Goal: Task Accomplishment & Management: Manage account settings

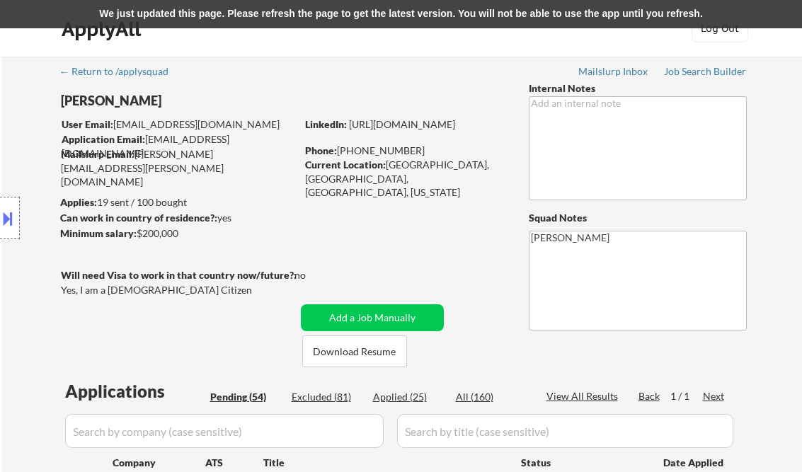
select select ""pending""
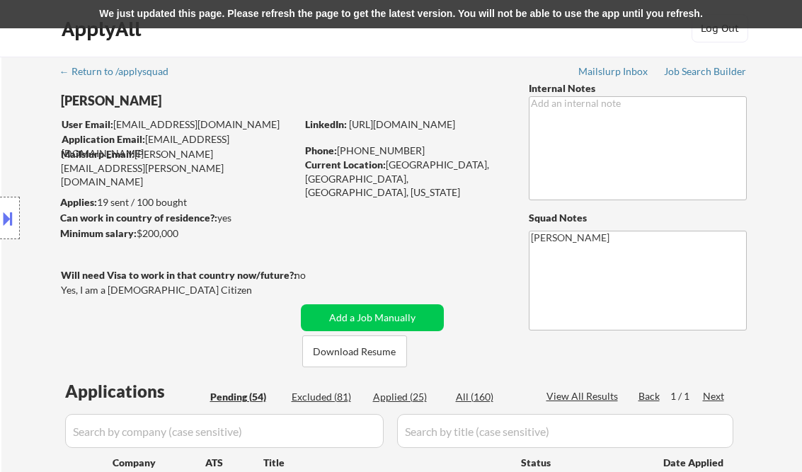
select select ""pending""
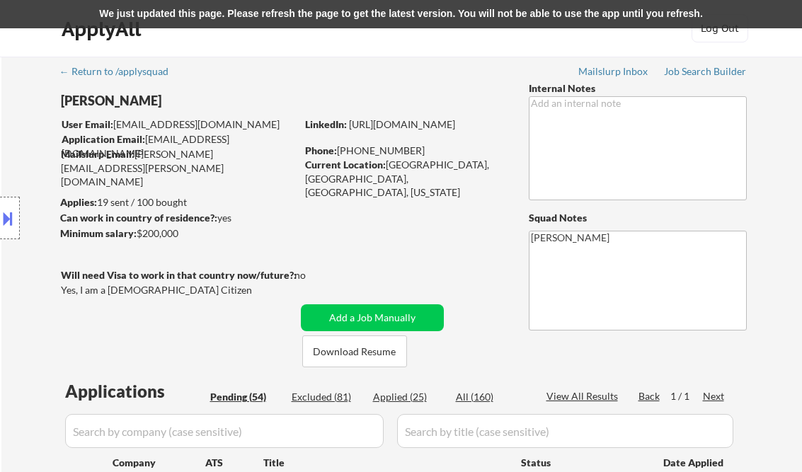
select select ""pending""
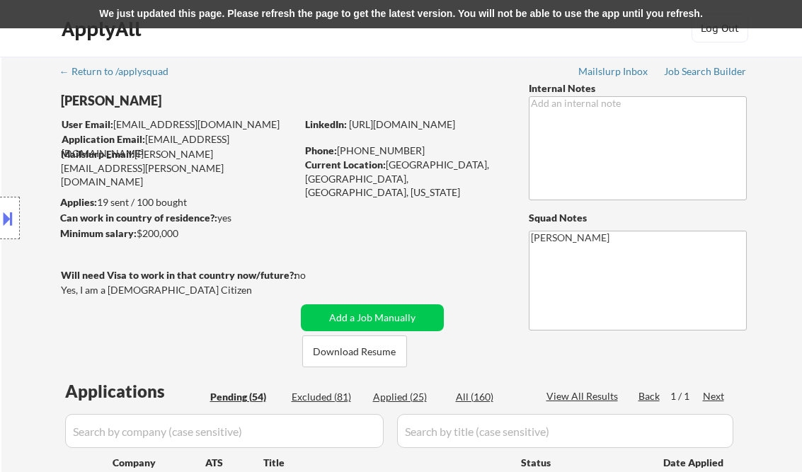
select select ""pending""
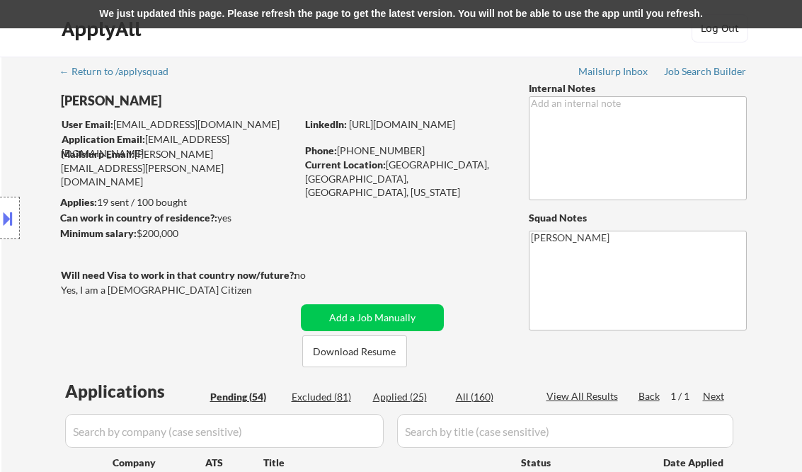
select select ""pending""
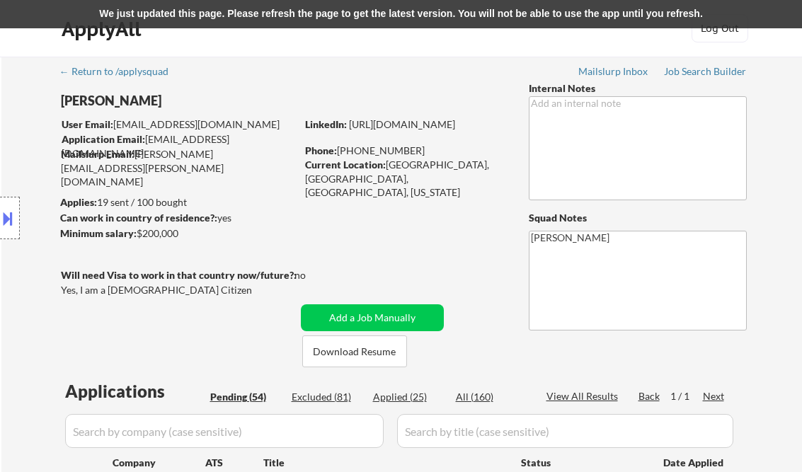
select select ""pending""
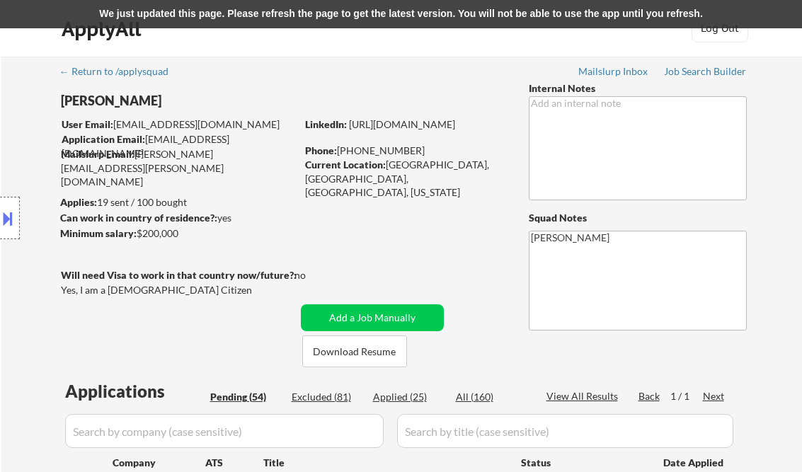
select select ""pending""
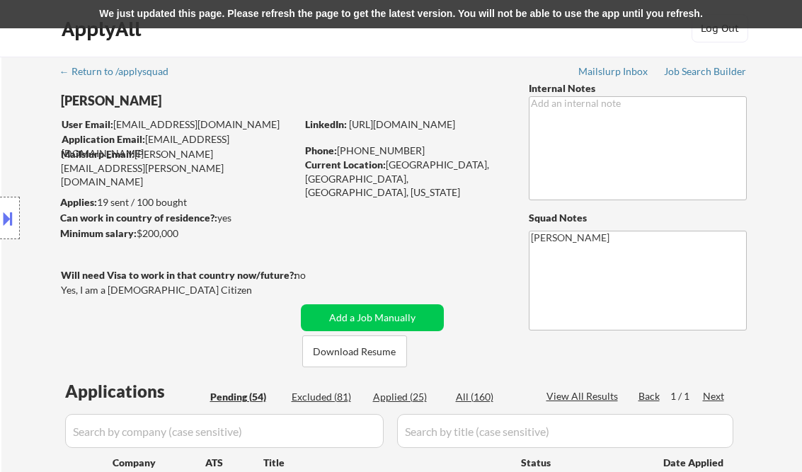
select select ""pending""
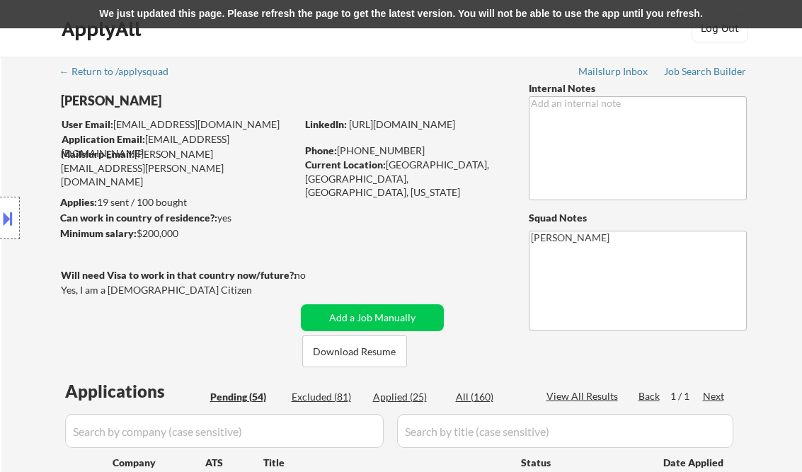
select select ""pending""
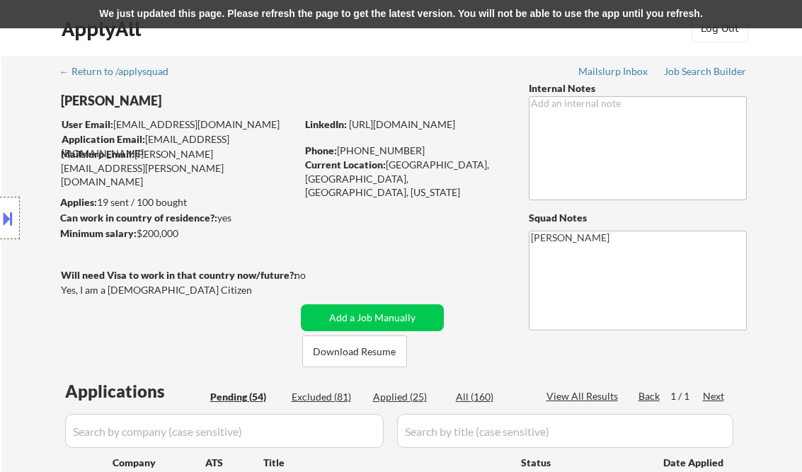
select select ""pending""
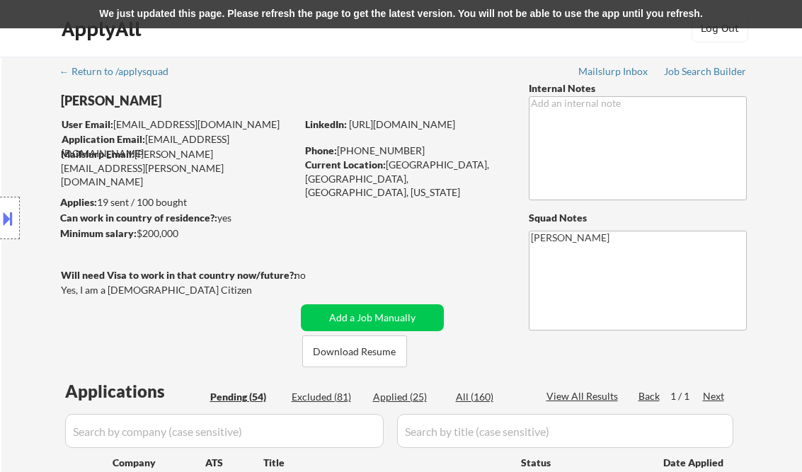
select select ""pending""
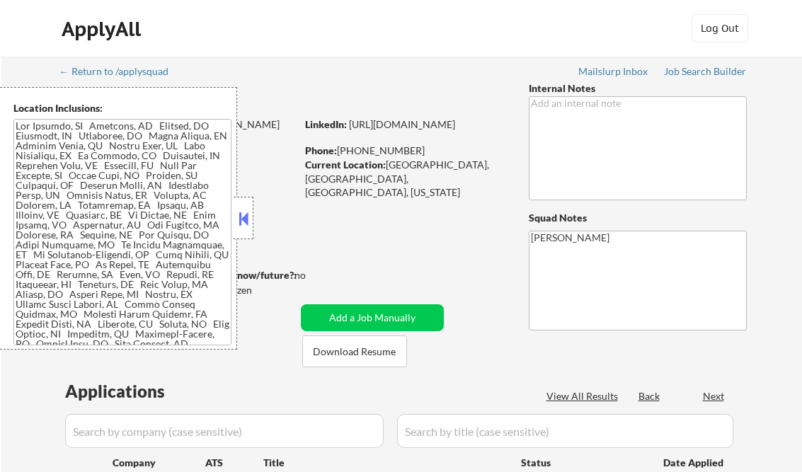
select select ""pending""
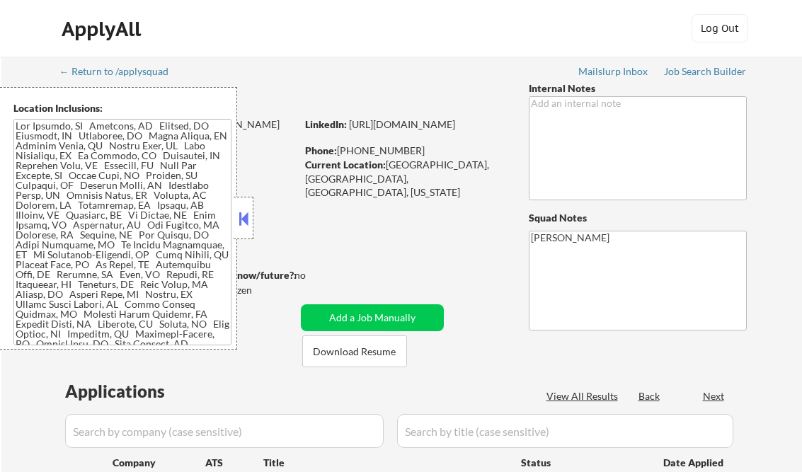
select select ""pending""
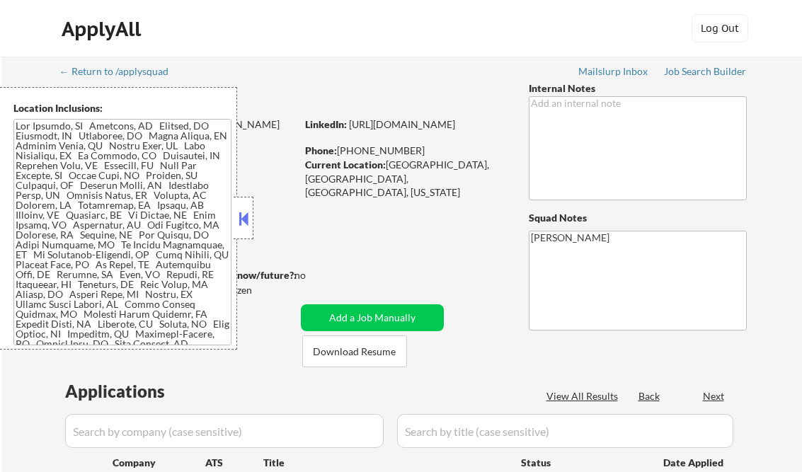
select select ""pending""
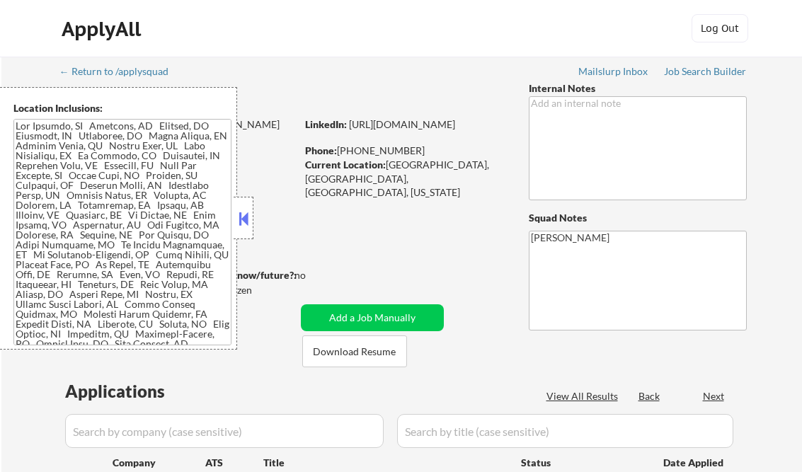
select select ""pending""
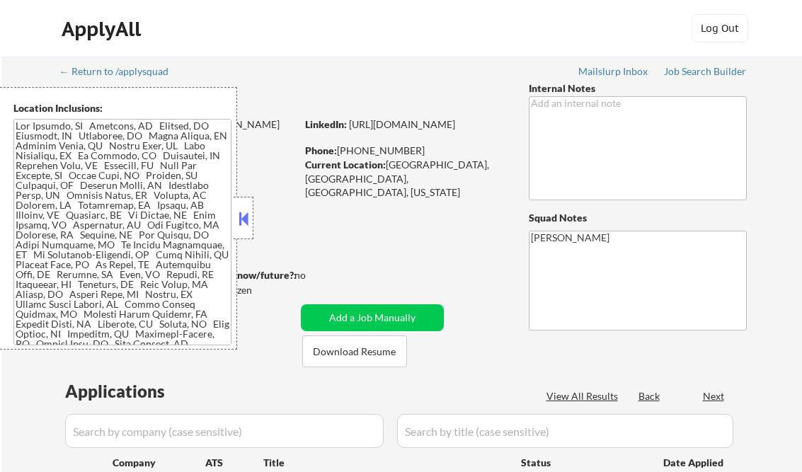
select select ""pending""
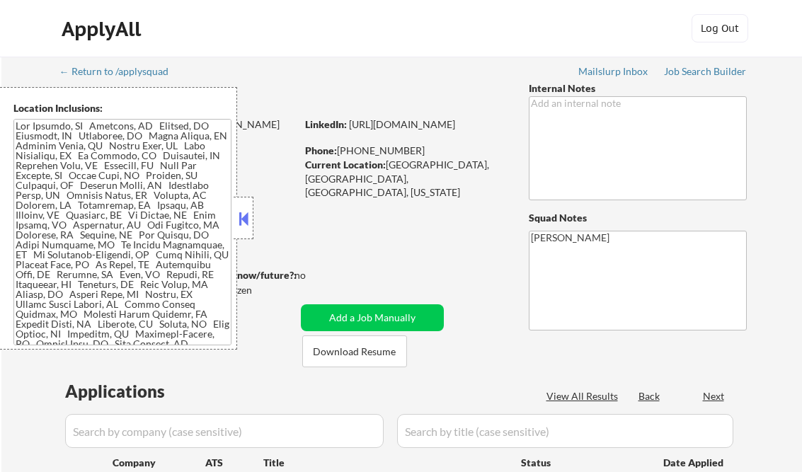
select select ""pending""
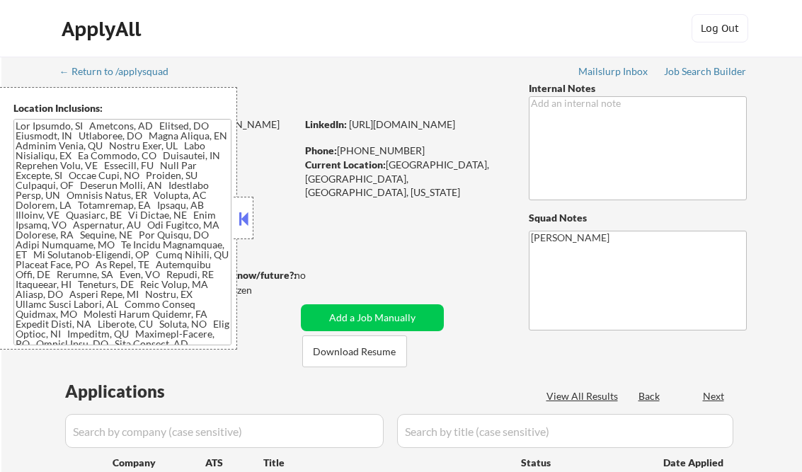
select select ""pending""
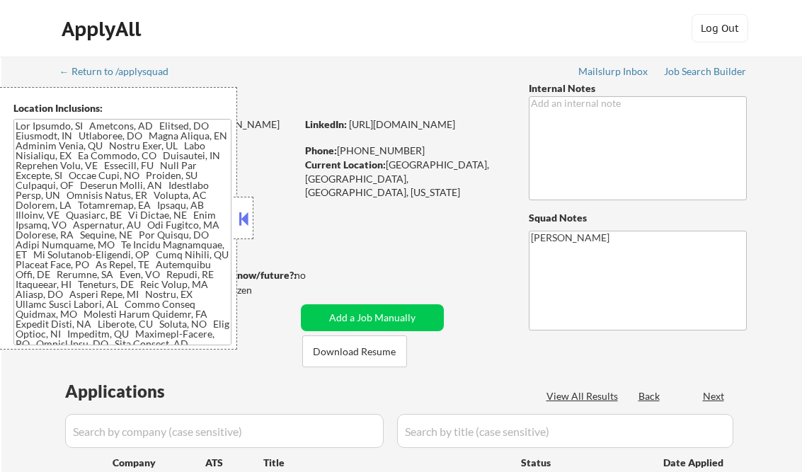
select select ""pending""
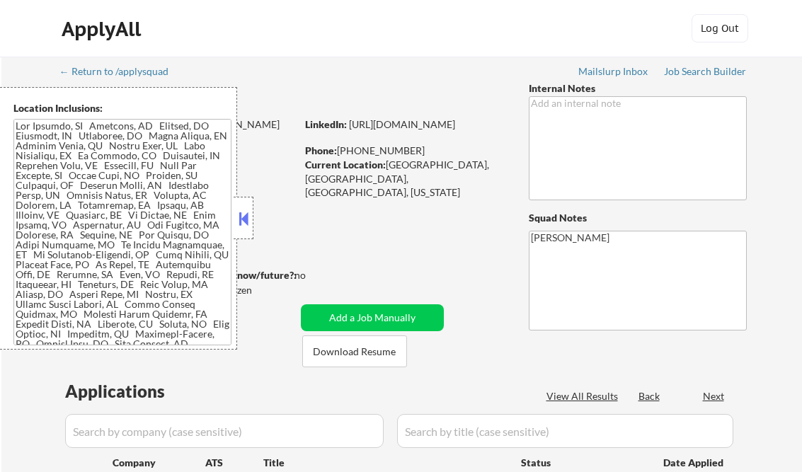
select select ""pending""
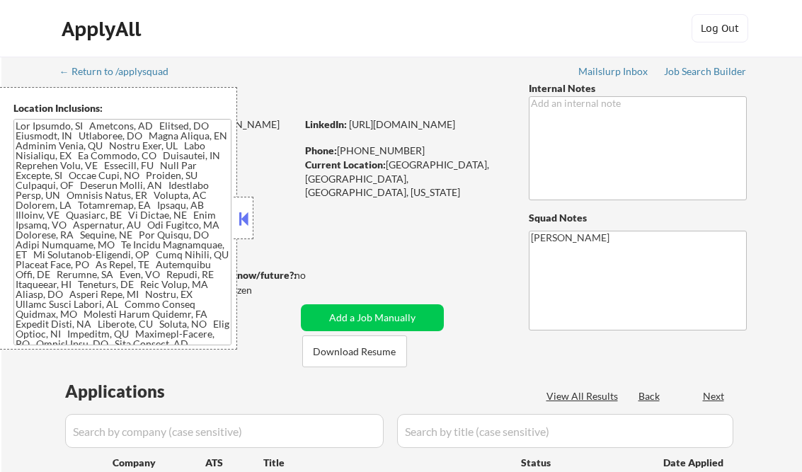
select select ""pending""
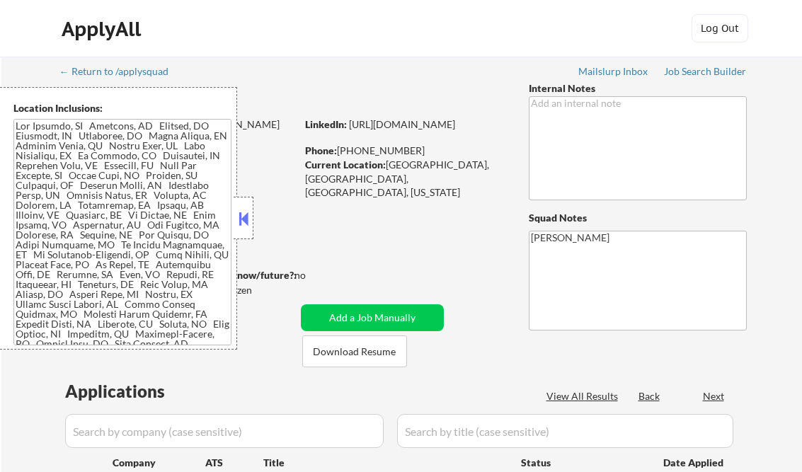
select select ""pending""
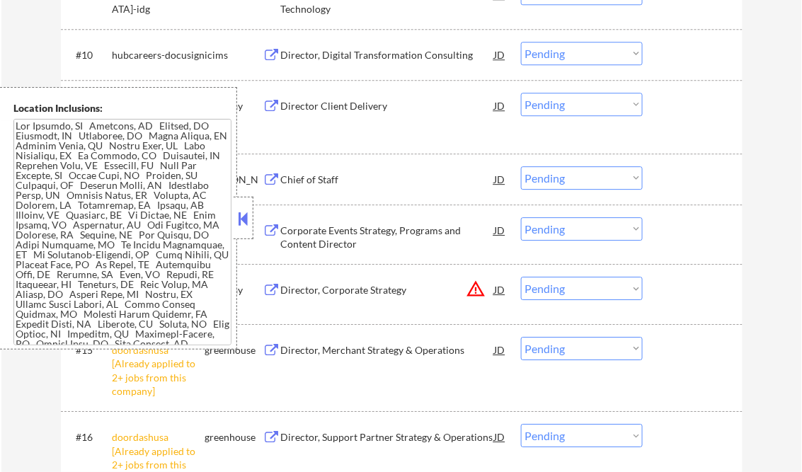
scroll to position [906, 0]
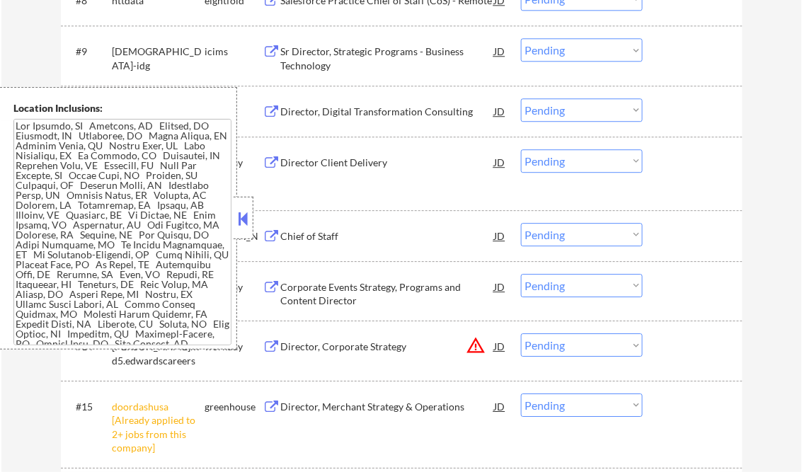
click at [244, 218] on button at bounding box center [244, 218] width 16 height 21
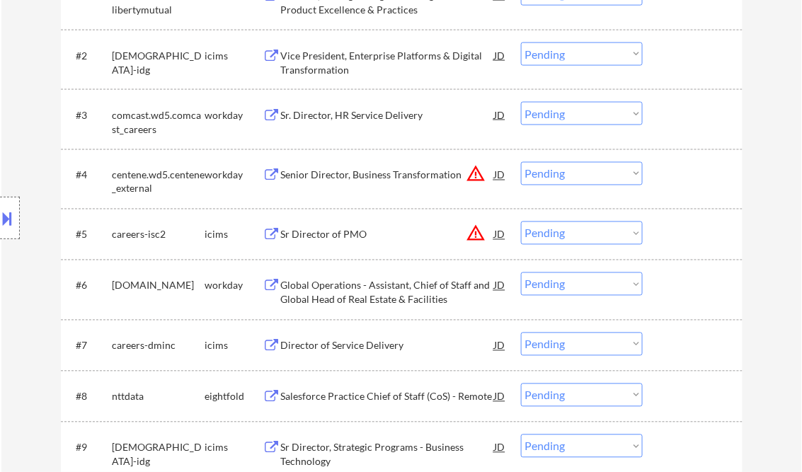
scroll to position [832, 0]
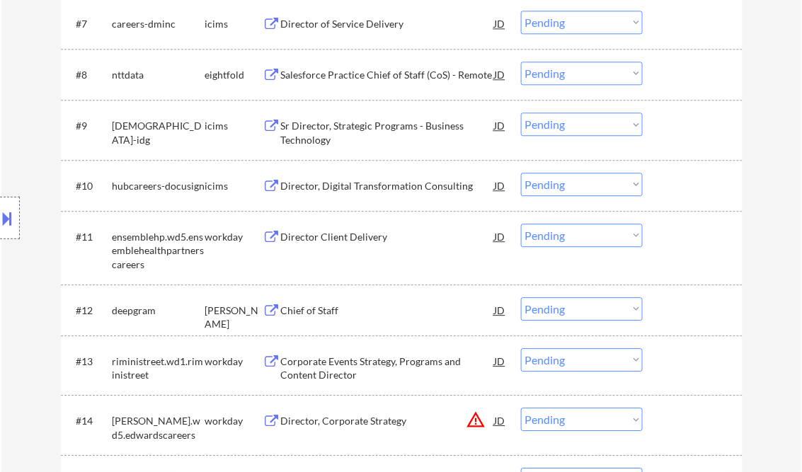
click at [596, 236] on select "Choose an option... Pending Applied Excluded (Questions) Excluded (Expired) Exc…" at bounding box center [582, 235] width 122 height 23
click at [521, 224] on select "Choose an option... Pending Applied Excluded (Questions) Excluded (Expired) Exc…" at bounding box center [582, 235] width 122 height 23
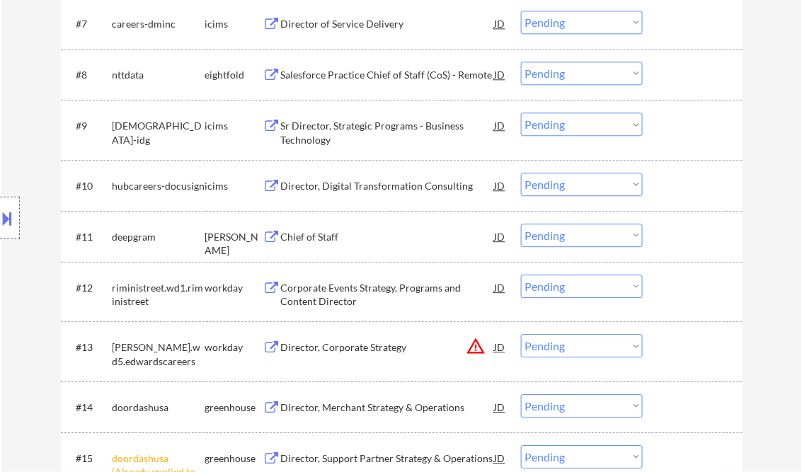
click at [329, 235] on div "Chief of Staff" at bounding box center [388, 237] width 214 height 14
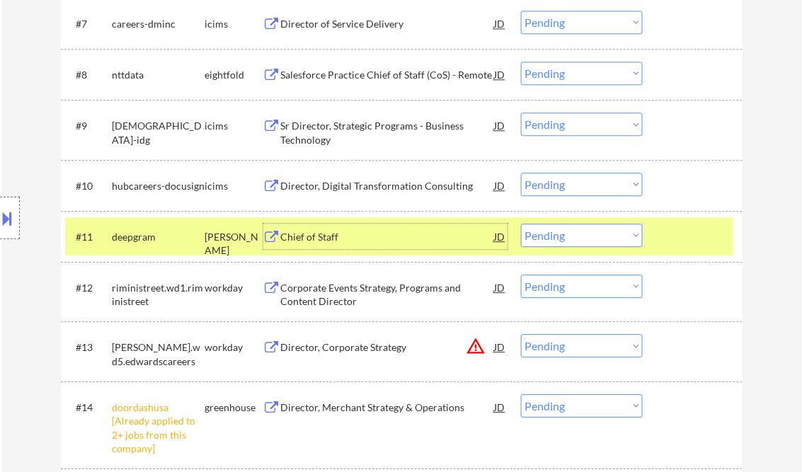
drag, startPoint x: 597, startPoint y: 230, endPoint x: 599, endPoint y: 246, distance: 16.3
click at [597, 230] on select "Choose an option... Pending Applied Excluded (Questions) Excluded (Expired) Exc…" at bounding box center [582, 235] width 122 height 23
click at [521, 224] on select "Choose an option... Pending Applied Excluded (Questions) Excluded (Expired) Exc…" at bounding box center [582, 235] width 122 height 23
select select ""pending""
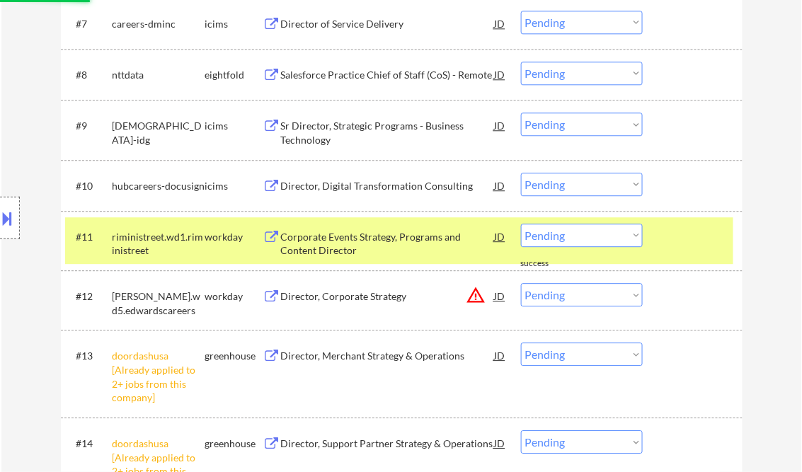
scroll to position [1002, 0]
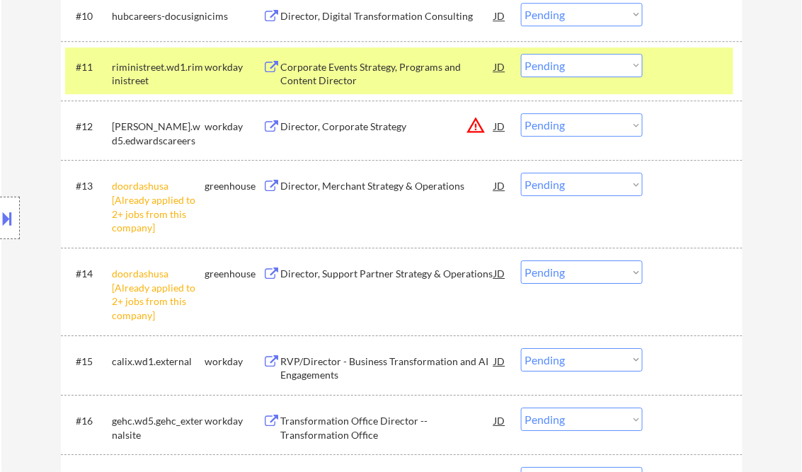
drag, startPoint x: 553, startPoint y: 193, endPoint x: 561, endPoint y: 197, distance: 8.6
click at [553, 193] on select "Choose an option... Pending Applied Excluded (Questions) Excluded (Expired) Exc…" at bounding box center [582, 184] width 122 height 23
click at [521, 173] on select "Choose an option... Pending Applied Excluded (Questions) Excluded (Expired) Exc…" at bounding box center [582, 184] width 122 height 23
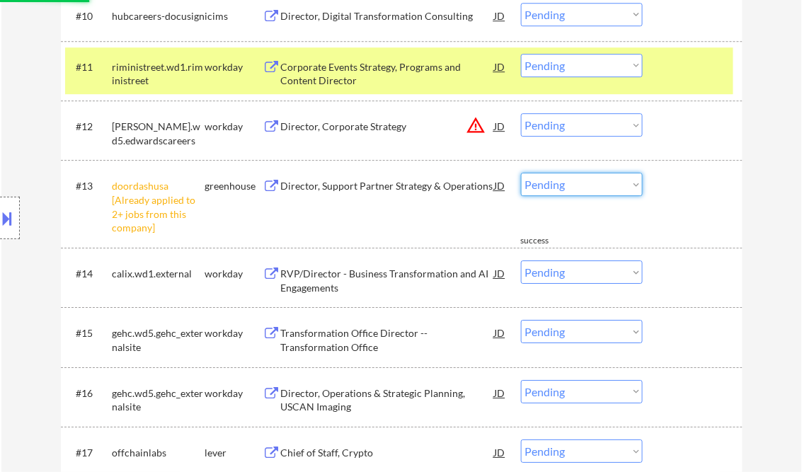
click at [568, 184] on select "Choose an option... Pending Applied Excluded (Questions) Excluded (Expired) Exc…" at bounding box center [582, 184] width 122 height 23
click at [521, 173] on select "Choose an option... Pending Applied Excluded (Questions) Excluded (Expired) Exc…" at bounding box center [582, 184] width 122 height 23
select select ""pending""
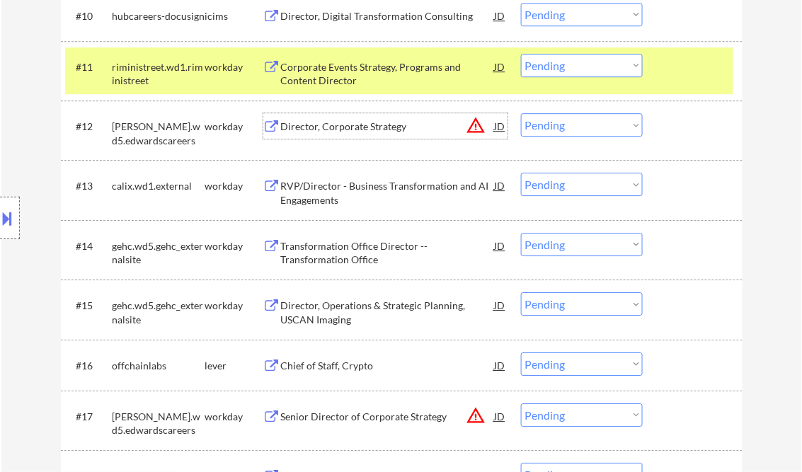
click at [342, 127] on div "Director, Corporate Strategy" at bounding box center [388, 127] width 214 height 14
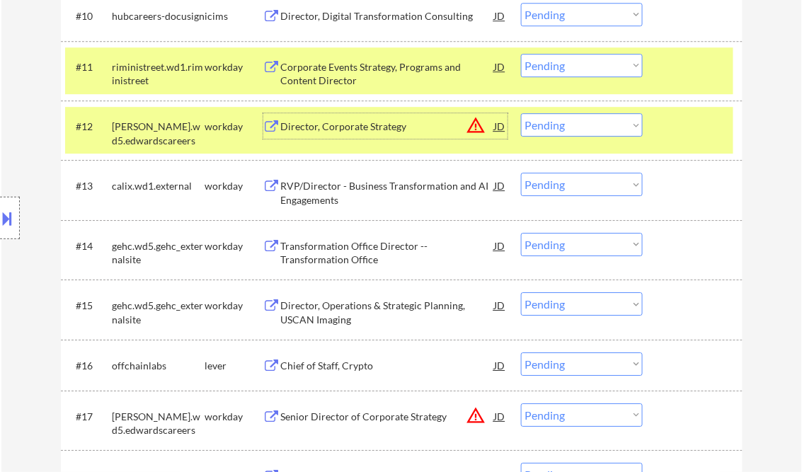
click at [556, 117] on select "Choose an option... Pending Applied Excluded (Questions) Excluded (Expired) Exc…" at bounding box center [582, 124] width 122 height 23
click at [521, 113] on select "Choose an option... Pending Applied Excluded (Questions) Excluded (Expired) Exc…" at bounding box center [582, 124] width 122 height 23
select select ""pending""
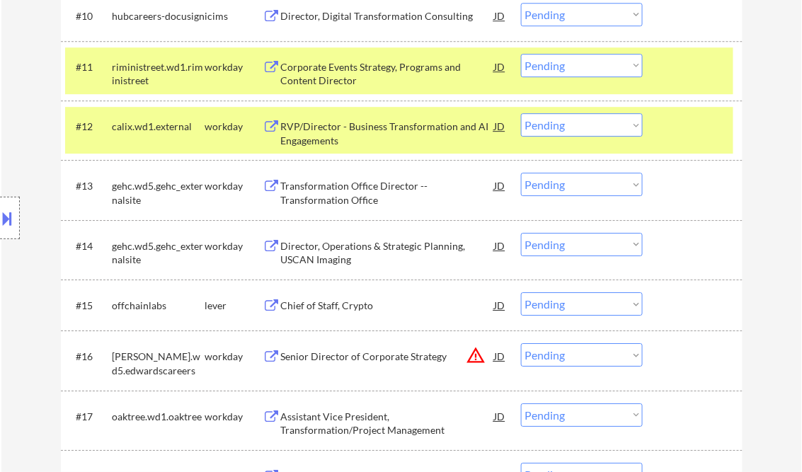
click at [4, 214] on button at bounding box center [8, 218] width 16 height 23
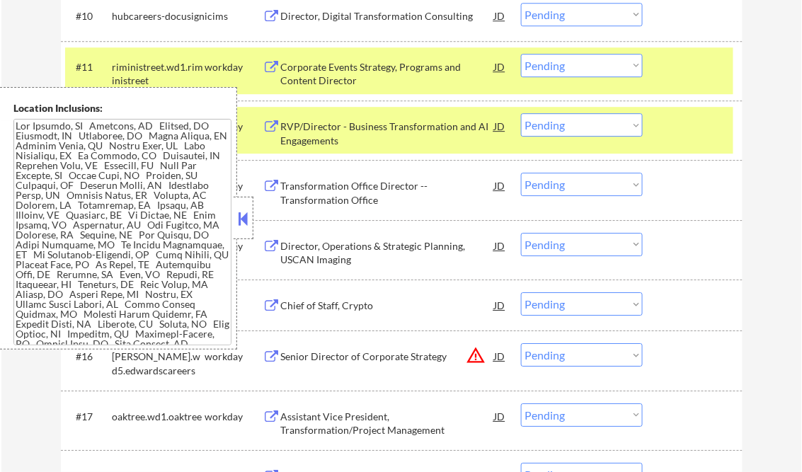
scroll to position [498, 0]
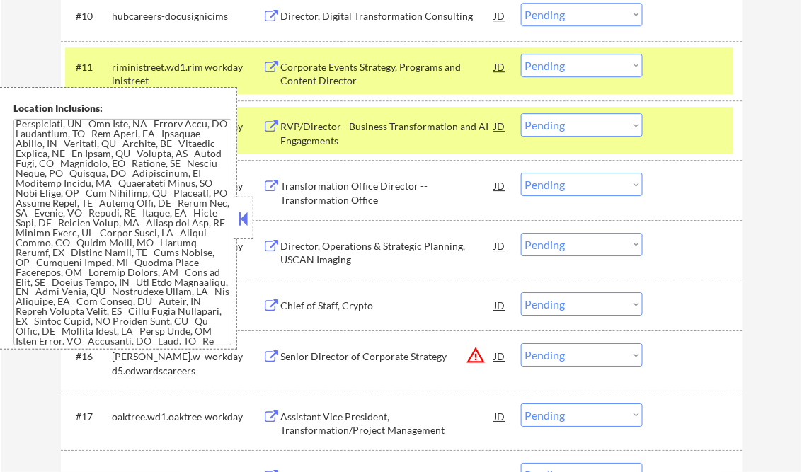
click at [248, 219] on button at bounding box center [244, 218] width 16 height 21
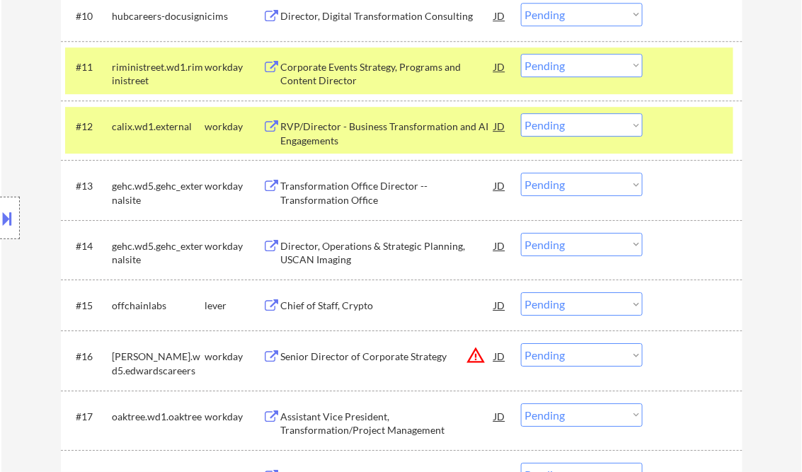
click at [360, 79] on div "Corporate Events Strategy, Programs and Content Director" at bounding box center [388, 74] width 214 height 28
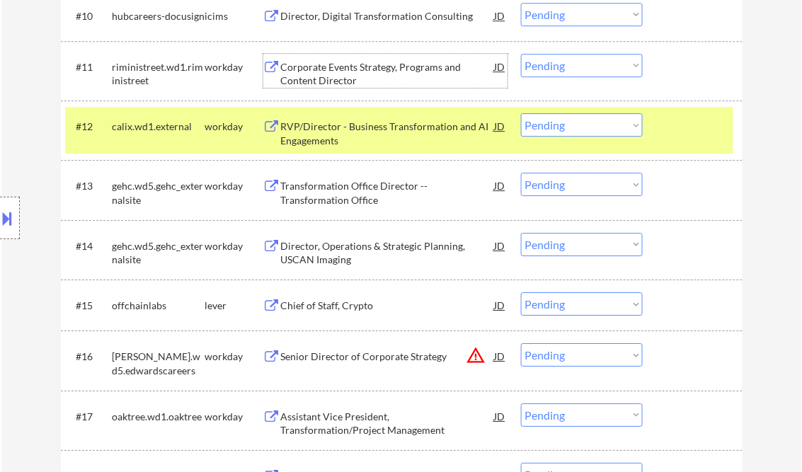
click at [563, 67] on select "Choose an option... Pending Applied Excluded (Questions) Excluded (Expired) Exc…" at bounding box center [582, 65] width 122 height 23
click at [591, 65] on select "Choose an option... Pending Applied Excluded (Questions) Excluded (Expired) Exc…" at bounding box center [582, 65] width 122 height 23
click at [521, 54] on select "Choose an option... Pending Applied Excluded (Questions) Excluded (Expired) Exc…" at bounding box center [582, 65] width 122 height 23
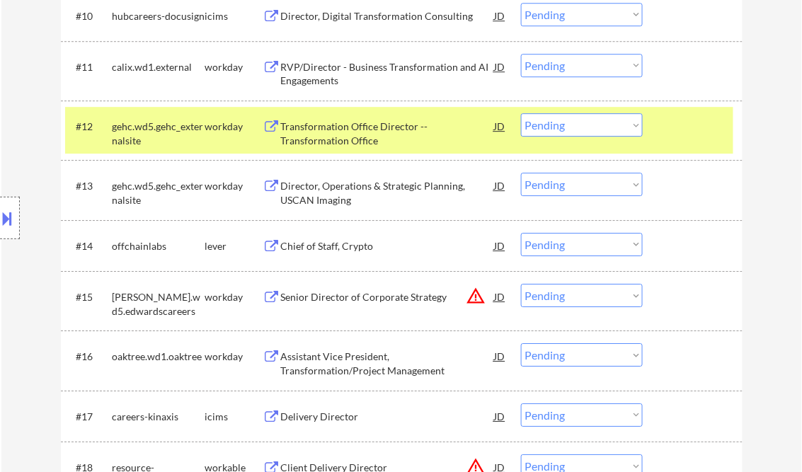
click at [353, 82] on div "RVP/Director - Business Transformation and AI Engagements" at bounding box center [388, 74] width 214 height 28
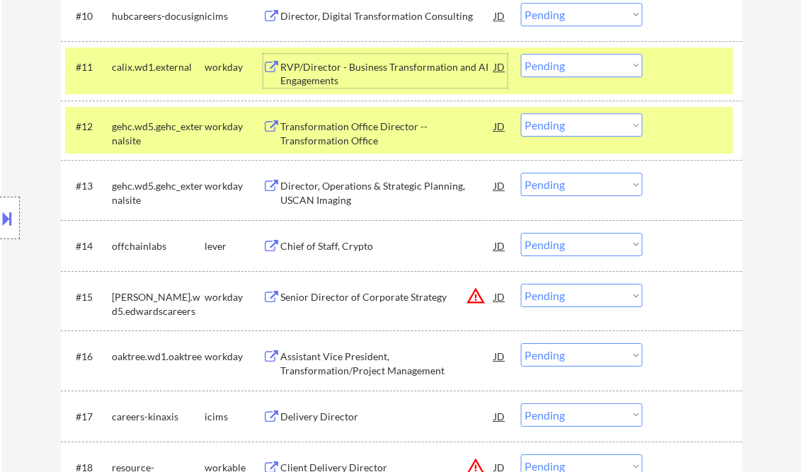
click at [396, 78] on div "RVP/Director - Business Transformation and AI Engagements" at bounding box center [388, 74] width 214 height 28
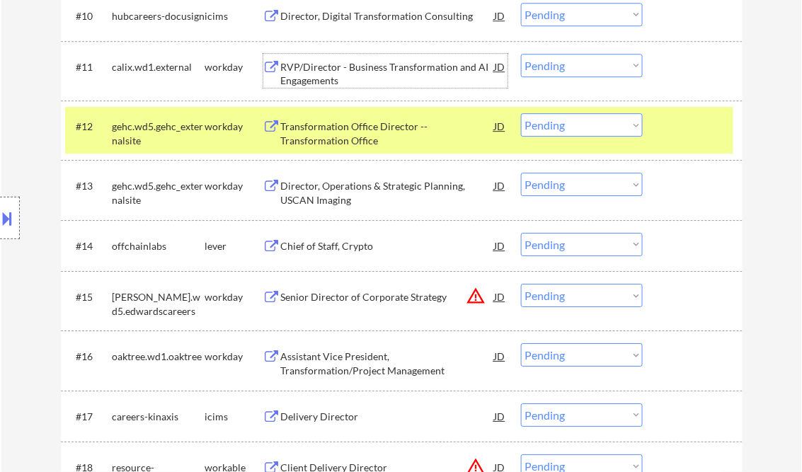
drag, startPoint x: 559, startPoint y: 65, endPoint x: 587, endPoint y: 75, distance: 29.3
click at [559, 65] on select "Choose an option... Pending Applied Excluded (Questions) Excluded (Expired) Exc…" at bounding box center [582, 65] width 122 height 23
click at [521, 54] on select "Choose an option... Pending Applied Excluded (Questions) Excluded (Expired) Exc…" at bounding box center [582, 65] width 122 height 23
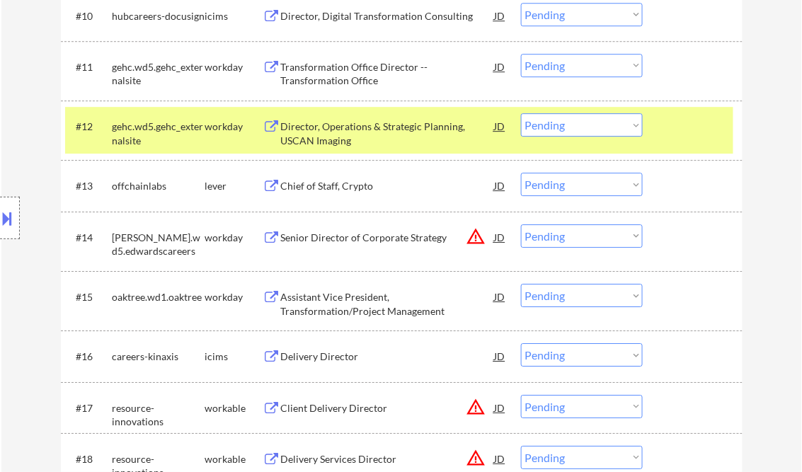
click at [377, 76] on div "Transformation Office Director -- Transformation Office" at bounding box center [388, 74] width 214 height 28
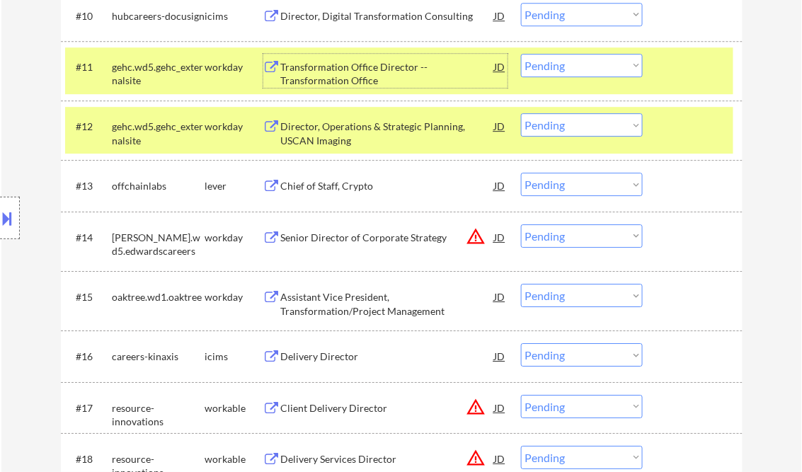
scroll to position [888, 0]
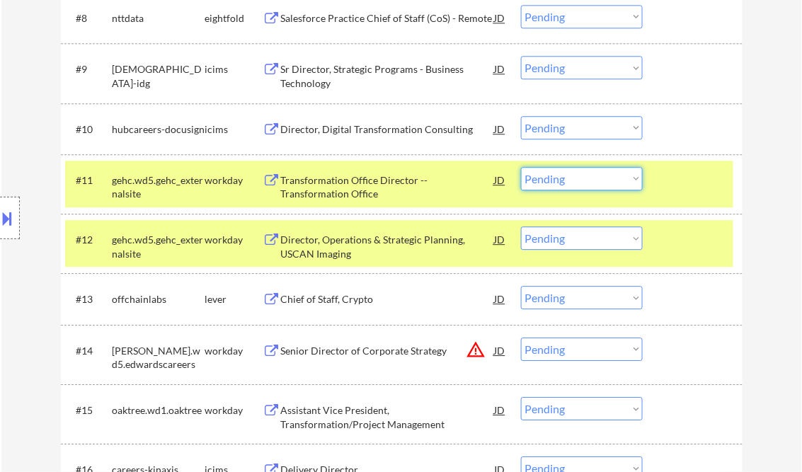
drag, startPoint x: 609, startPoint y: 180, endPoint x: 614, endPoint y: 191, distance: 12.7
click at [609, 180] on select "Choose an option... Pending Applied Excluded (Questions) Excluded (Expired) Exc…" at bounding box center [582, 178] width 122 height 23
click at [521, 167] on select "Choose an option... Pending Applied Excluded (Questions) Excluded (Expired) Exc…" at bounding box center [582, 178] width 122 height 23
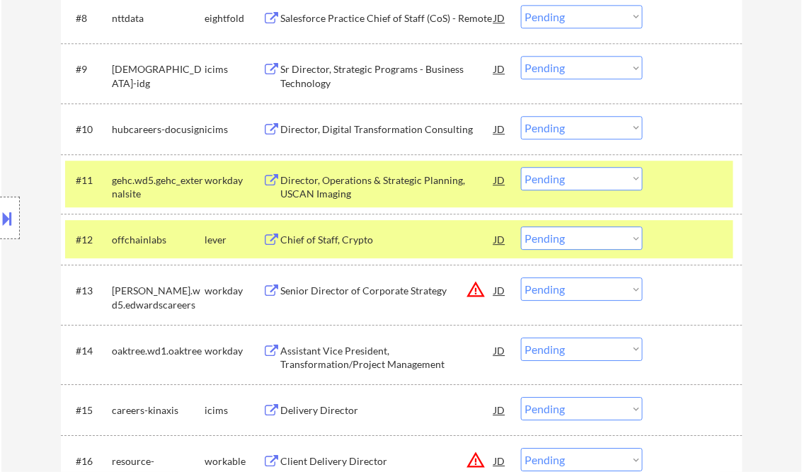
click at [690, 236] on div at bounding box center [694, 239] width 62 height 25
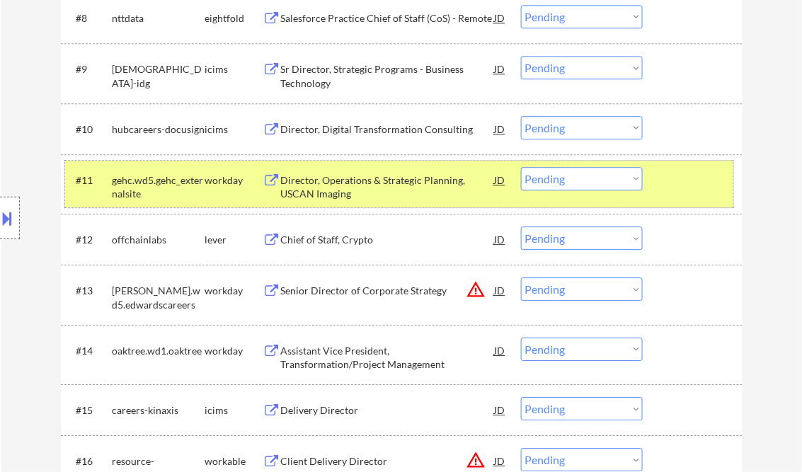
click at [678, 185] on div at bounding box center [694, 179] width 62 height 25
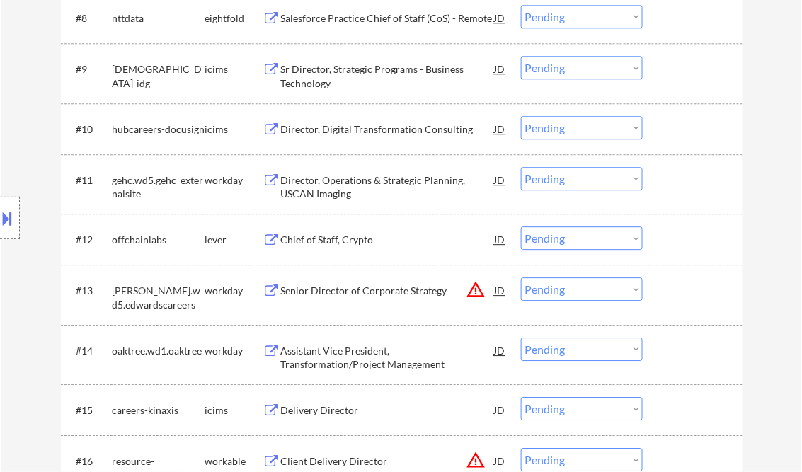
click at [380, 185] on div "Director, Operations & Strategic Planning, USCAN Imaging" at bounding box center [388, 187] width 214 height 28
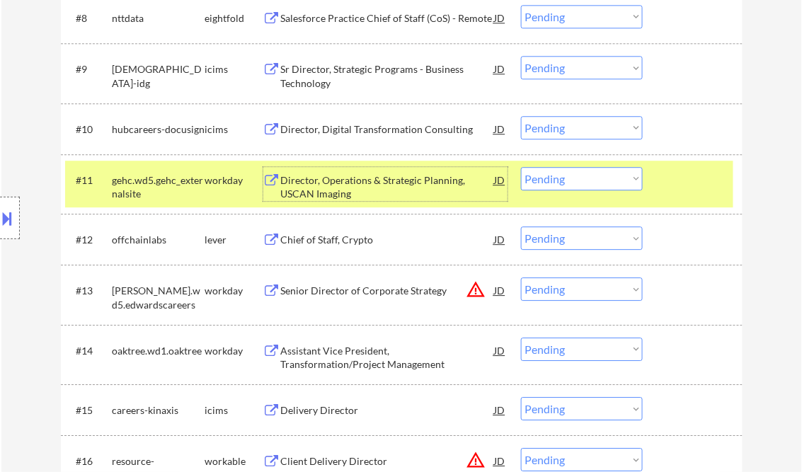
click at [586, 178] on select "Choose an option... Pending Applied Excluded (Questions) Excluded (Expired) Exc…" at bounding box center [582, 178] width 122 height 23
click at [521, 167] on select "Choose an option... Pending Applied Excluded (Questions) Excluded (Expired) Exc…" at bounding box center [582, 178] width 122 height 23
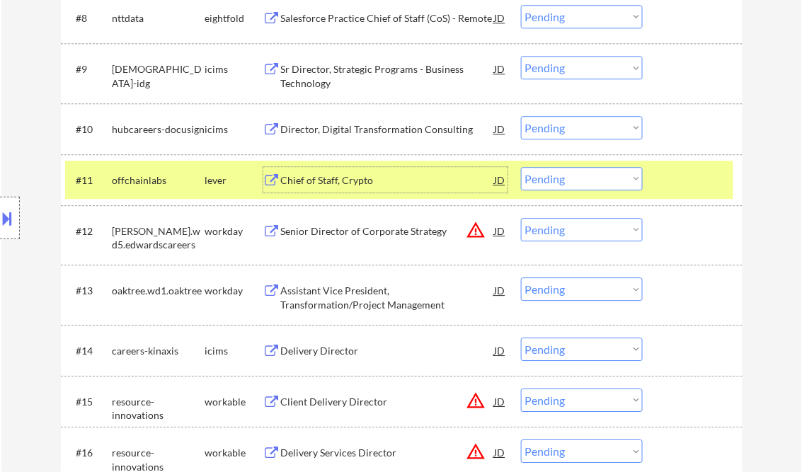
click at [341, 183] on div "Chief of Staff, Crypto" at bounding box center [388, 180] width 214 height 14
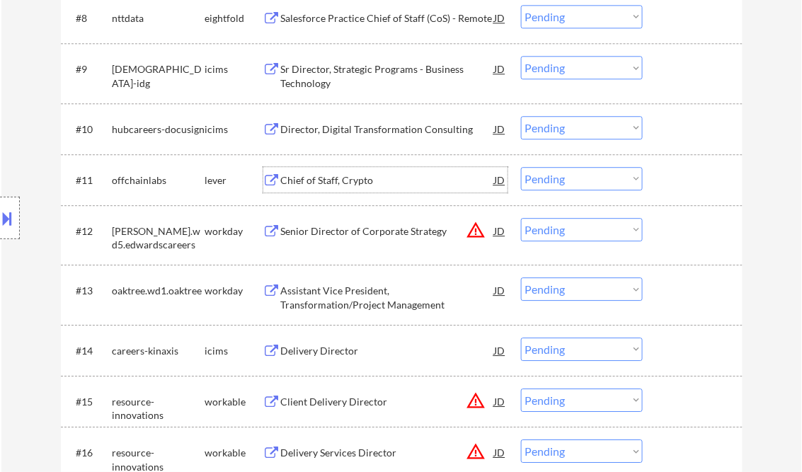
drag, startPoint x: 559, startPoint y: 181, endPoint x: 573, endPoint y: 190, distance: 17.5
click at [559, 181] on select "Choose an option... Pending Applied Excluded (Questions) Excluded (Expired) Exc…" at bounding box center [582, 178] width 122 height 23
click at [521, 167] on select "Choose an option... Pending Applied Excluded (Questions) Excluded (Expired) Exc…" at bounding box center [582, 178] width 122 height 23
select select ""pending""
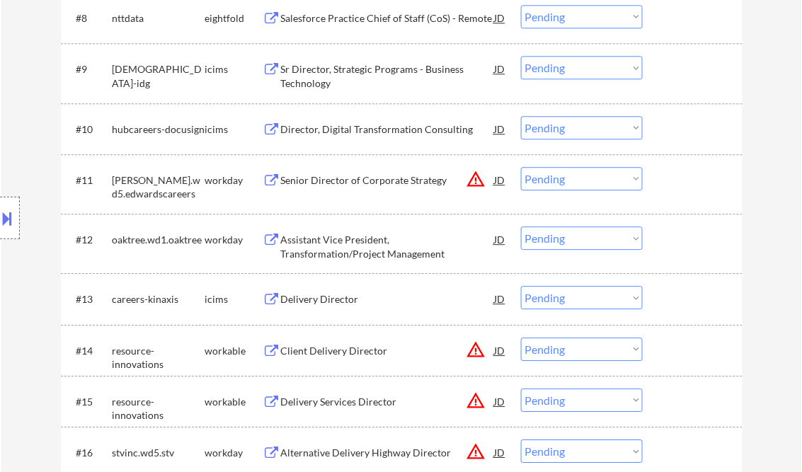
click at [372, 183] on div "Senior Director of Corporate Strategy" at bounding box center [388, 180] width 214 height 14
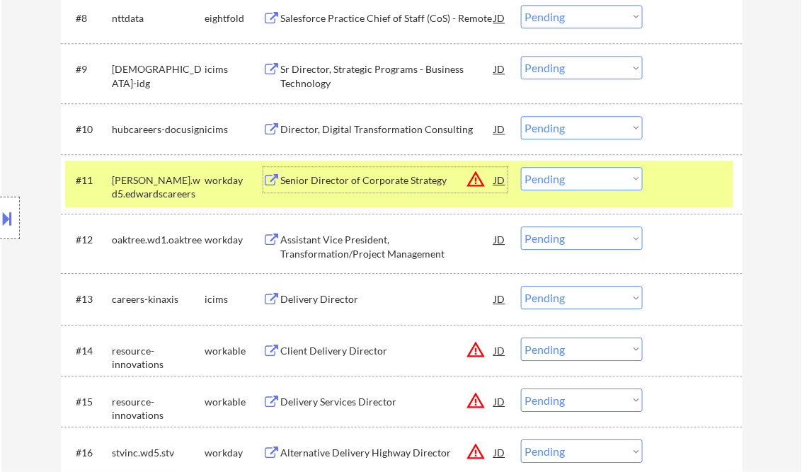
scroll to position [945, 0]
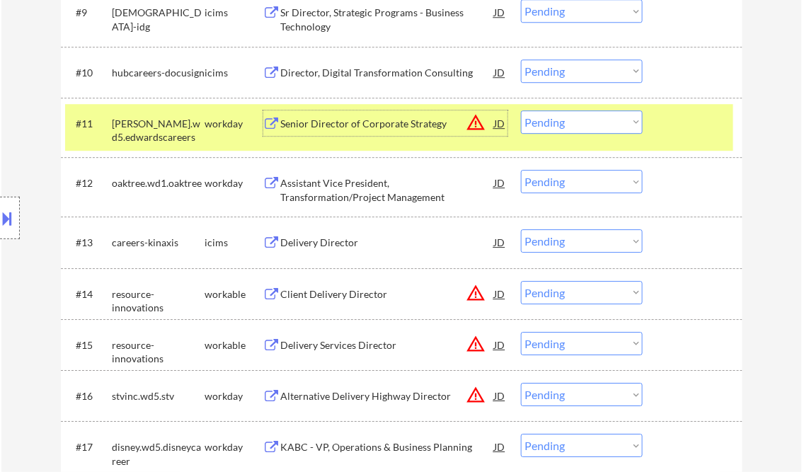
click at [328, 296] on div "Client Delivery Director" at bounding box center [388, 294] width 214 height 14
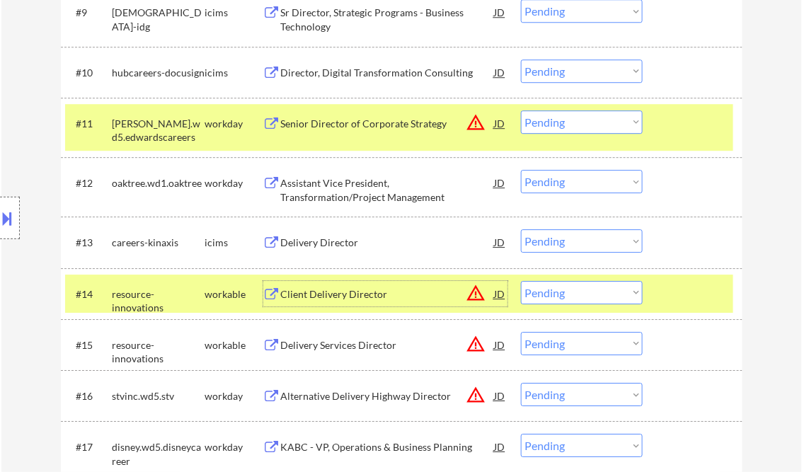
click at [548, 295] on select "Choose an option... Pending Applied Excluded (Questions) Excluded (Expired) Exc…" at bounding box center [582, 292] width 122 height 23
click at [521, 281] on select "Choose an option... Pending Applied Excluded (Questions) Excluded (Expired) Exc…" at bounding box center [582, 292] width 122 height 23
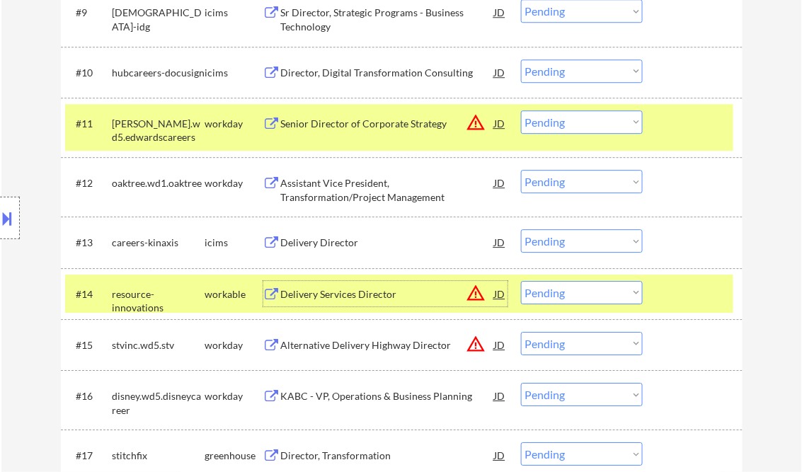
click at [350, 297] on div "Delivery Services Director" at bounding box center [388, 294] width 214 height 14
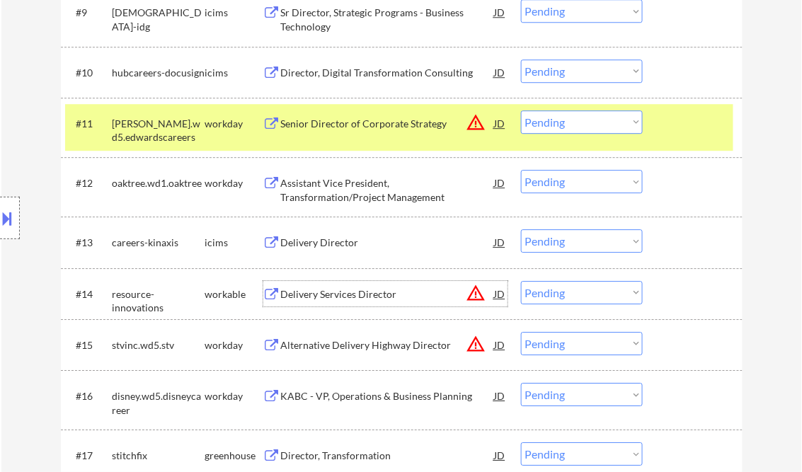
scroll to position [1058, 0]
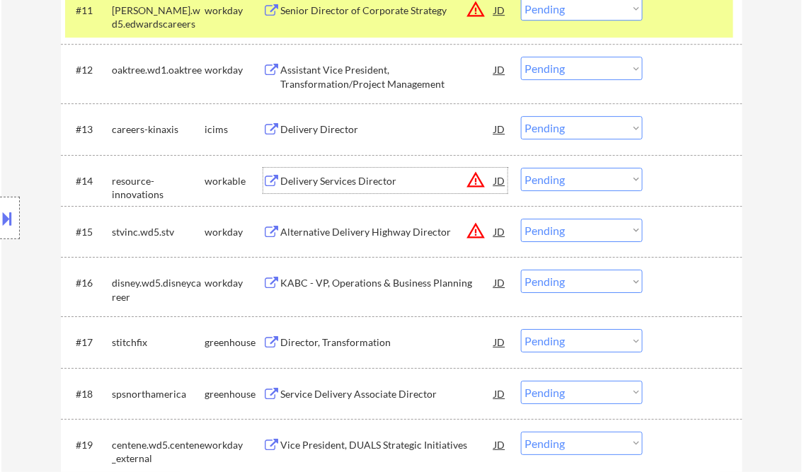
drag, startPoint x: 562, startPoint y: 185, endPoint x: 571, endPoint y: 189, distance: 9.2
click at [562, 185] on select "Choose an option... Pending Applied Excluded (Questions) Excluded (Expired) Exc…" at bounding box center [582, 179] width 122 height 23
click at [521, 168] on select "Choose an option... Pending Applied Excluded (Questions) Excluded (Expired) Exc…" at bounding box center [582, 179] width 122 height 23
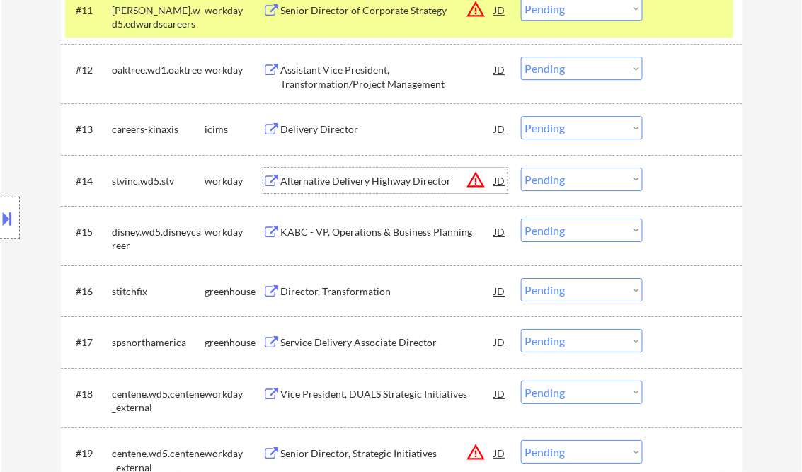
drag, startPoint x: 351, startPoint y: 184, endPoint x: 358, endPoint y: 183, distance: 7.1
click at [352, 184] on div "Alternative Delivery Highway Director" at bounding box center [388, 181] width 214 height 14
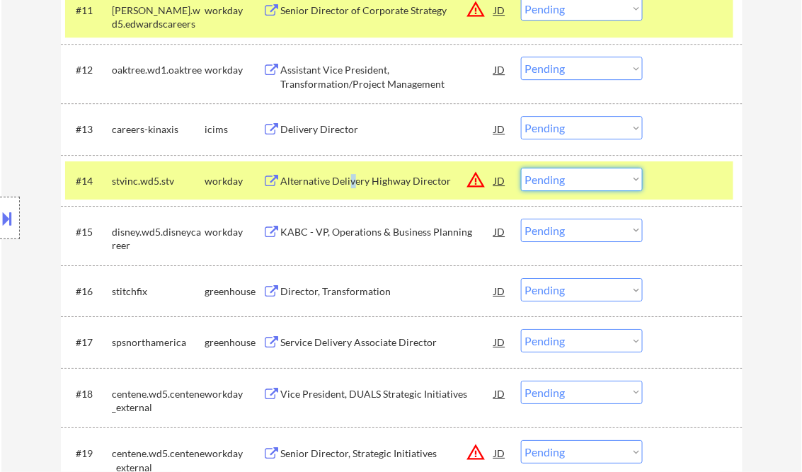
click at [593, 183] on select "Choose an option... Pending Applied Excluded (Questions) Excluded (Expired) Exc…" at bounding box center [582, 179] width 122 height 23
click at [521, 168] on select "Choose an option... Pending Applied Excluded (Questions) Excluded (Expired) Exc…" at bounding box center [582, 179] width 122 height 23
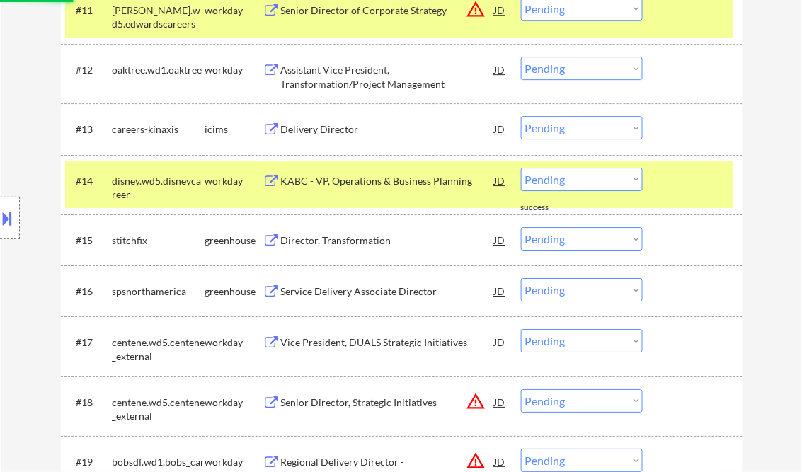
click at [369, 188] on div "KABC - VP, Operations & Business Planning" at bounding box center [388, 180] width 214 height 25
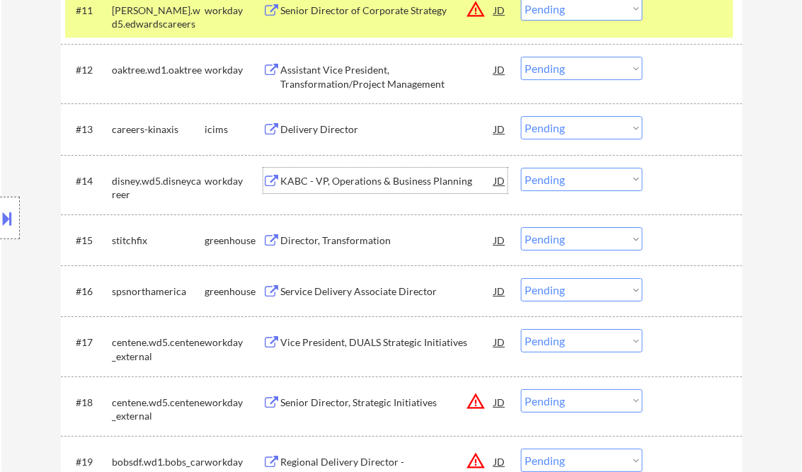
drag, startPoint x: 578, startPoint y: 178, endPoint x: 588, endPoint y: 186, distance: 12.6
click at [578, 178] on select "Choose an option... Pending Applied Excluded (Questions) Excluded (Expired) Exc…" at bounding box center [582, 179] width 122 height 23
click at [521, 168] on select "Choose an option... Pending Applied Excluded (Questions) Excluded (Expired) Exc…" at bounding box center [582, 179] width 122 height 23
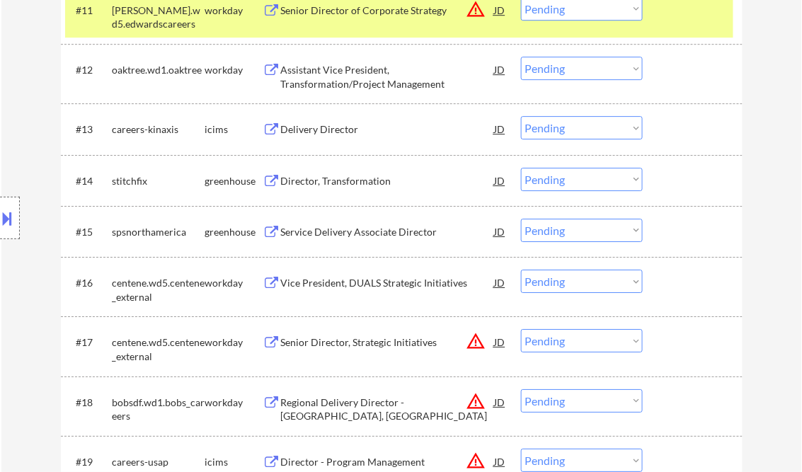
click at [360, 188] on div "Director, Transformation" at bounding box center [388, 180] width 214 height 25
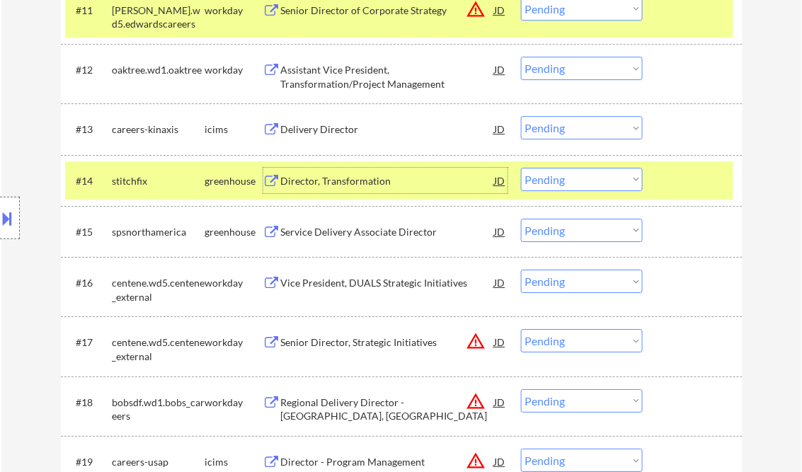
drag, startPoint x: 566, startPoint y: 180, endPoint x: 566, endPoint y: 191, distance: 11.3
click at [566, 180] on select "Choose an option... Pending Applied Excluded (Questions) Excluded (Expired) Exc…" at bounding box center [582, 179] width 122 height 23
click at [521, 168] on select "Choose an option... Pending Applied Excluded (Questions) Excluded (Expired) Exc…" at bounding box center [582, 179] width 122 height 23
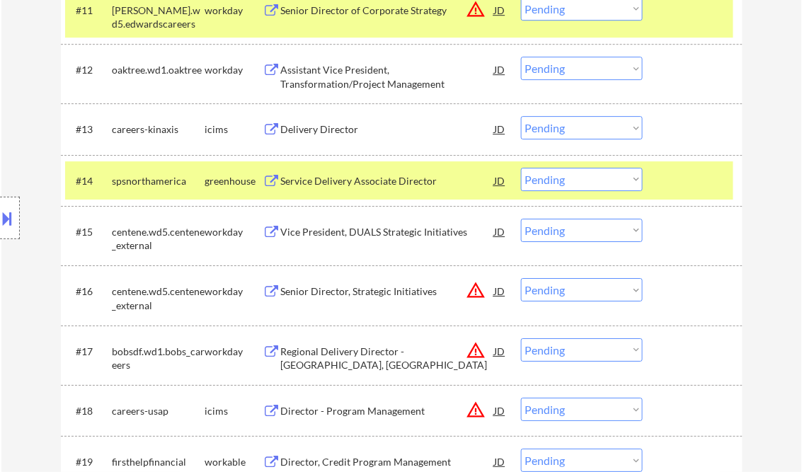
click at [324, 174] on div "Service Delivery Associate Director" at bounding box center [388, 181] width 214 height 14
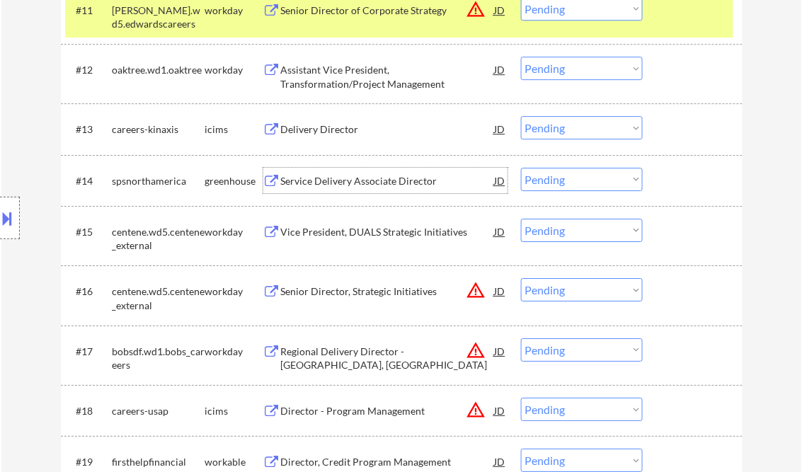
click at [566, 181] on select "Choose an option... Pending Applied Excluded (Questions) Excluded (Expired) Exc…" at bounding box center [582, 179] width 122 height 23
click at [521, 168] on select "Choose an option... Pending Applied Excluded (Questions) Excluded (Expired) Exc…" at bounding box center [582, 179] width 122 height 23
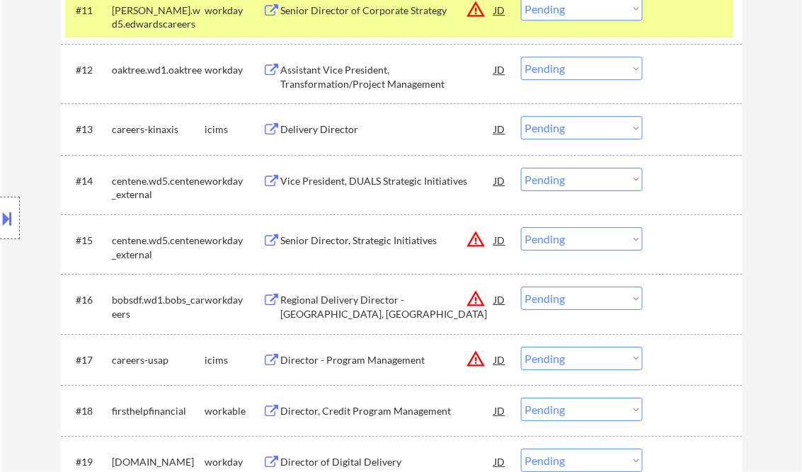
click at [396, 180] on div "Vice President, DUALS Strategic Initiatives" at bounding box center [388, 181] width 214 height 14
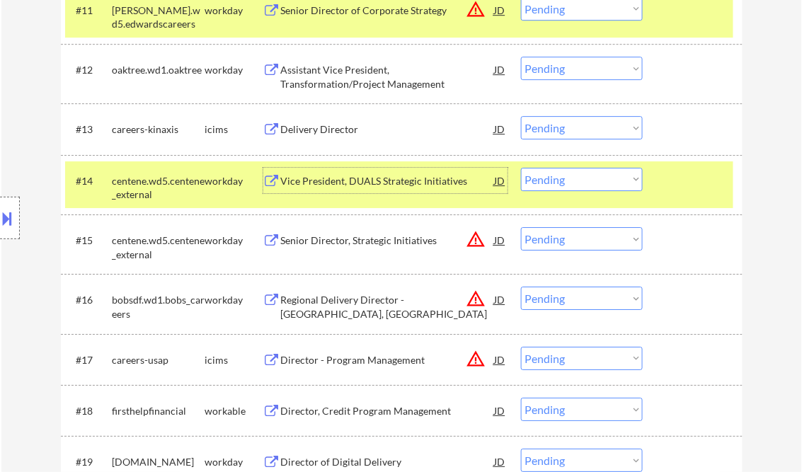
click at [551, 181] on select "Choose an option... Pending Applied Excluded (Questions) Excluded (Expired) Exc…" at bounding box center [582, 179] width 122 height 23
click at [521, 168] on select "Choose an option... Pending Applied Excluded (Questions) Excluded (Expired) Exc…" at bounding box center [582, 179] width 122 height 23
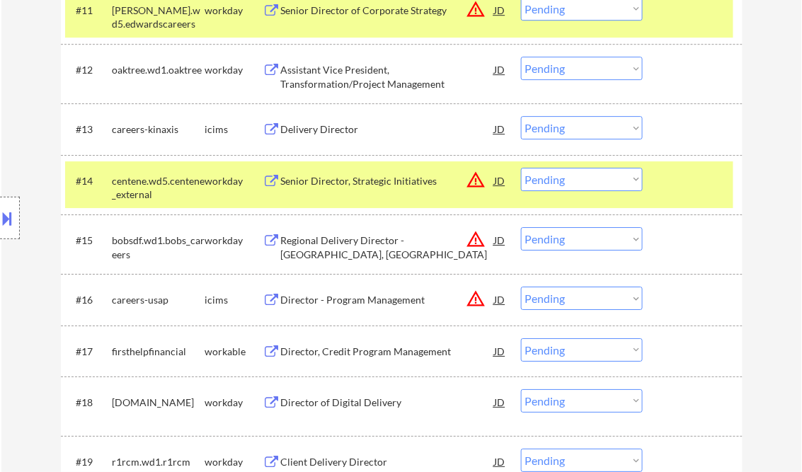
click at [382, 180] on div "Senior Director, Strategic Initiatives" at bounding box center [388, 181] width 214 height 14
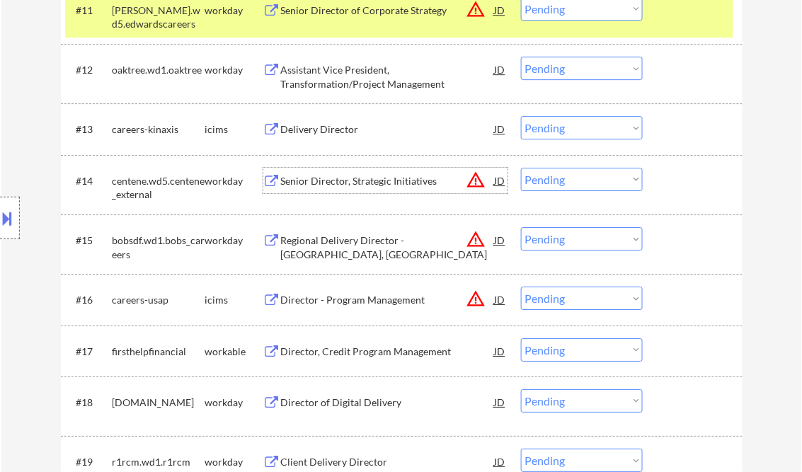
drag, startPoint x: 552, startPoint y: 181, endPoint x: 555, endPoint y: 188, distance: 7.6
click at [552, 181] on select "Choose an option... Pending Applied Excluded (Questions) Excluded (Expired) Exc…" at bounding box center [582, 179] width 122 height 23
click at [521, 168] on select "Choose an option... Pending Applied Excluded (Questions) Excluded (Expired) Exc…" at bounding box center [582, 179] width 122 height 23
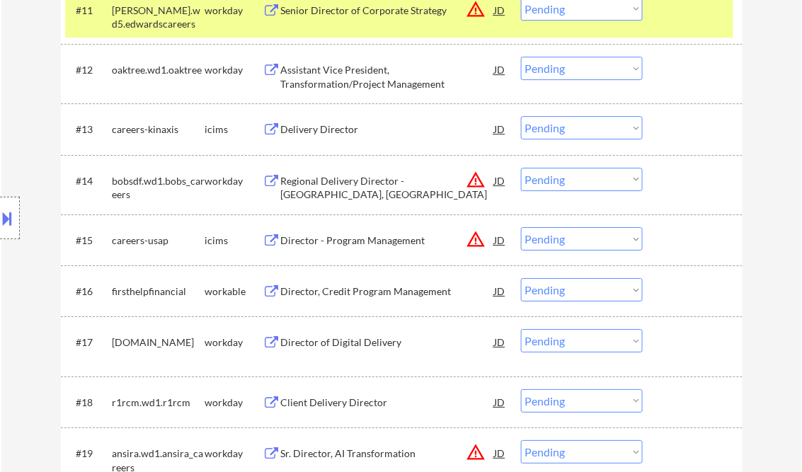
click at [399, 183] on div "Regional Delivery Director - San Bernardino, CA" at bounding box center [388, 188] width 214 height 28
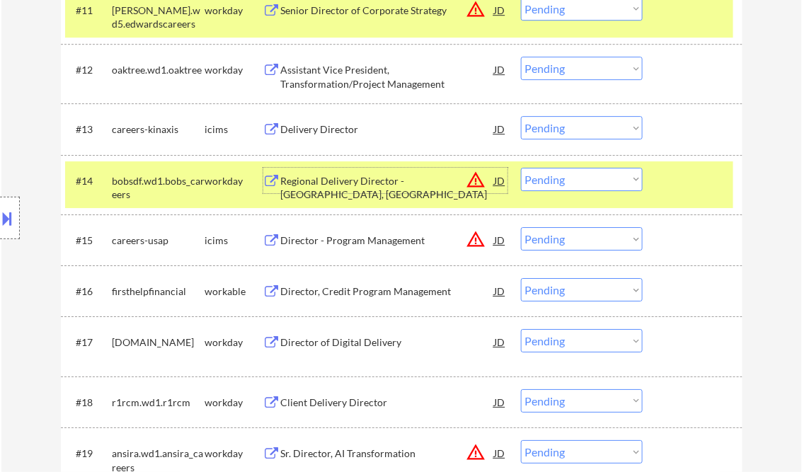
click at [13, 220] on button at bounding box center [8, 218] width 16 height 23
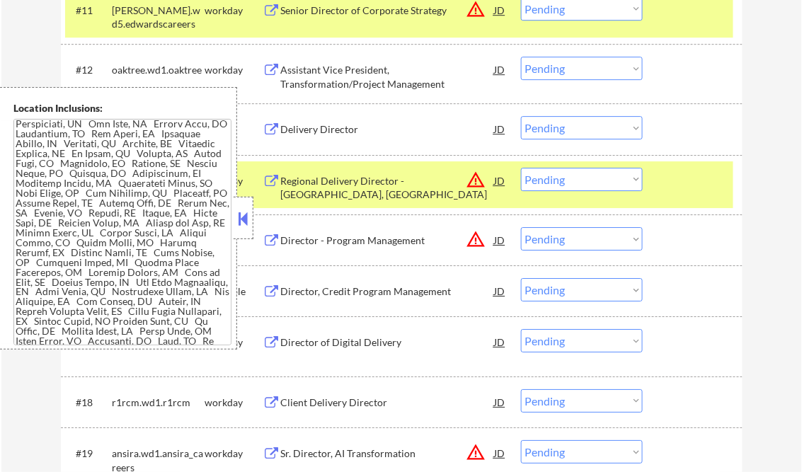
scroll to position [696, 0]
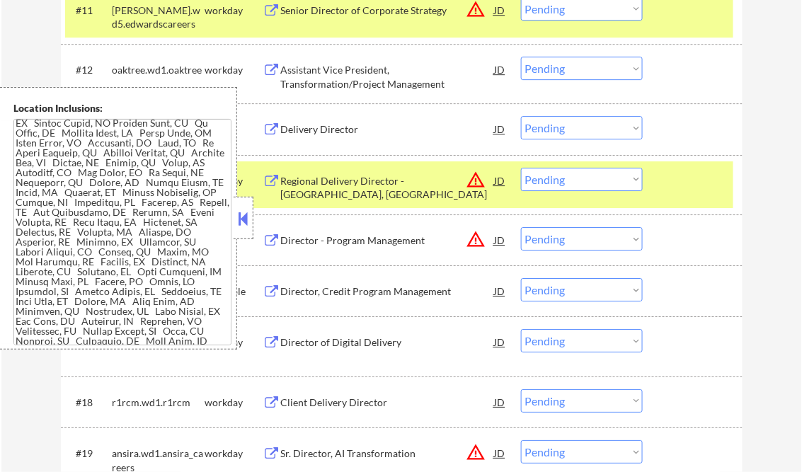
click at [248, 224] on button at bounding box center [244, 218] width 16 height 21
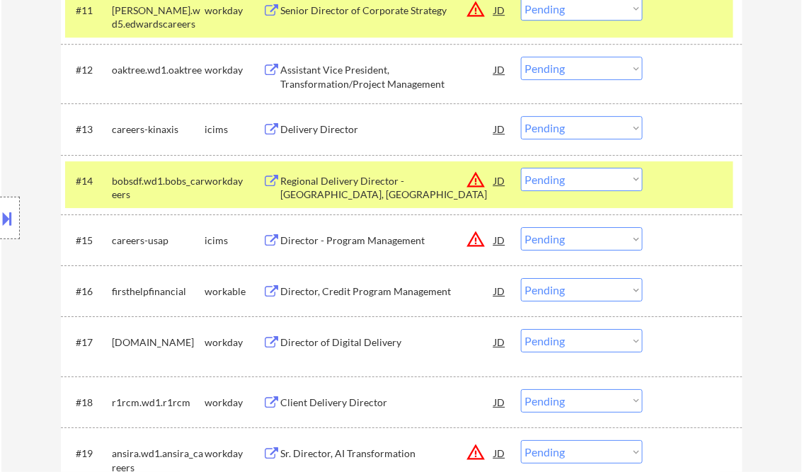
drag, startPoint x: 561, startPoint y: 181, endPoint x: 573, endPoint y: 188, distance: 14.0
click at [561, 181] on select "Choose an option... Pending Applied Excluded (Questions) Excluded (Expired) Exc…" at bounding box center [582, 179] width 122 height 23
click at [521, 168] on select "Choose an option... Pending Applied Excluded (Questions) Excluded (Expired) Exc…" at bounding box center [582, 179] width 122 height 23
select select ""pending""
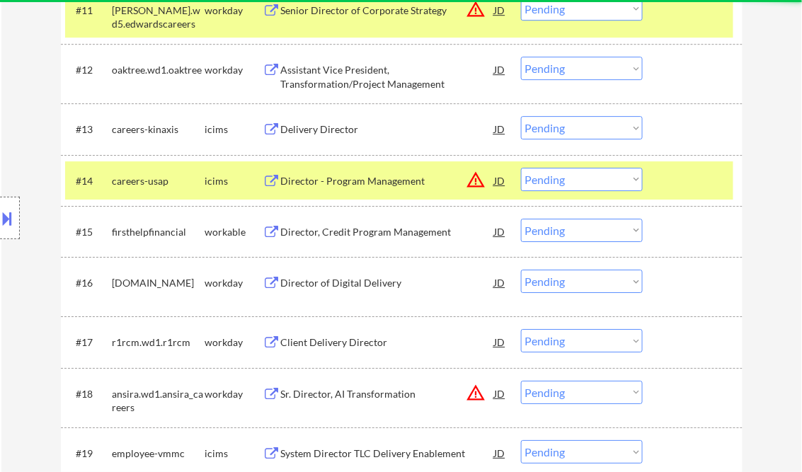
click at [358, 238] on div "Director, Credit Program Management" at bounding box center [388, 232] width 214 height 14
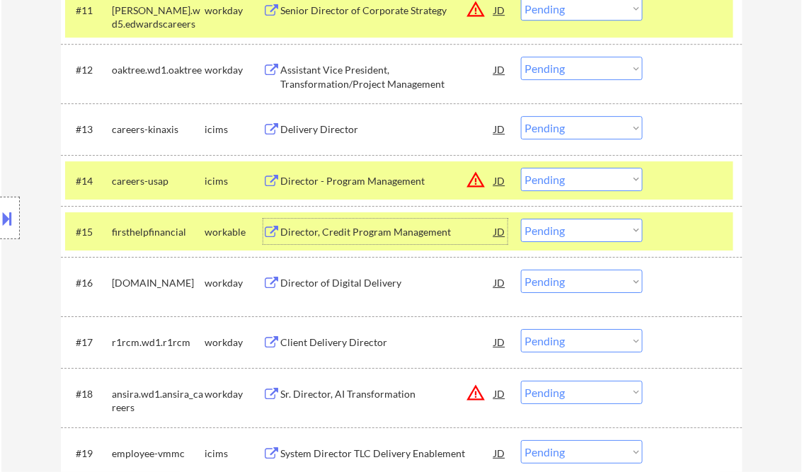
click at [569, 227] on select "Choose an option... Pending Applied Excluded (Questions) Excluded (Expired) Exc…" at bounding box center [582, 230] width 122 height 23
click at [521, 219] on select "Choose an option... Pending Applied Excluded (Questions) Excluded (Expired) Exc…" at bounding box center [582, 230] width 122 height 23
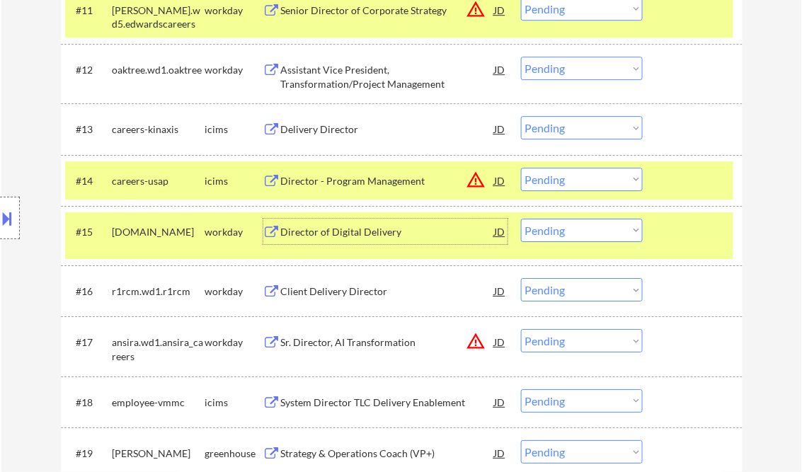
click at [343, 231] on div "Director of Digital Delivery" at bounding box center [388, 232] width 214 height 14
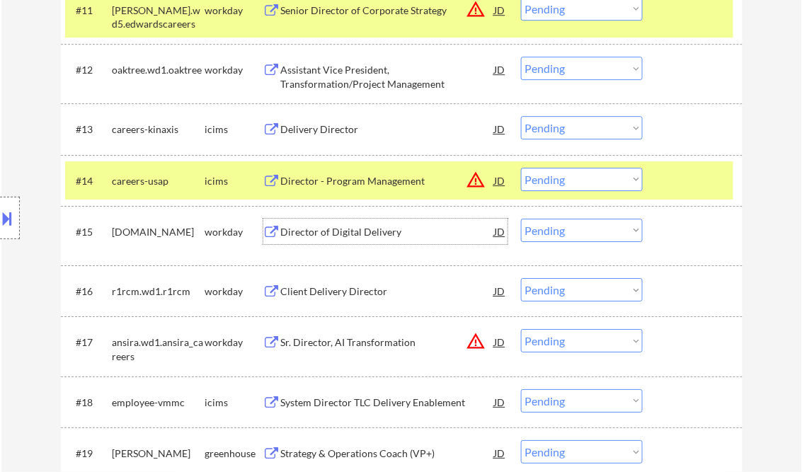
click at [358, 233] on div "Director of Digital Delivery" at bounding box center [388, 232] width 214 height 14
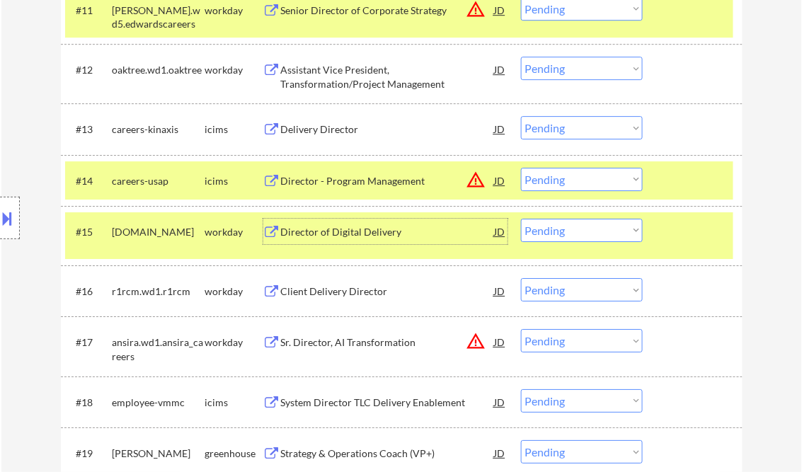
drag, startPoint x: 560, startPoint y: 229, endPoint x: 595, endPoint y: 242, distance: 37.6
click at [561, 229] on select "Choose an option... Pending Applied Excluded (Questions) Excluded (Expired) Exc…" at bounding box center [582, 230] width 122 height 23
click at [521, 219] on select "Choose an option... Pending Applied Excluded (Questions) Excluded (Expired) Exc…" at bounding box center [582, 230] width 122 height 23
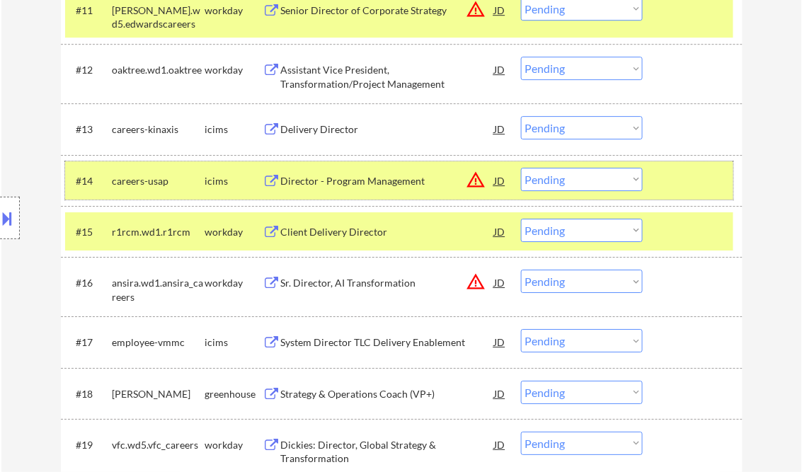
click at [665, 190] on div at bounding box center [694, 180] width 62 height 25
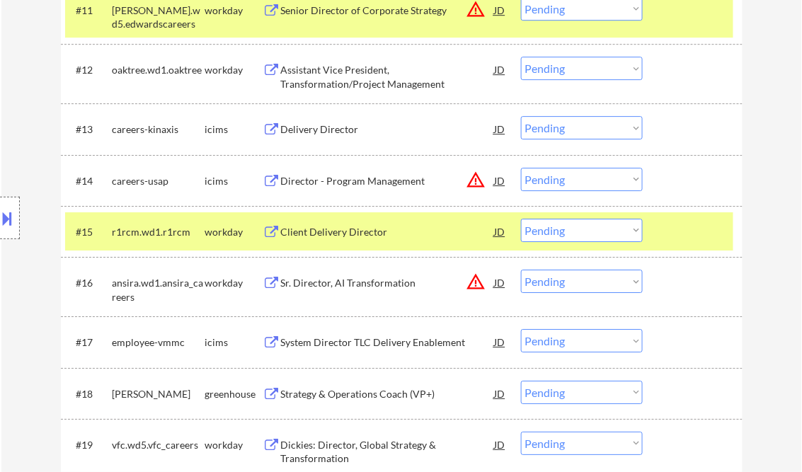
click at [341, 233] on div "Client Delivery Director" at bounding box center [388, 232] width 214 height 14
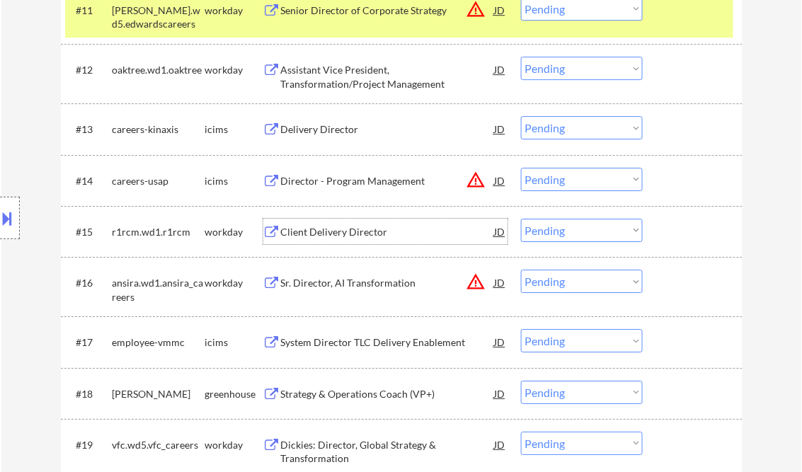
drag, startPoint x: 566, startPoint y: 234, endPoint x: 578, endPoint y: 243, distance: 14.6
click at [566, 234] on select "Choose an option... Pending Applied Excluded (Questions) Excluded (Expired) Exc…" at bounding box center [582, 230] width 122 height 23
click at [521, 219] on select "Choose an option... Pending Applied Excluded (Questions) Excluded (Expired) Exc…" at bounding box center [582, 230] width 122 height 23
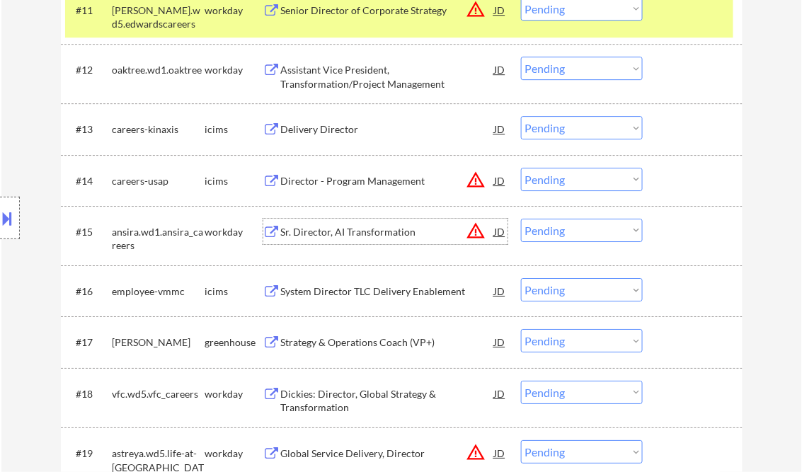
click at [365, 233] on div "Sr. Director, AI Transformation" at bounding box center [388, 232] width 214 height 14
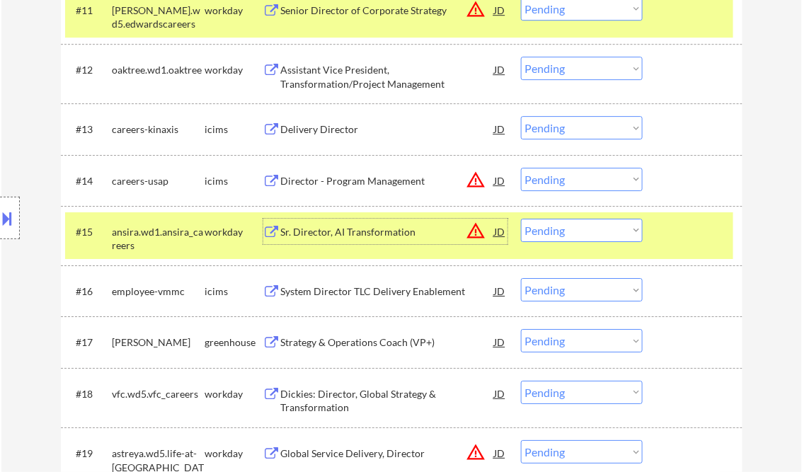
click at [576, 231] on select "Choose an option... Pending Applied Excluded (Questions) Excluded (Expired) Exc…" at bounding box center [582, 230] width 122 height 23
click at [521, 219] on select "Choose an option... Pending Applied Excluded (Questions) Excluded (Expired) Exc…" at bounding box center [582, 230] width 122 height 23
select select ""pending""
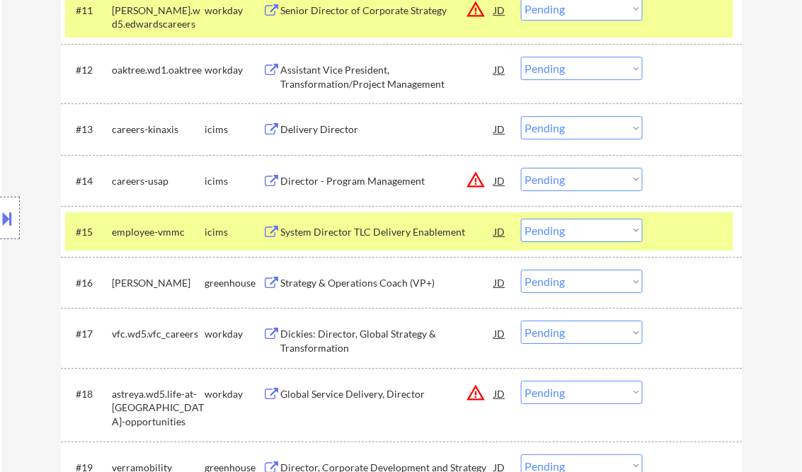
click at [366, 280] on div "Strategy & Operations Coach (VP+)" at bounding box center [388, 283] width 214 height 14
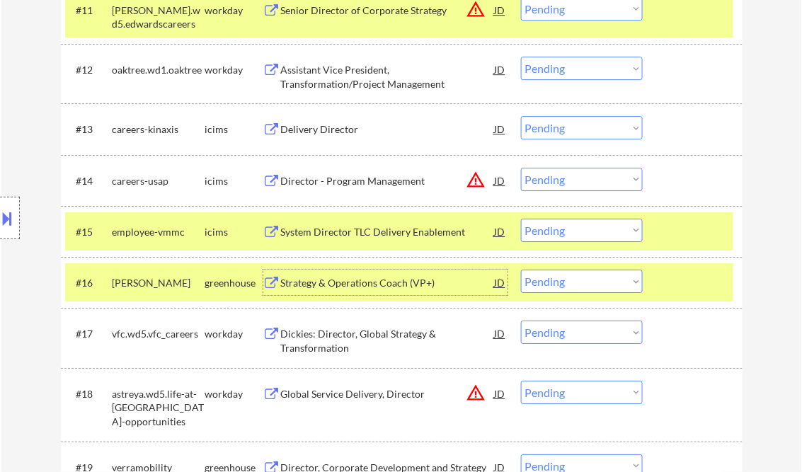
click at [577, 285] on select "Choose an option... Pending Applied Excluded (Questions) Excluded (Expired) Exc…" at bounding box center [582, 281] width 122 height 23
click at [521, 270] on select "Choose an option... Pending Applied Excluded (Questions) Excluded (Expired) Exc…" at bounding box center [582, 281] width 122 height 23
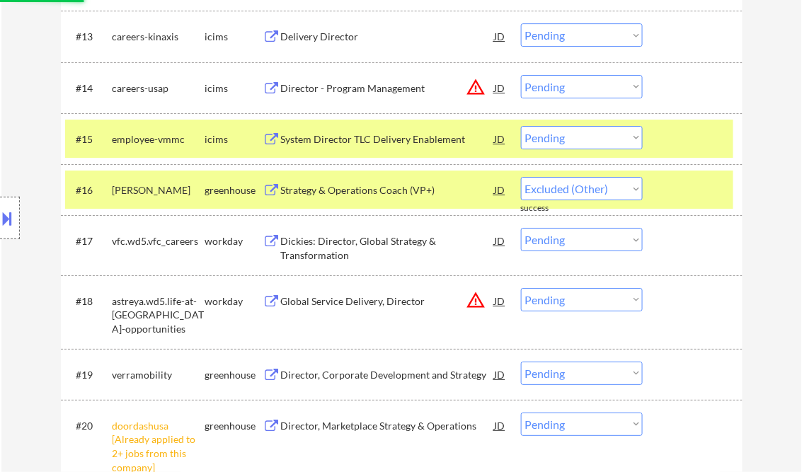
scroll to position [1172, 0]
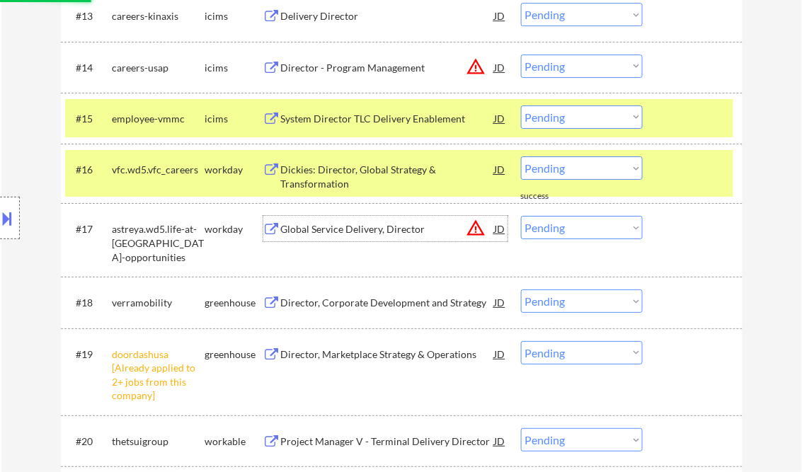
click at [355, 233] on div "Global Service Delivery, Director" at bounding box center [388, 229] width 214 height 14
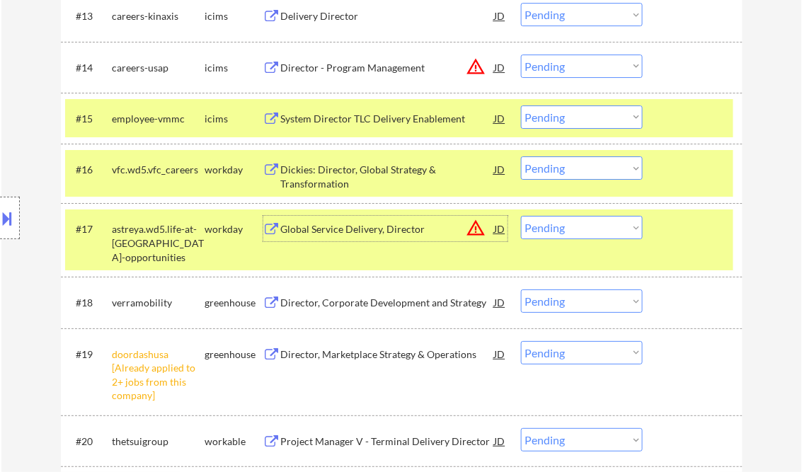
click at [368, 179] on div "Dickies: Director, Global Strategy & Transformation" at bounding box center [388, 177] width 214 height 28
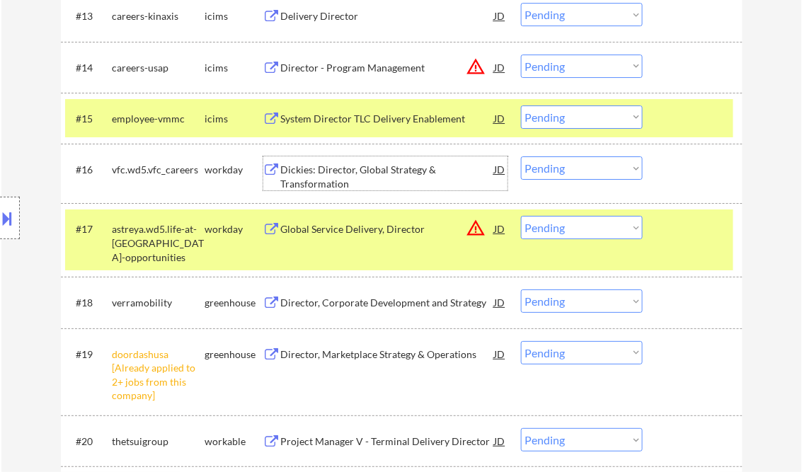
drag, startPoint x: 554, startPoint y: 157, endPoint x: 576, endPoint y: 181, distance: 32.5
click at [554, 157] on select "Choose an option... Pending Applied Excluded (Questions) Excluded (Expired) Exc…" at bounding box center [582, 167] width 122 height 23
click at [521, 156] on select "Choose an option... Pending Applied Excluded (Questions) Excluded (Expired) Exc…" at bounding box center [582, 167] width 122 height 23
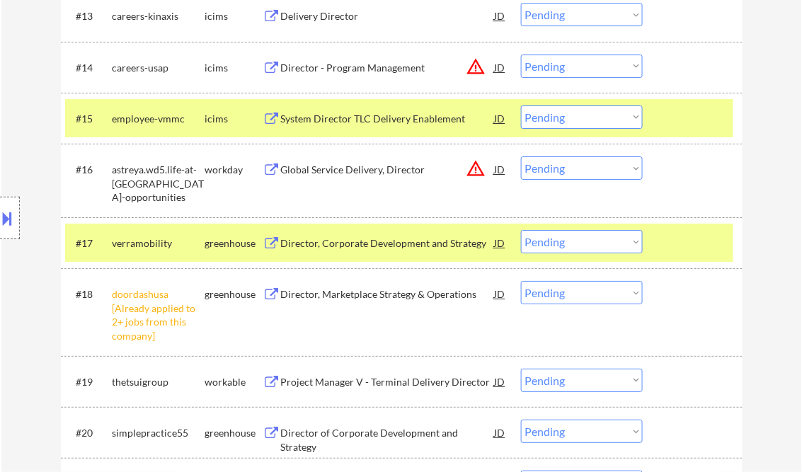
click at [351, 177] on div "Global Service Delivery, Director" at bounding box center [388, 168] width 214 height 25
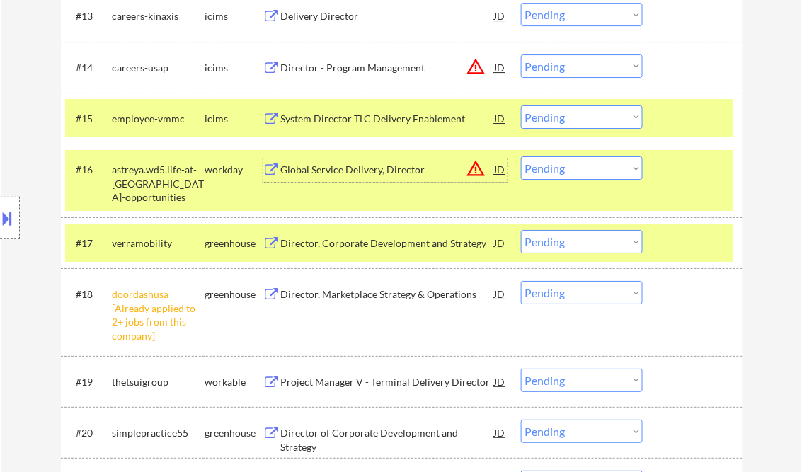
click at [353, 166] on div "Global Service Delivery, Director" at bounding box center [388, 170] width 214 height 14
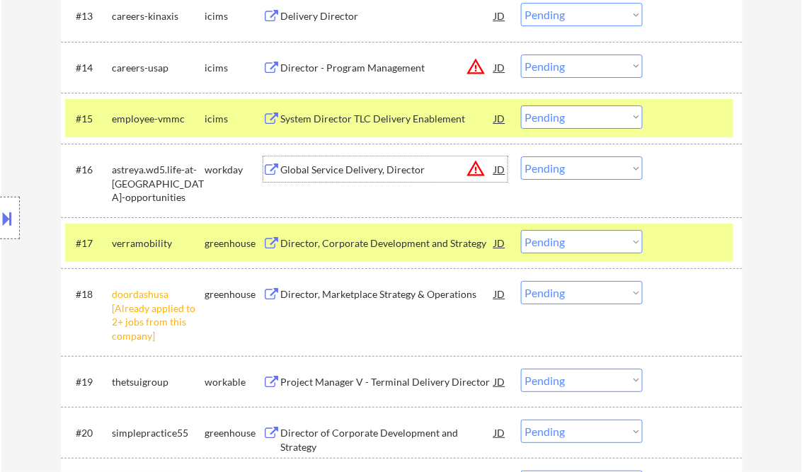
click at [556, 168] on select "Choose an option... Pending Applied Excluded (Questions) Excluded (Expired) Exc…" at bounding box center [582, 167] width 122 height 23
click at [521, 156] on select "Choose an option... Pending Applied Excluded (Questions) Excluded (Expired) Exc…" at bounding box center [582, 167] width 122 height 23
select select ""pending""
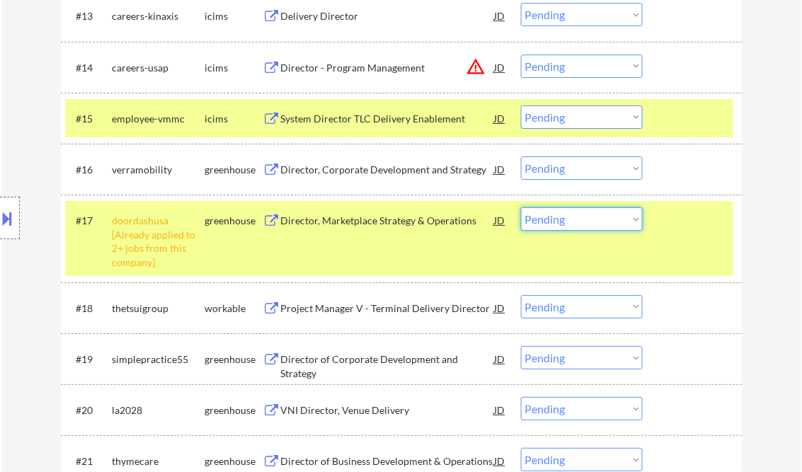
drag, startPoint x: 574, startPoint y: 212, endPoint x: 598, endPoint y: 229, distance: 29.5
click at [575, 212] on select "Choose an option... Pending Applied Excluded (Questions) Excluded (Expired) Exc…" at bounding box center [582, 218] width 122 height 23
click at [521, 207] on select "Choose an option... Pending Applied Excluded (Questions) Excluded (Expired) Exc…" at bounding box center [582, 218] width 122 height 23
select select ""pending""
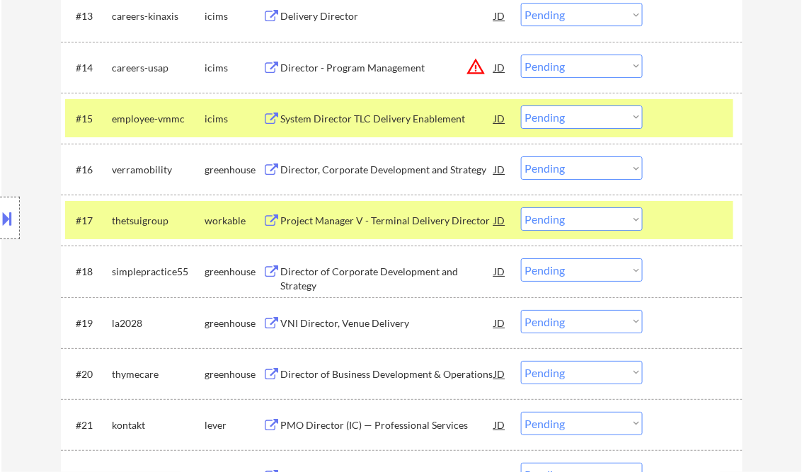
click at [395, 166] on div "Director, Corporate Development and Strategy" at bounding box center [388, 170] width 214 height 14
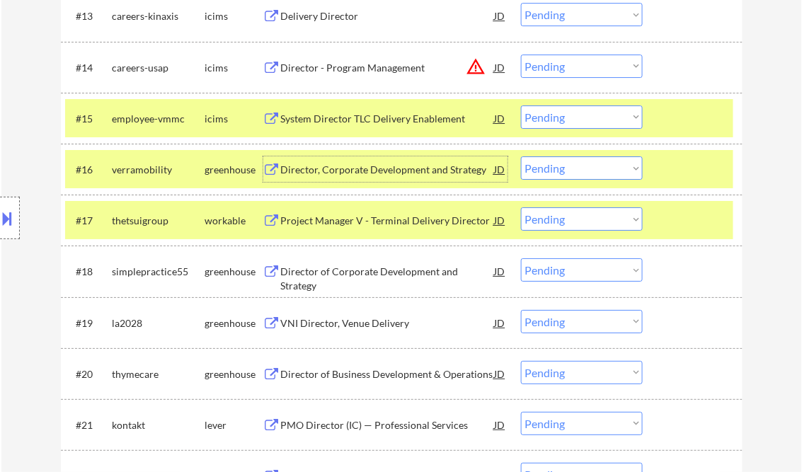
click at [598, 173] on select "Choose an option... Pending Applied Excluded (Questions) Excluded (Expired) Exc…" at bounding box center [582, 167] width 122 height 23
click at [521, 156] on select "Choose an option... Pending Applied Excluded (Questions) Excluded (Expired) Exc…" at bounding box center [582, 167] width 122 height 23
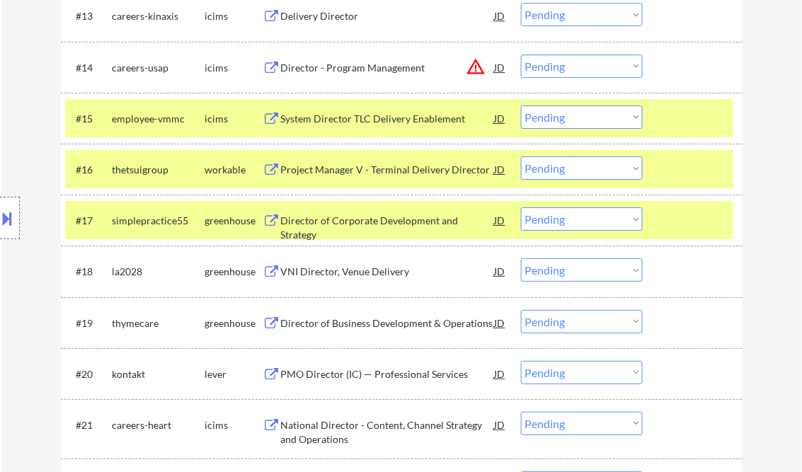
click at [378, 166] on div "Project Manager V - Terminal Delivery Director" at bounding box center [388, 170] width 214 height 14
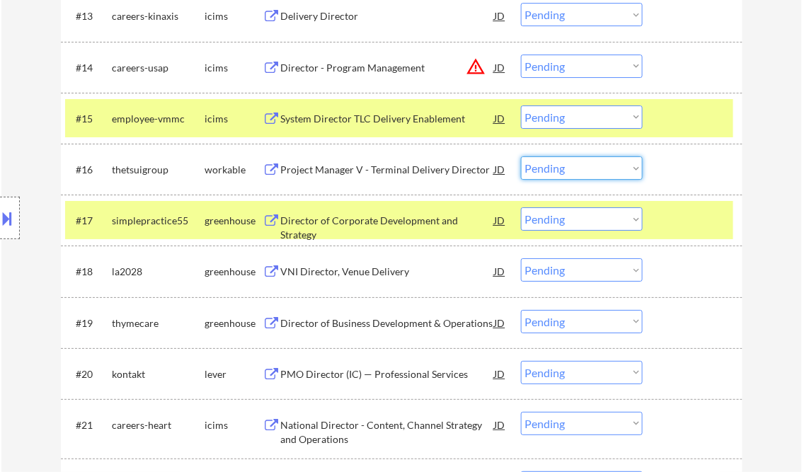
drag, startPoint x: 577, startPoint y: 168, endPoint x: 582, endPoint y: 176, distance: 8.6
click at [577, 168] on select "Choose an option... Pending Applied Excluded (Questions) Excluded (Expired) Exc…" at bounding box center [582, 167] width 122 height 23
click at [521, 156] on select "Choose an option... Pending Applied Excluded (Questions) Excluded (Expired) Exc…" at bounding box center [582, 167] width 122 height 23
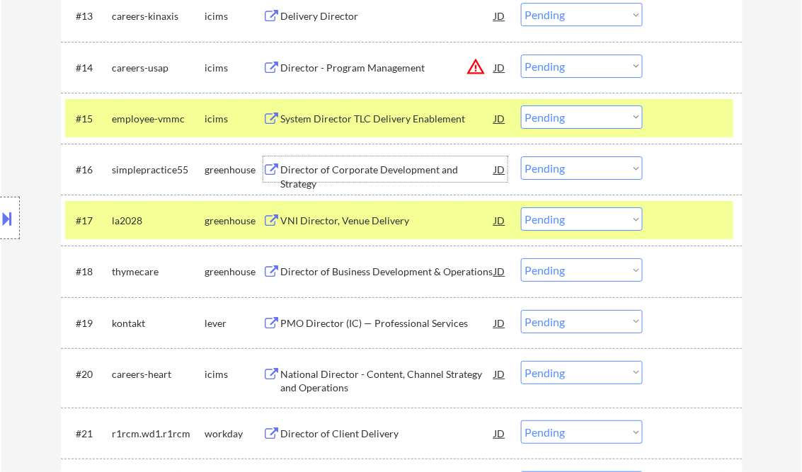
click at [384, 166] on div "Director of Corporate Development and Strategy" at bounding box center [388, 177] width 214 height 28
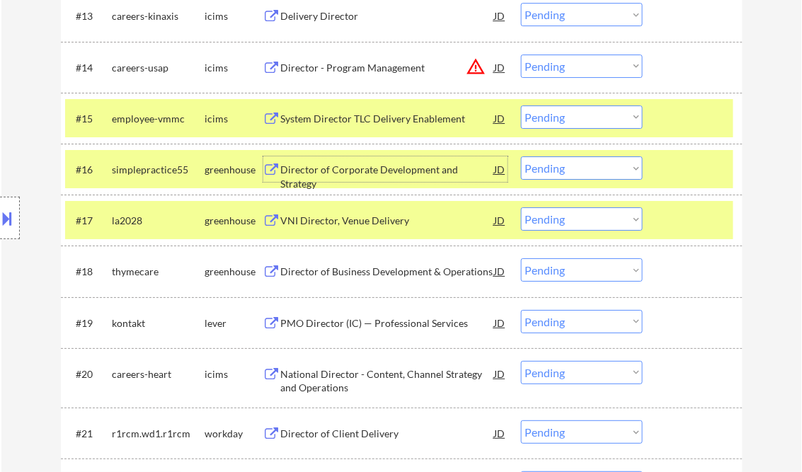
click at [609, 166] on select "Choose an option... Pending Applied Excluded (Questions) Excluded (Expired) Exc…" at bounding box center [582, 167] width 122 height 23
click at [521, 156] on select "Choose an option... Pending Applied Excluded (Questions) Excluded (Expired) Exc…" at bounding box center [582, 167] width 122 height 23
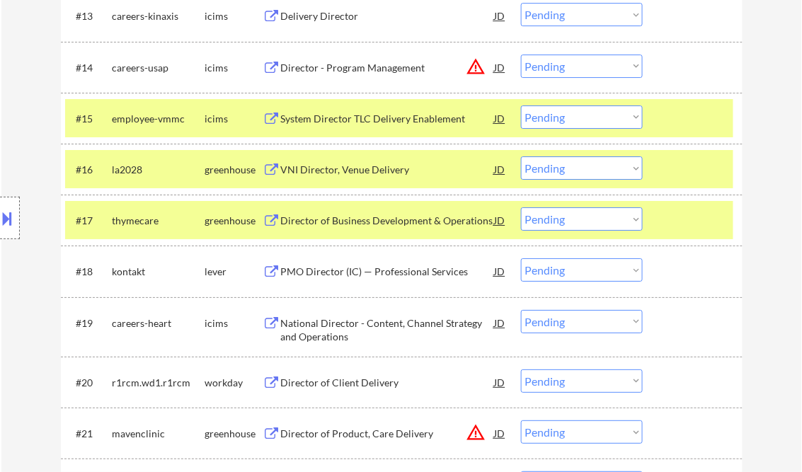
click at [374, 175] on div "VNI Director, Venue Delivery" at bounding box center [388, 170] width 214 height 14
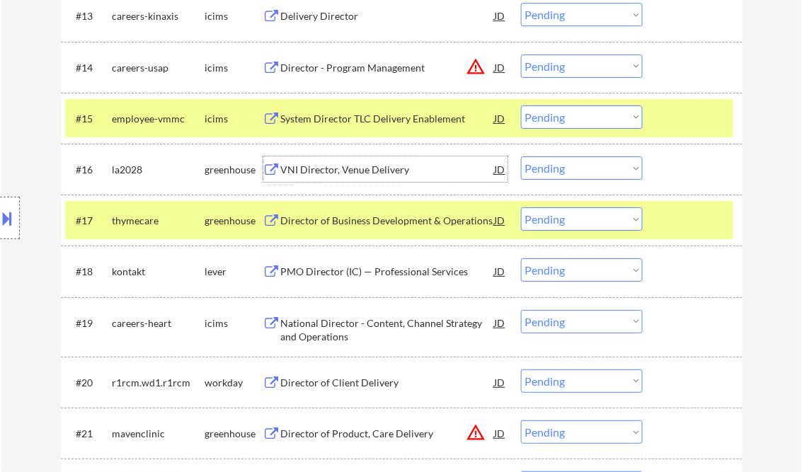
click at [576, 163] on select "Choose an option... Pending Applied Excluded (Questions) Excluded (Expired) Exc…" at bounding box center [582, 167] width 122 height 23
click at [521, 156] on select "Choose an option... Pending Applied Excluded (Questions) Excluded (Expired) Exc…" at bounding box center [582, 167] width 122 height 23
select select ""pending""
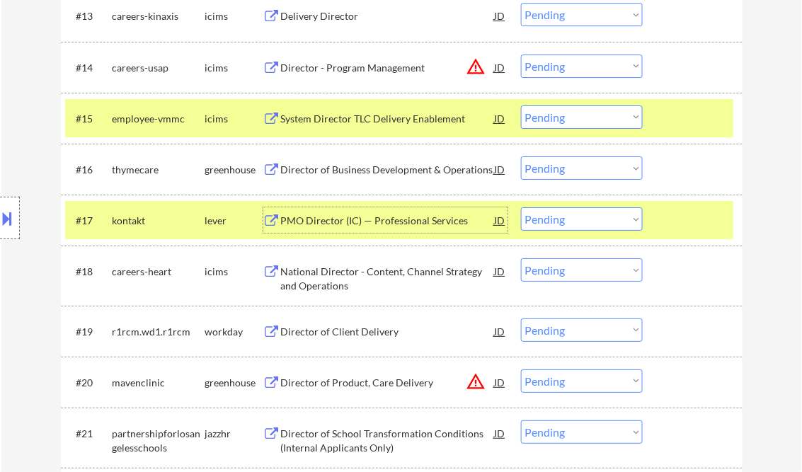
click at [396, 221] on div "PMO Director (IC) — Professional Services" at bounding box center [388, 221] width 214 height 14
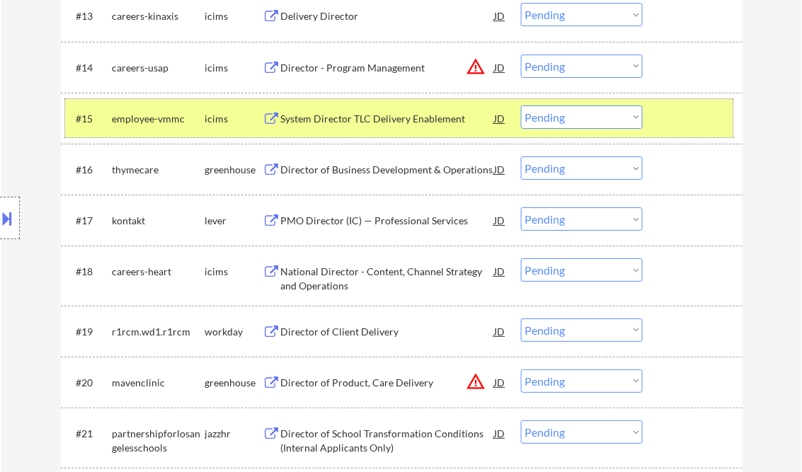
click at [669, 112] on div at bounding box center [694, 117] width 62 height 25
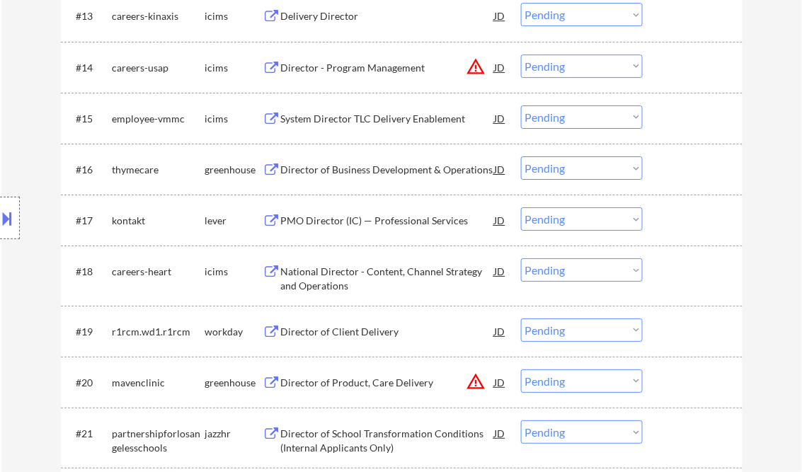
click at [580, 217] on select "Choose an option... Pending Applied Excluded (Questions) Excluded (Expired) Exc…" at bounding box center [582, 218] width 122 height 23
click at [521, 207] on select "Choose an option... Pending Applied Excluded (Questions) Excluded (Expired) Exc…" at bounding box center [582, 218] width 122 height 23
select select ""pending""
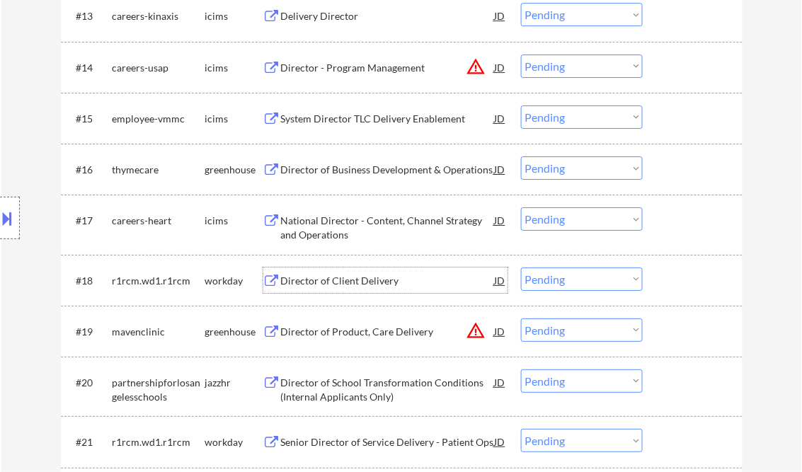
click at [369, 279] on div "Director of Client Delivery" at bounding box center [388, 281] width 214 height 14
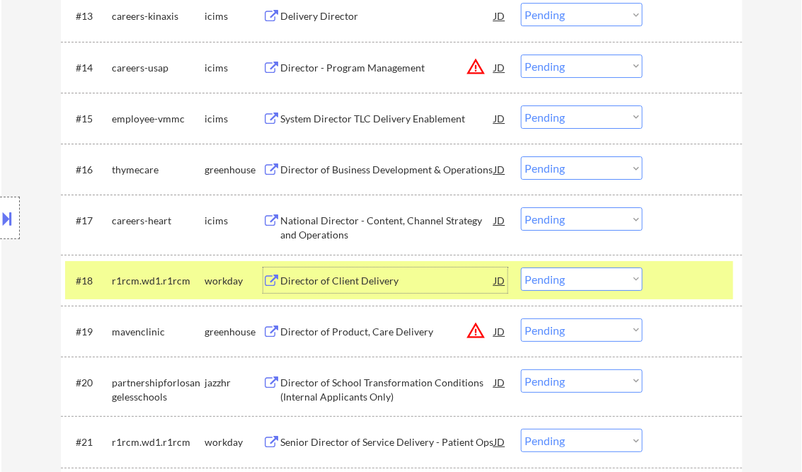
drag, startPoint x: 583, startPoint y: 282, endPoint x: 607, endPoint y: 292, distance: 25.4
click at [583, 282] on select "Choose an option... Pending Applied Excluded (Questions) Excluded (Expired) Exc…" at bounding box center [582, 279] width 122 height 23
click at [521, 268] on select "Choose an option... Pending Applied Excluded (Questions) Excluded (Expired) Exc…" at bounding box center [582, 279] width 122 height 23
select select ""pending""
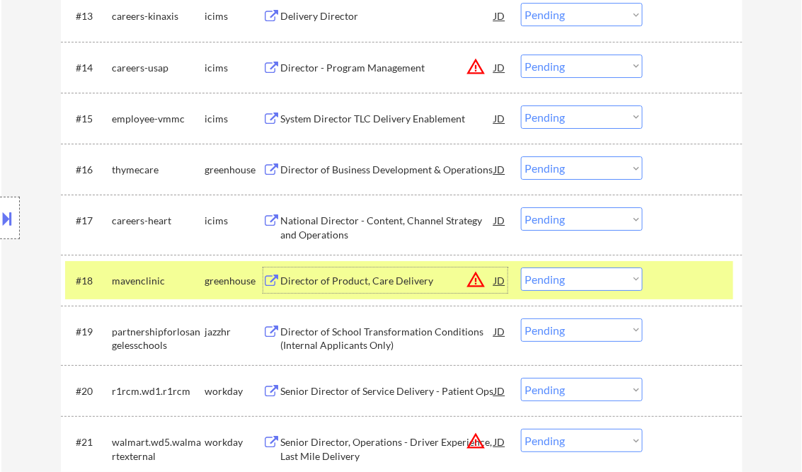
click at [379, 282] on div "Director of Product, Care Delivery" at bounding box center [388, 281] width 214 height 14
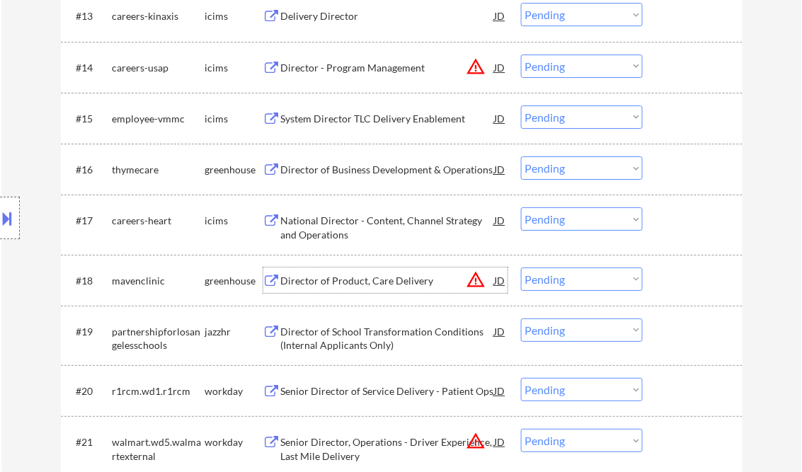
click at [568, 335] on select "Choose an option... Pending Applied Excluded (Questions) Excluded (Expired) Exc…" at bounding box center [582, 330] width 122 height 23
click at [521, 319] on select "Choose an option... Pending Applied Excluded (Questions) Excluded (Expired) Exc…" at bounding box center [582, 330] width 122 height 23
select select ""pending""
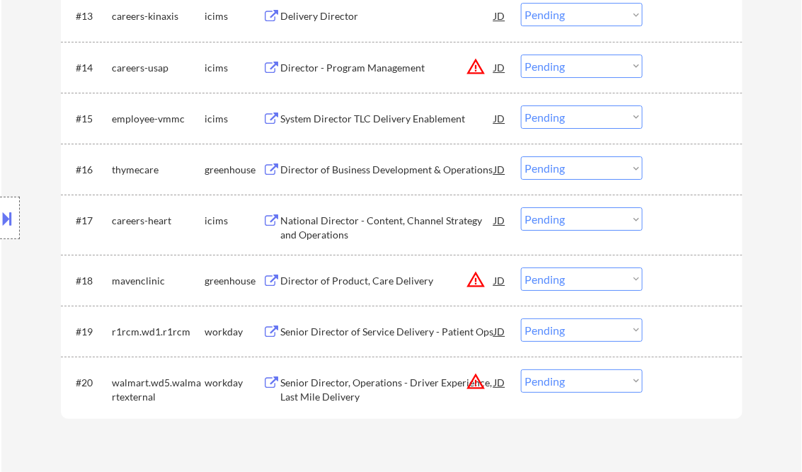
click at [350, 168] on div "Director of Business Development & Operations" at bounding box center [388, 170] width 214 height 14
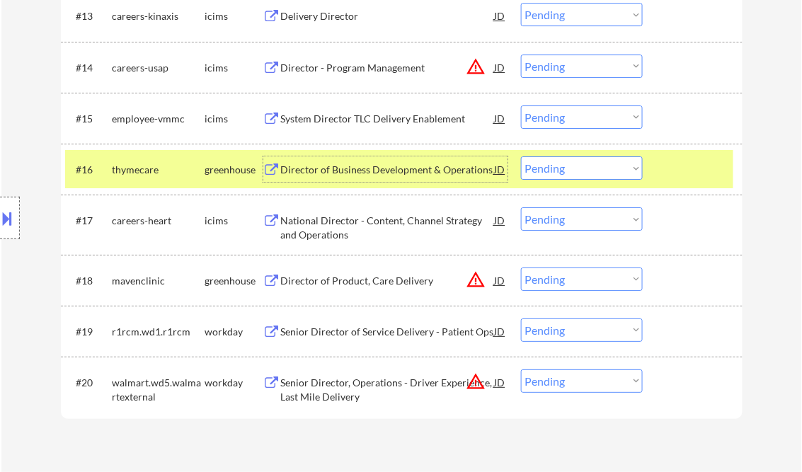
click at [555, 177] on select "Choose an option... Pending Applied Excluded (Questions) Excluded (Expired) Exc…" at bounding box center [582, 167] width 122 height 23
click at [521, 156] on select "Choose an option... Pending Applied Excluded (Questions) Excluded (Expired) Exc…" at bounding box center [582, 167] width 122 height 23
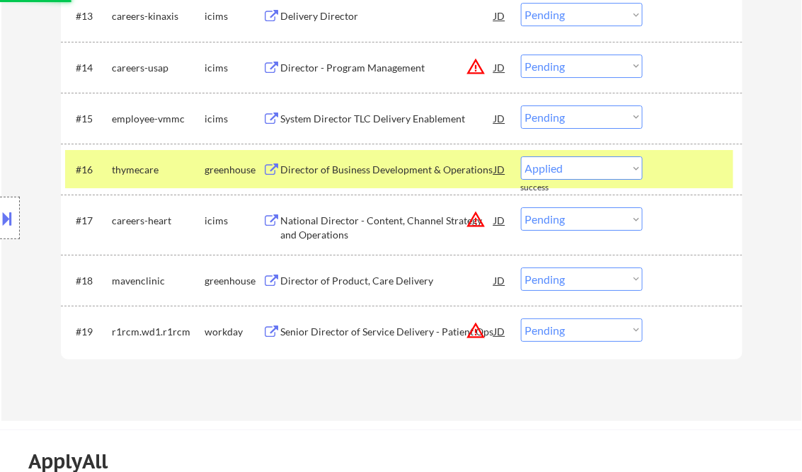
select select ""pending""
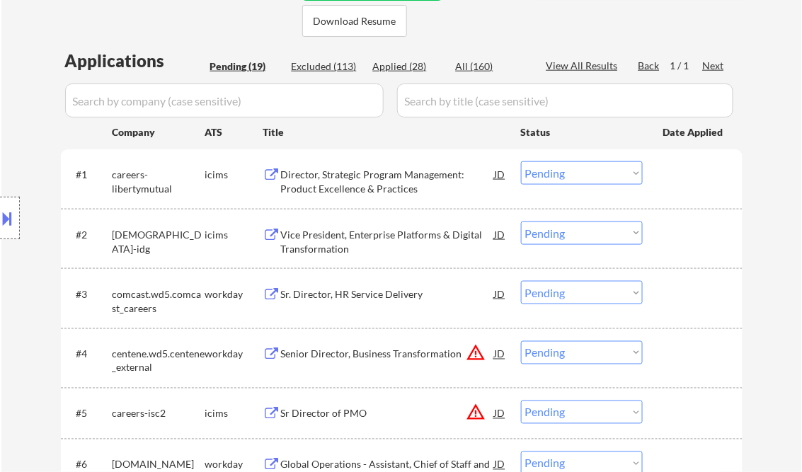
scroll to position [396, 0]
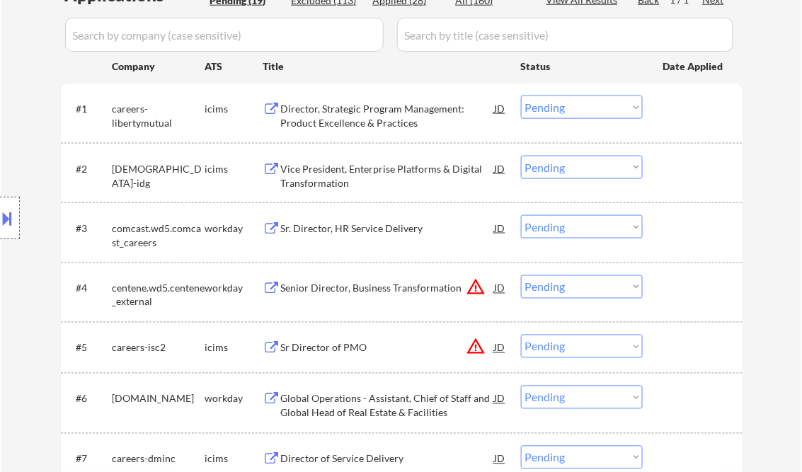
click at [379, 288] on div "Senior Director, Business Transformation" at bounding box center [388, 289] width 214 height 14
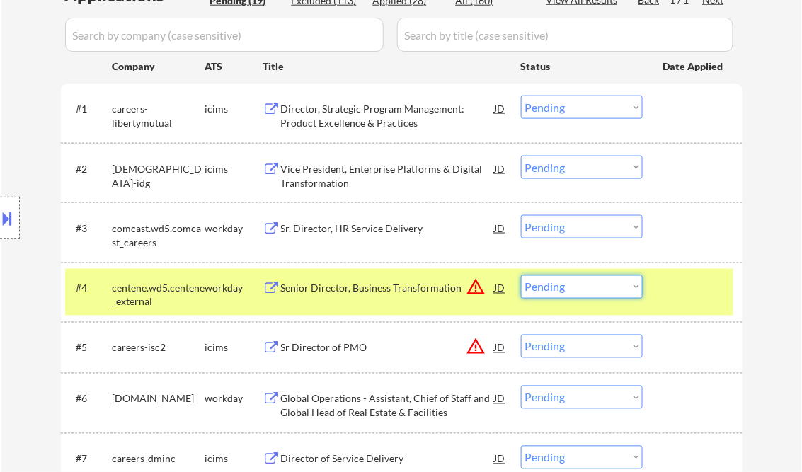
click at [603, 290] on select "Choose an option... Pending Applied Excluded (Questions) Excluded (Expired) Exc…" at bounding box center [582, 286] width 122 height 23
click at [521, 275] on select "Choose an option... Pending Applied Excluded (Questions) Excluded (Expired) Exc…" at bounding box center [582, 286] width 122 height 23
select select ""pending""
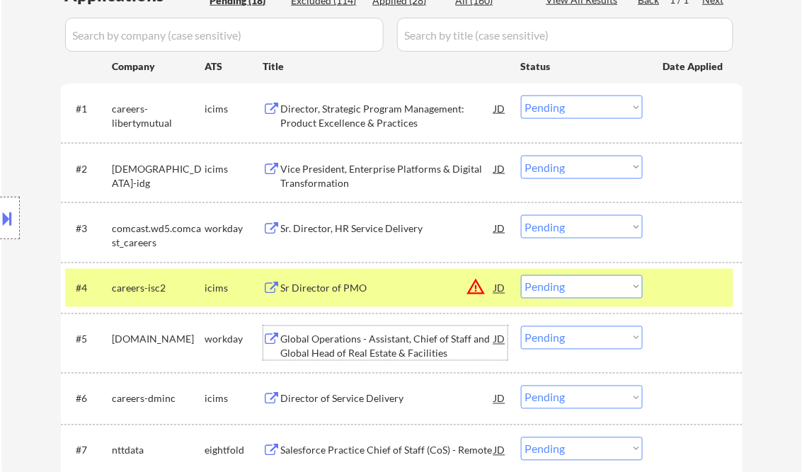
click at [348, 348] on div "Global Operations - Assistant, Chief of Staff and Global Head of Real Estate & …" at bounding box center [388, 347] width 214 height 28
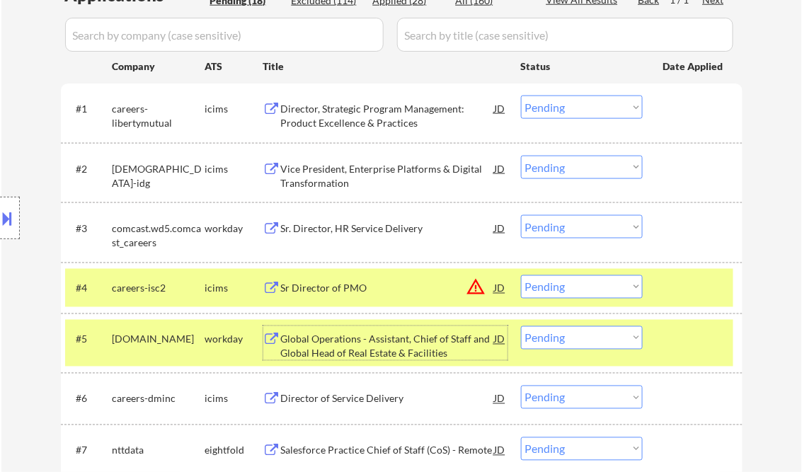
click at [571, 338] on select "Choose an option... Pending Applied Excluded (Questions) Excluded (Expired) Exc…" at bounding box center [582, 337] width 122 height 23
click at [521, 326] on select "Choose an option... Pending Applied Excluded (Questions) Excluded (Expired) Exc…" at bounding box center [582, 337] width 122 height 23
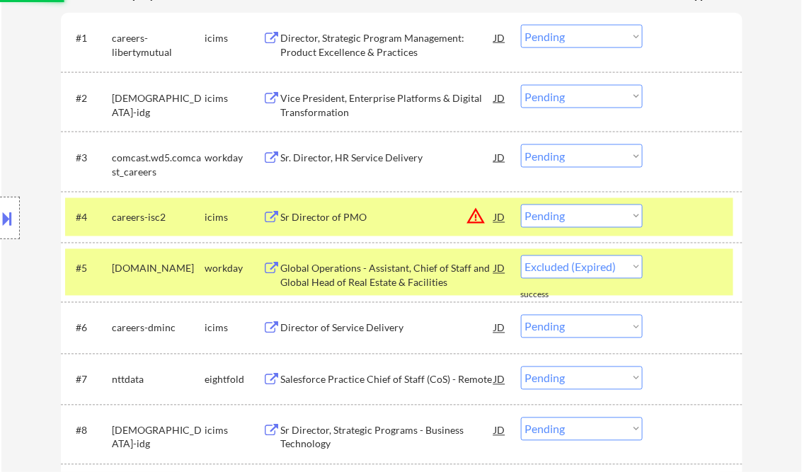
scroll to position [510, 0]
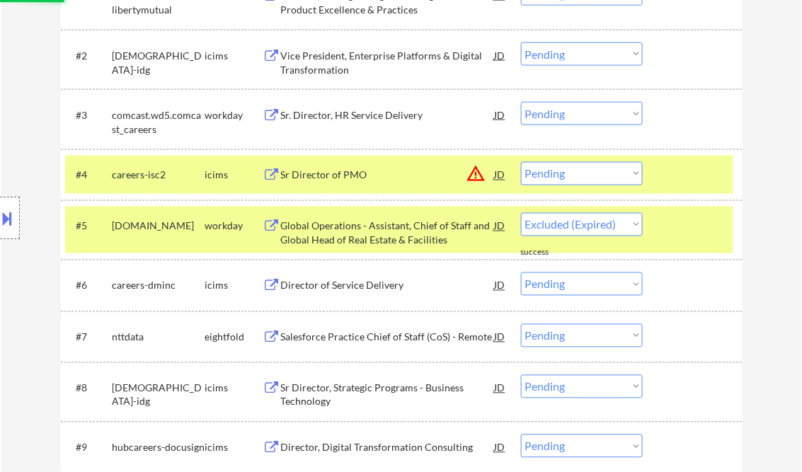
select select ""pending""
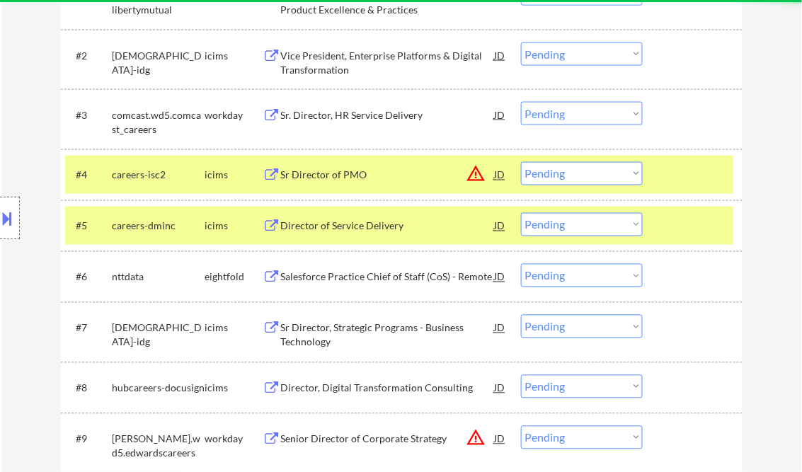
click at [367, 113] on div "Sr. Director, HR Service Delivery" at bounding box center [388, 115] width 214 height 14
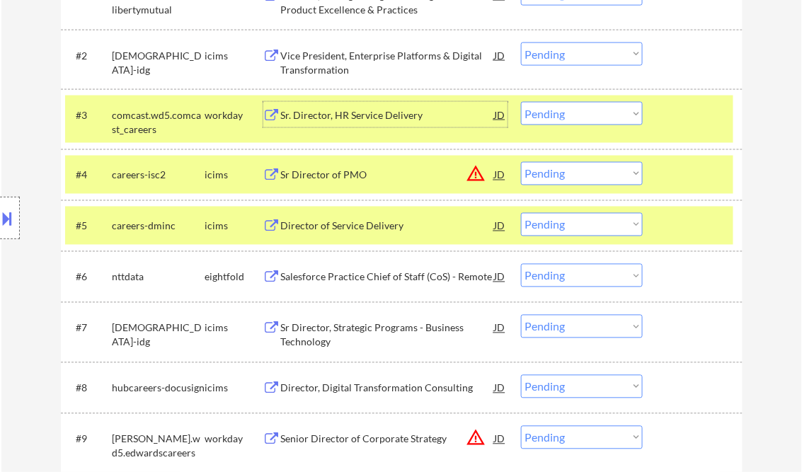
drag, startPoint x: 561, startPoint y: 116, endPoint x: 571, endPoint y: 127, distance: 15.0
click at [561, 116] on select "Choose an option... Pending Applied Excluded (Questions) Excluded (Expired) Exc…" at bounding box center [582, 113] width 122 height 23
click at [521, 102] on select "Choose an option... Pending Applied Excluded (Questions) Excluded (Expired) Exc…" at bounding box center [582, 113] width 122 height 23
select select ""pending""
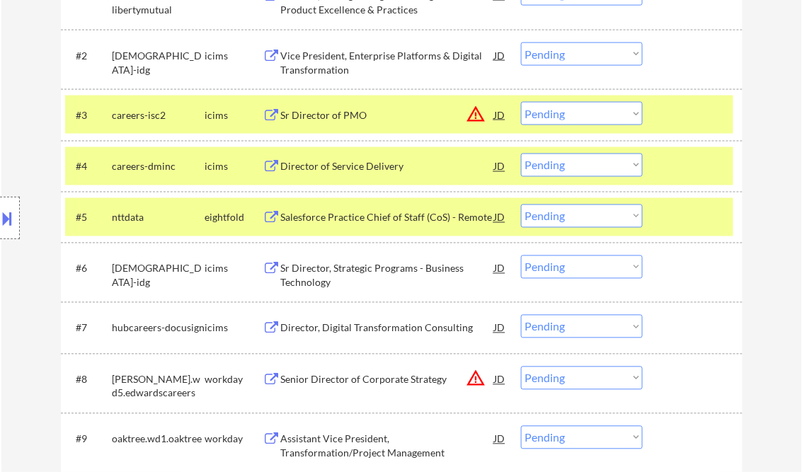
click at [681, 127] on div at bounding box center [694, 114] width 62 height 25
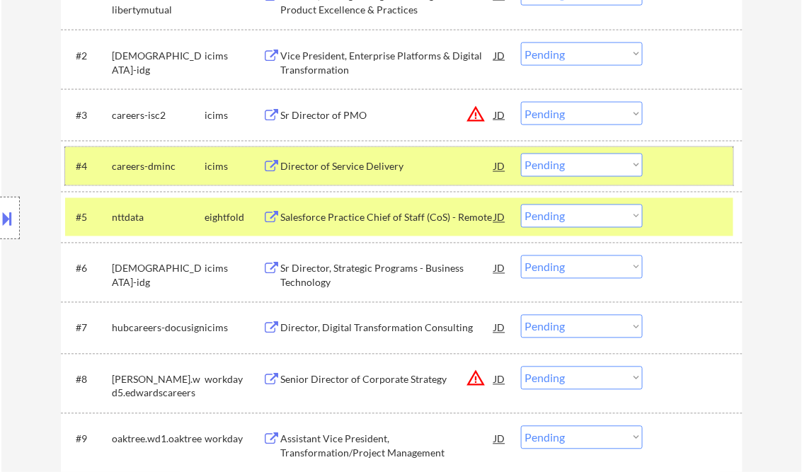
click at [680, 163] on div at bounding box center [694, 166] width 62 height 25
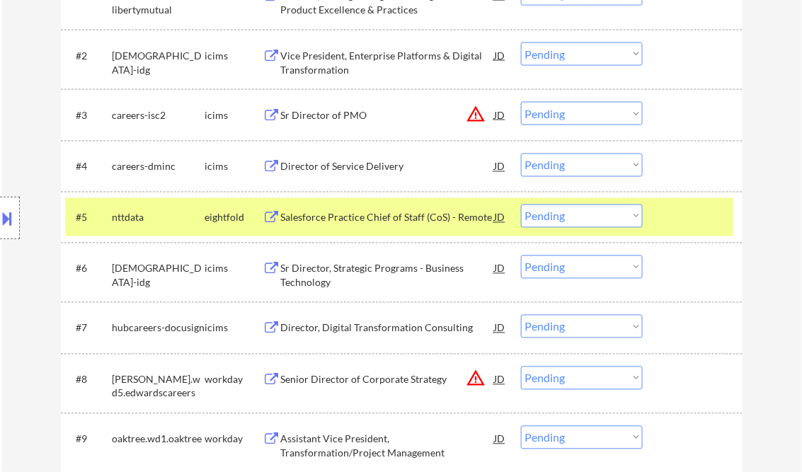
click at [699, 214] on div at bounding box center [694, 217] width 62 height 25
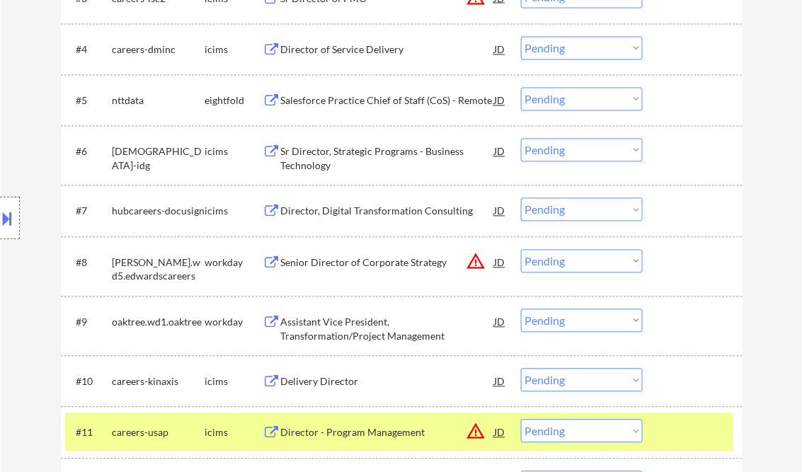
scroll to position [680, 0]
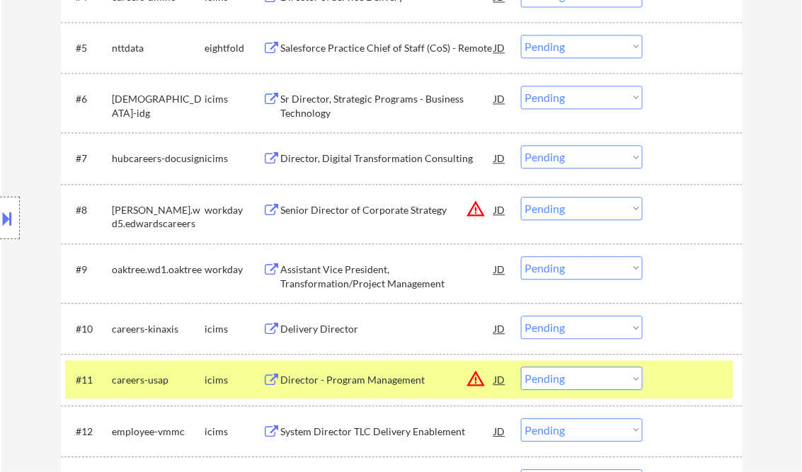
click at [342, 208] on div "Senior Director of Corporate Strategy" at bounding box center [388, 210] width 214 height 14
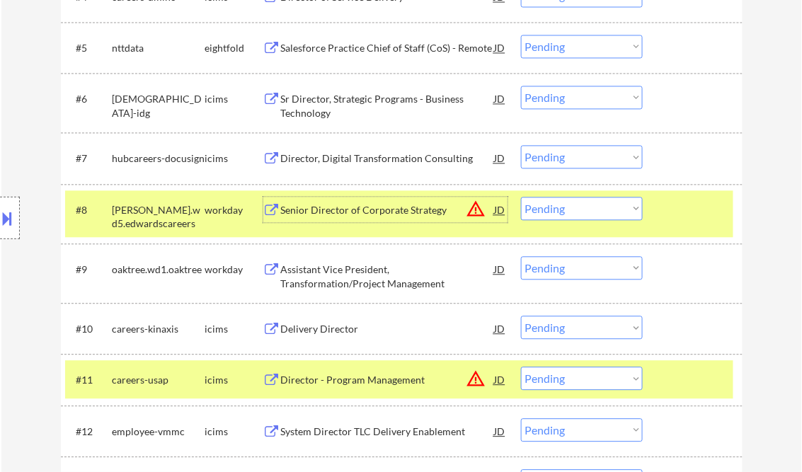
drag, startPoint x: 550, startPoint y: 212, endPoint x: 563, endPoint y: 220, distance: 15.9
click at [550, 212] on select "Choose an option... Pending Applied Excluded (Questions) Excluded (Expired) Exc…" at bounding box center [582, 208] width 122 height 23
click at [521, 197] on select "Choose an option... Pending Applied Excluded (Questions) Excluded (Expired) Exc…" at bounding box center [582, 208] width 122 height 23
select select ""pending""
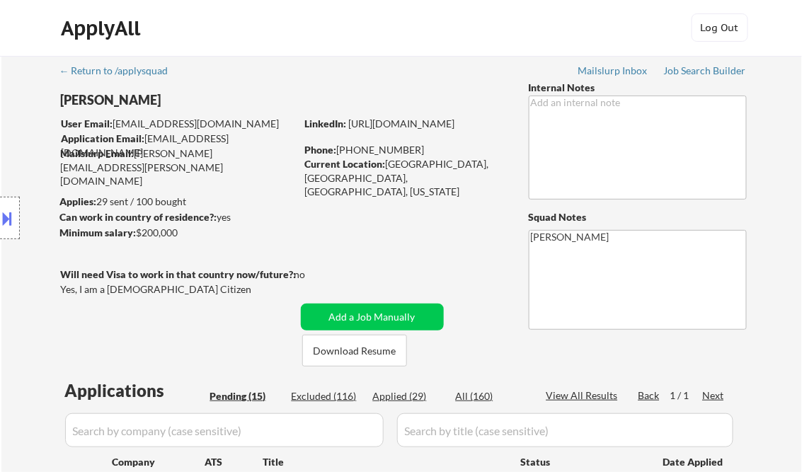
scroll to position [0, 0]
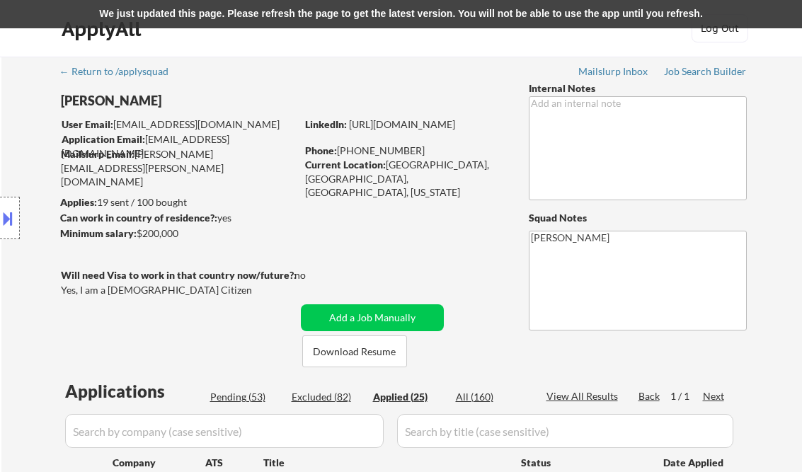
select select ""applied""
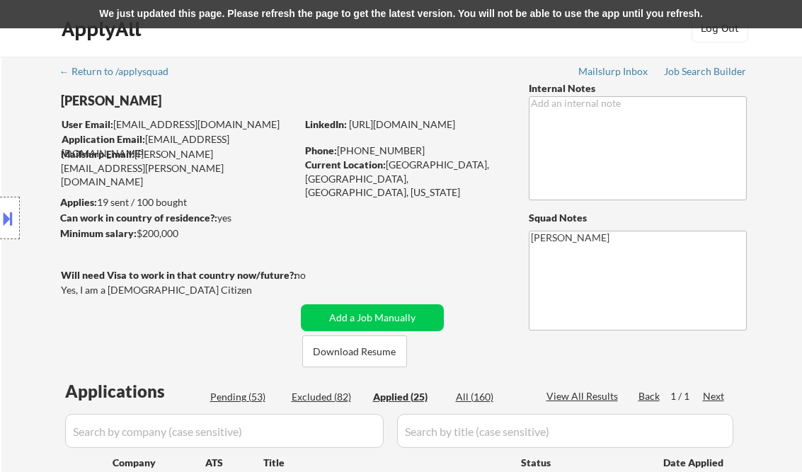
select select ""applied""
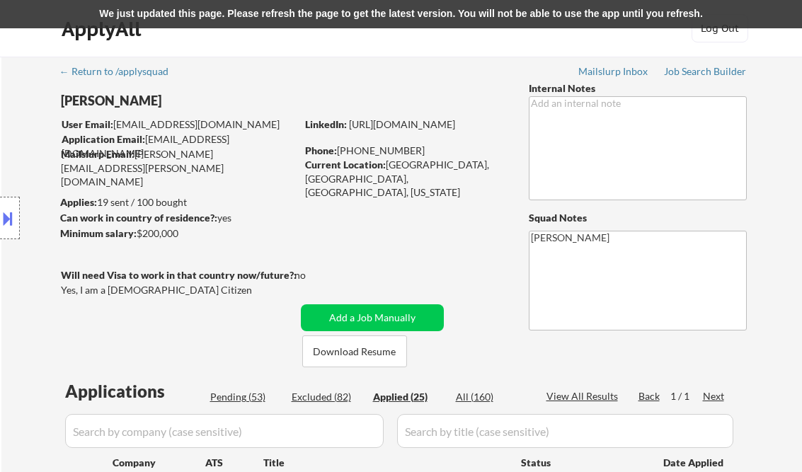
select select ""applied""
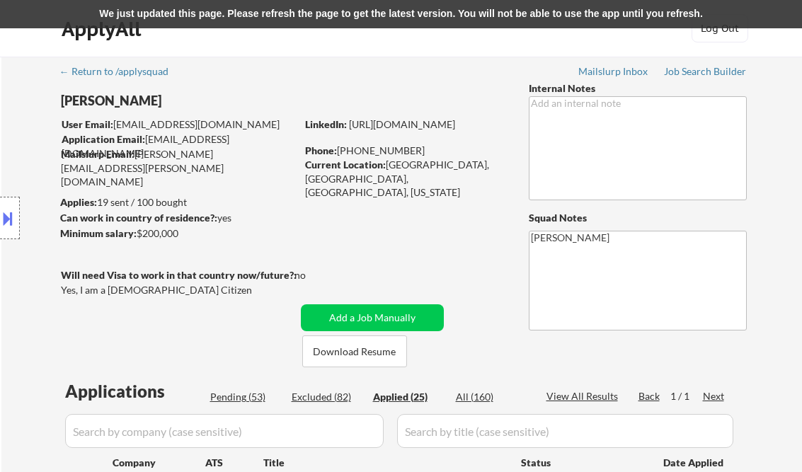
select select ""applied""
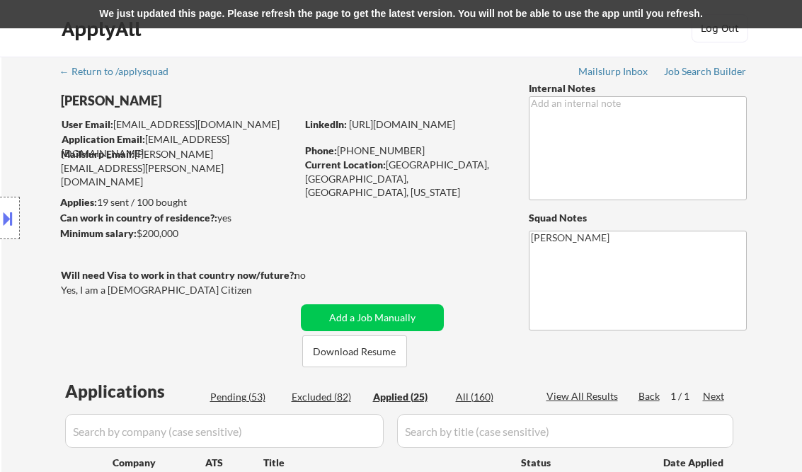
select select ""applied""
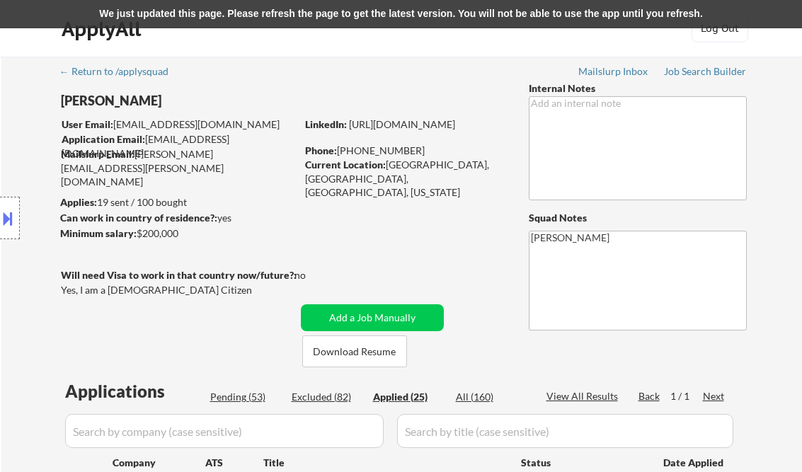
scroll to position [370, 0]
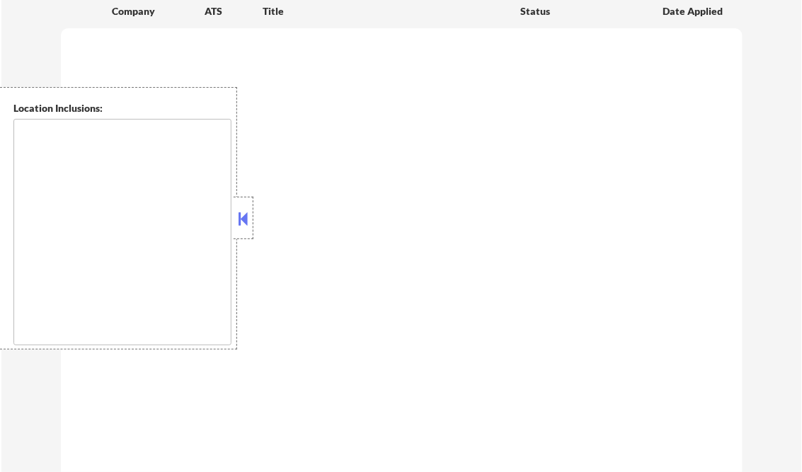
type textarea "[PERSON_NAME]"
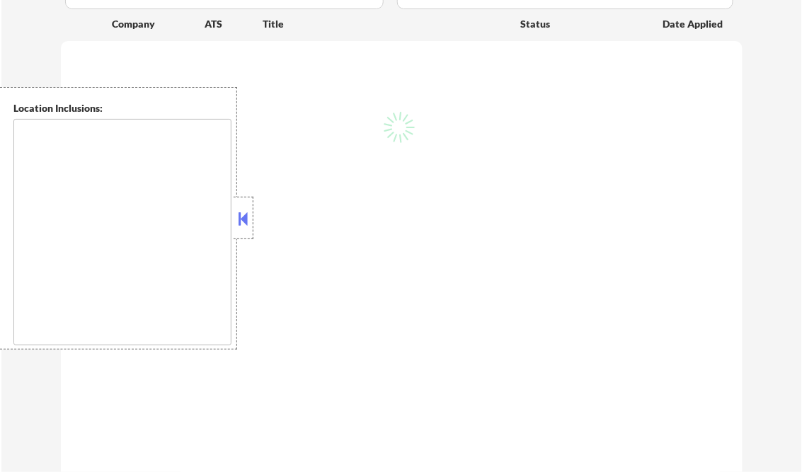
scroll to position [370, 0]
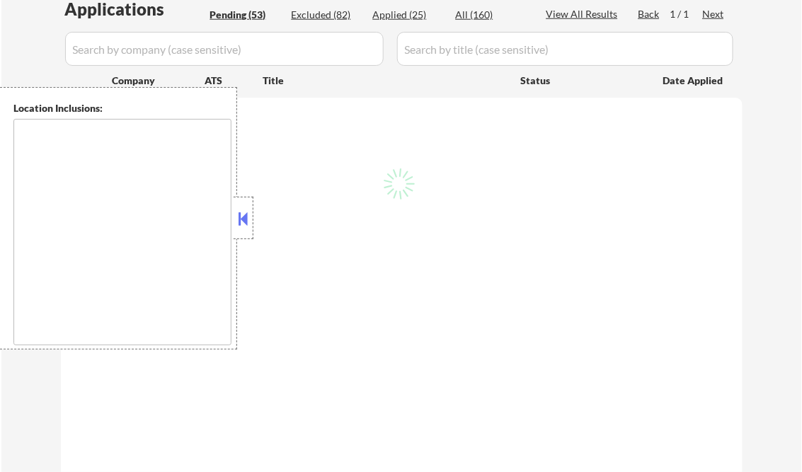
type textarea "Lor Ipsumdo, SI Ametcons, AD Elitsed, DO Eiusmodt, IN Utlaboree, DO Magna Aliqu…"
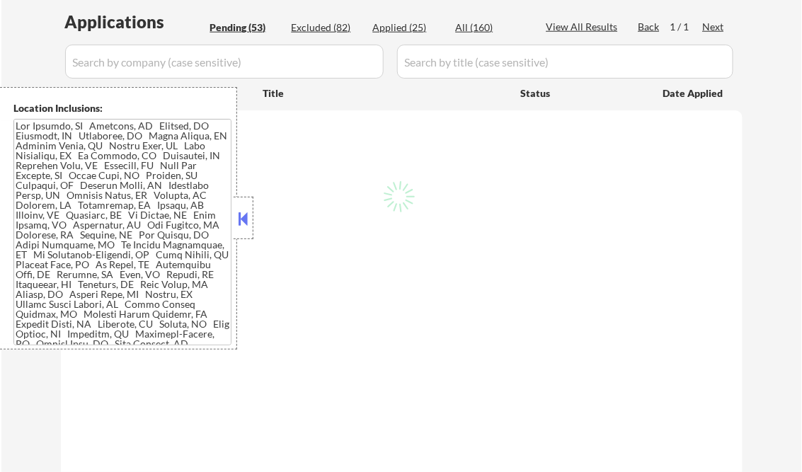
click at [240, 212] on button at bounding box center [244, 218] width 16 height 21
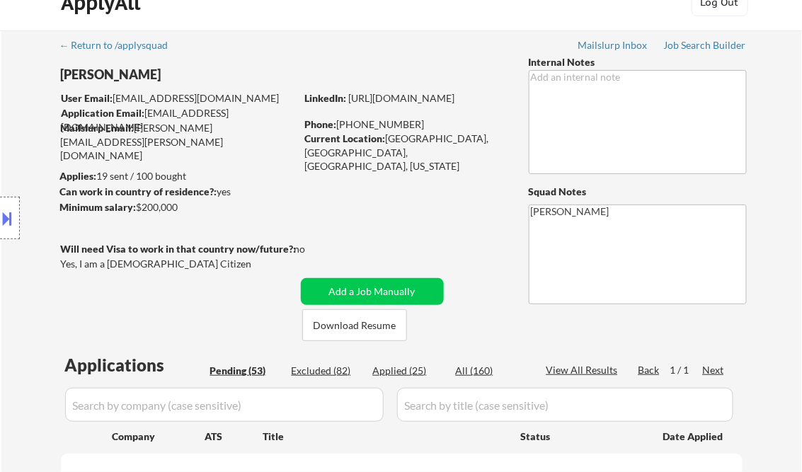
scroll to position [0, 0]
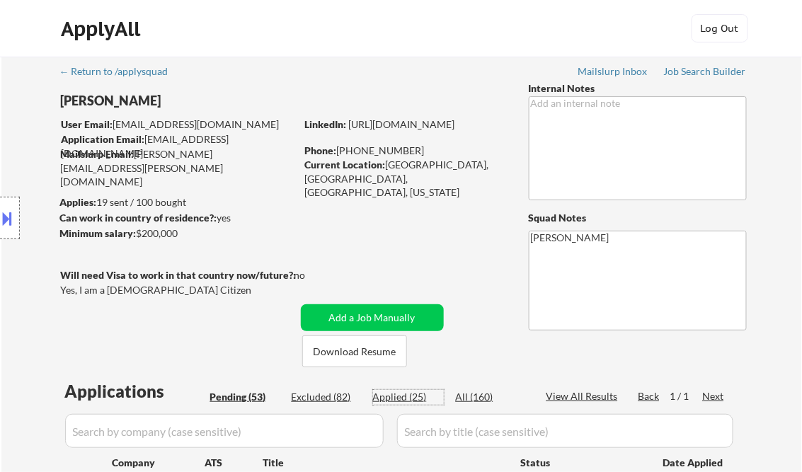
click at [407, 397] on div "Applied (25)" at bounding box center [408, 397] width 71 height 14
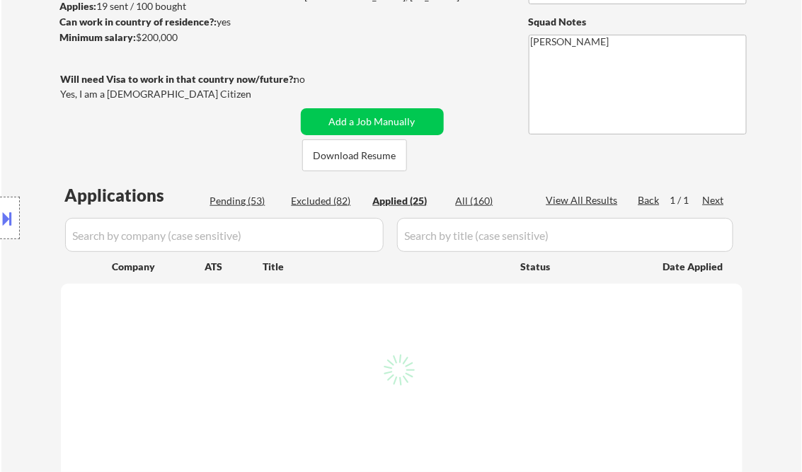
scroll to position [283, 0]
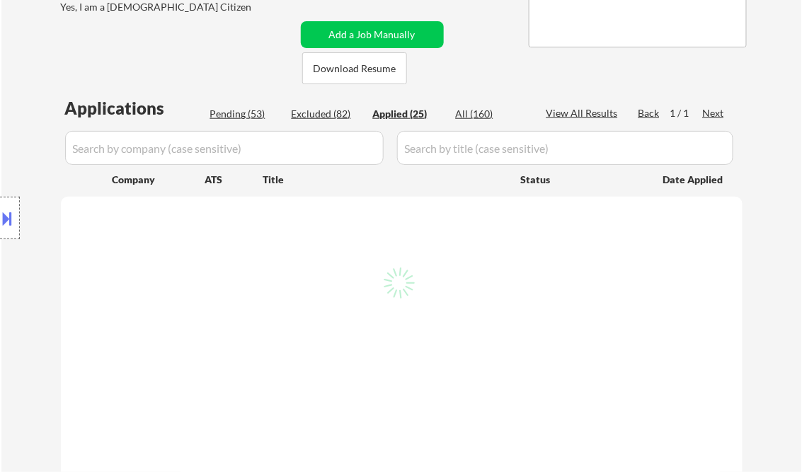
select select ""applied""
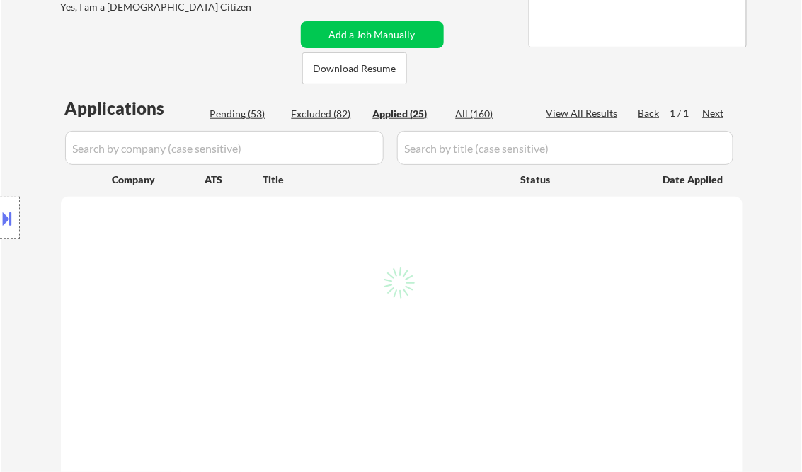
select select ""applied""
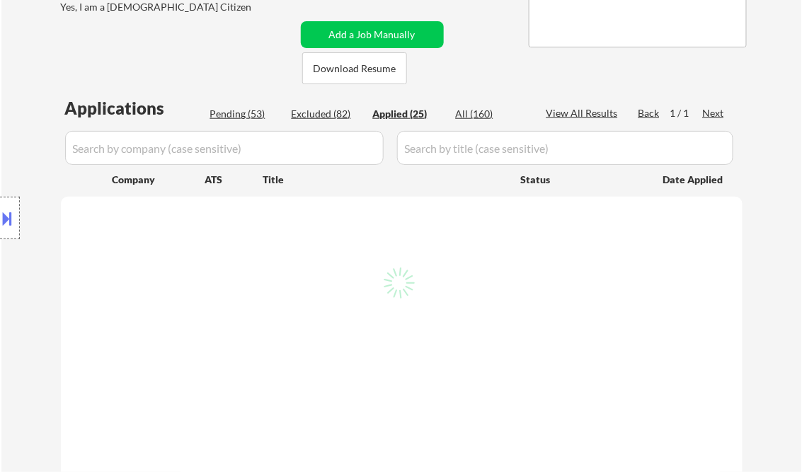
select select ""applied""
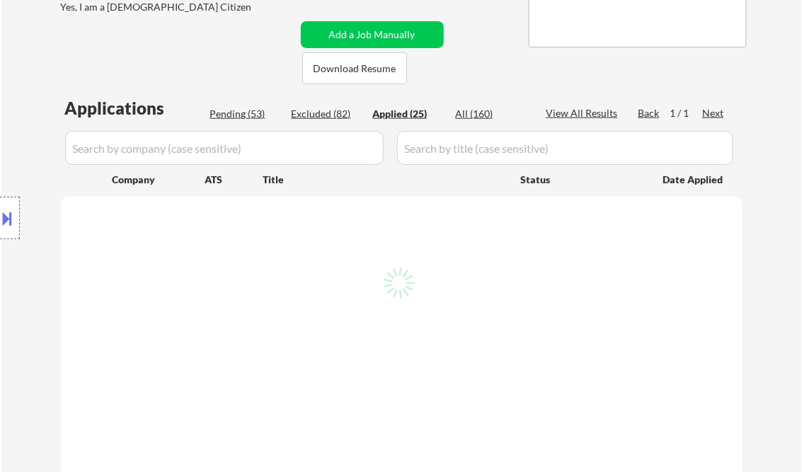
select select ""applied""
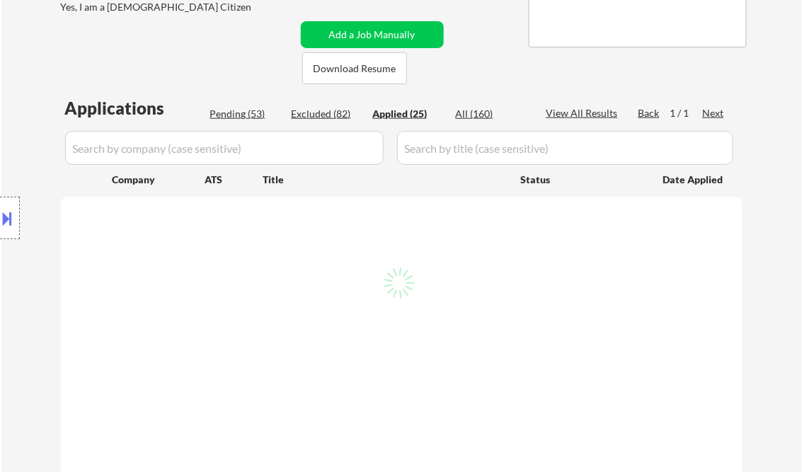
select select ""applied""
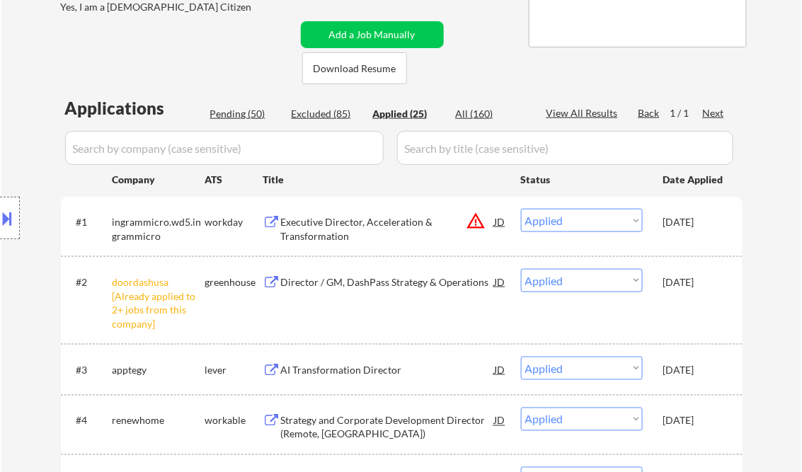
select select ""applied""
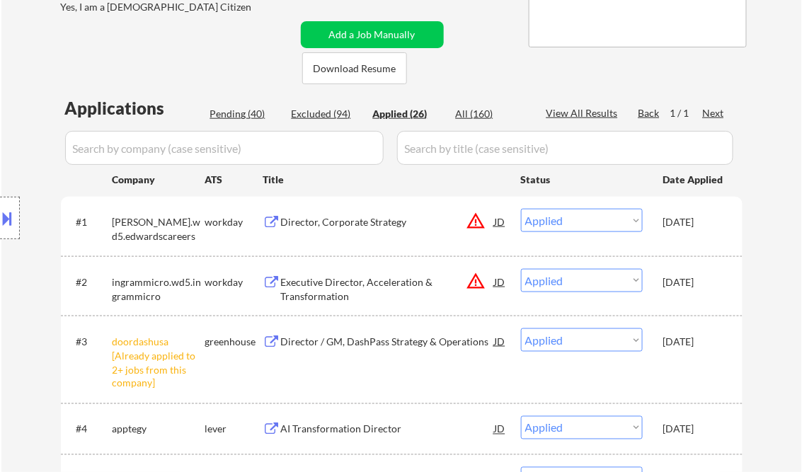
select select ""applied""
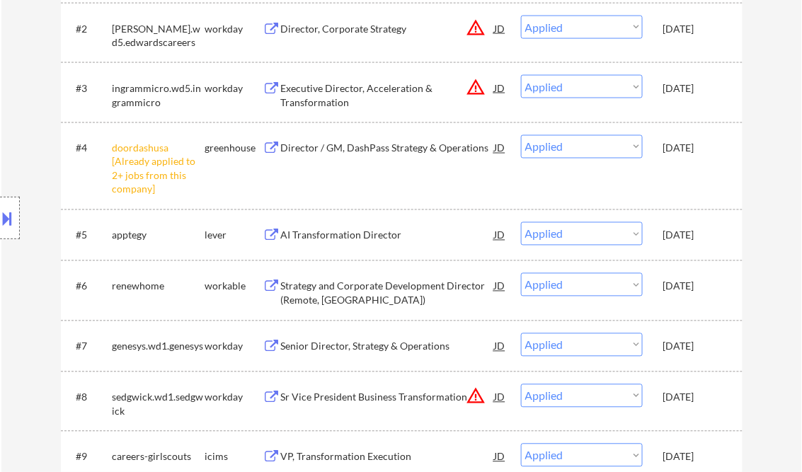
scroll to position [566, 0]
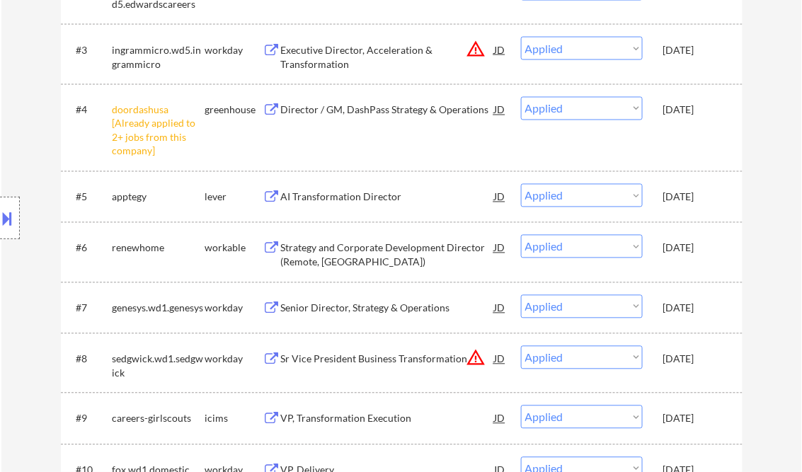
select select ""applied""
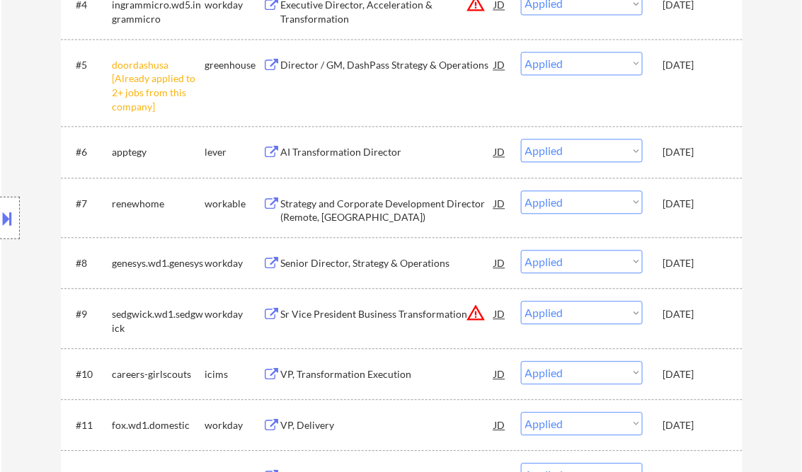
scroll to position [680, 0]
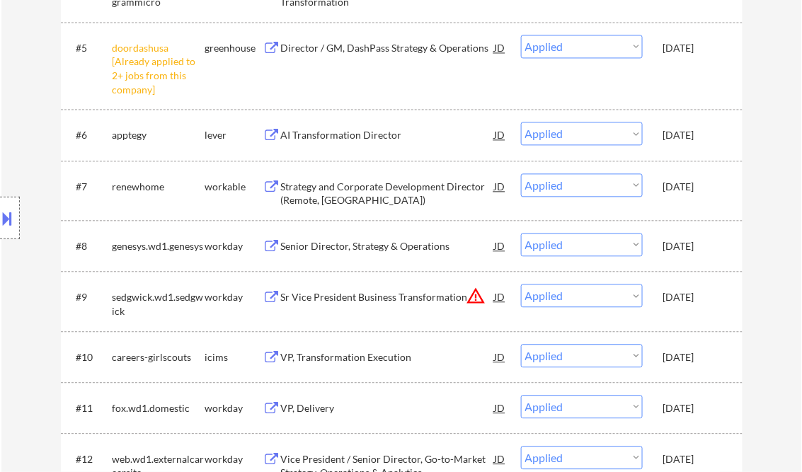
select select ""applied""
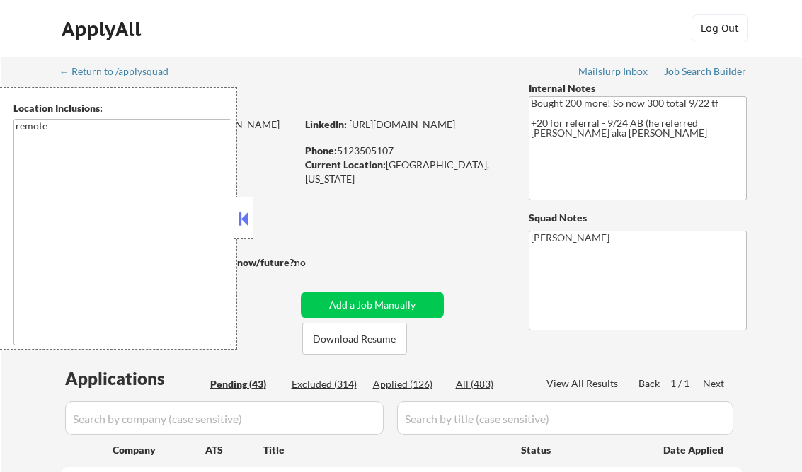
select select ""pending""
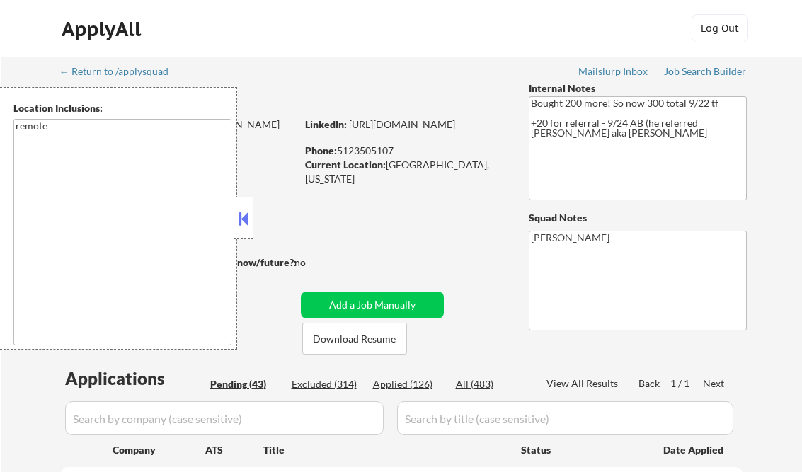
select select ""pending""
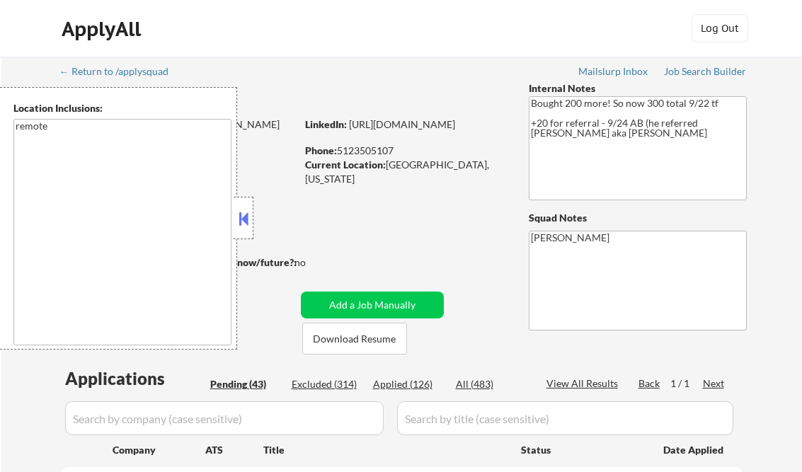
select select ""pending""
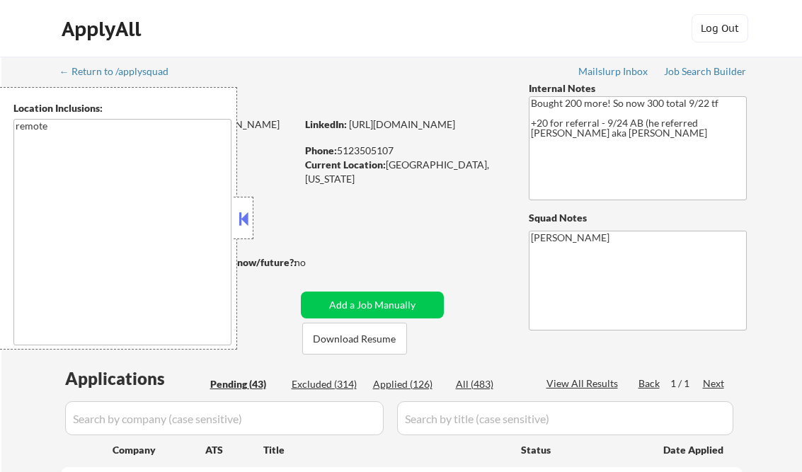
select select ""pending""
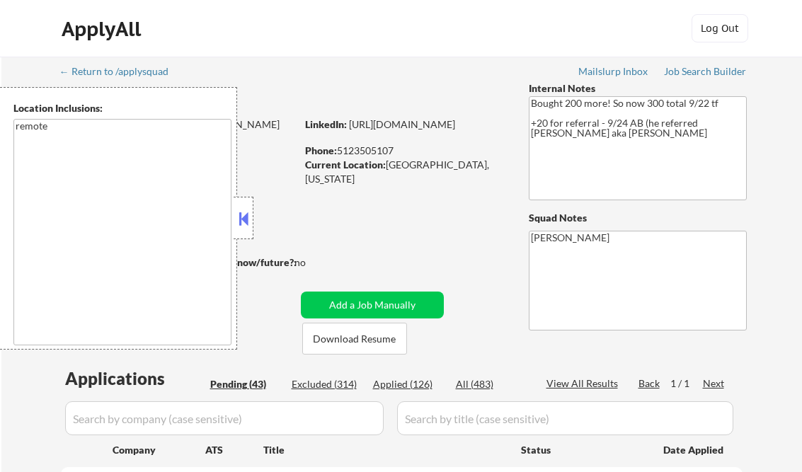
select select ""pending""
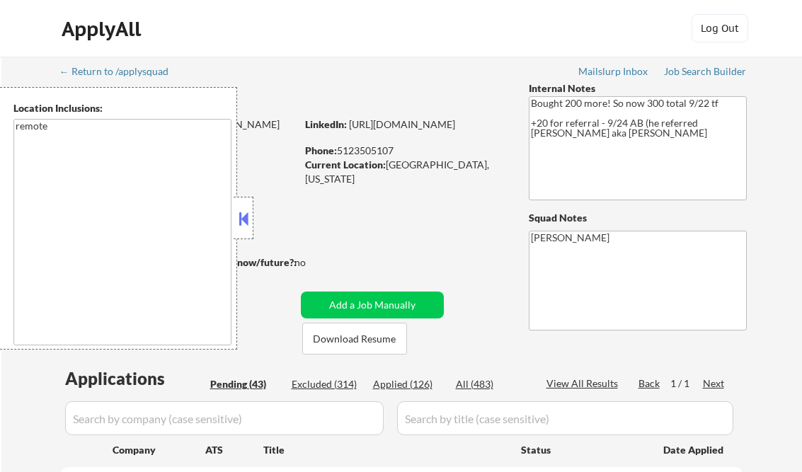
select select ""pending""
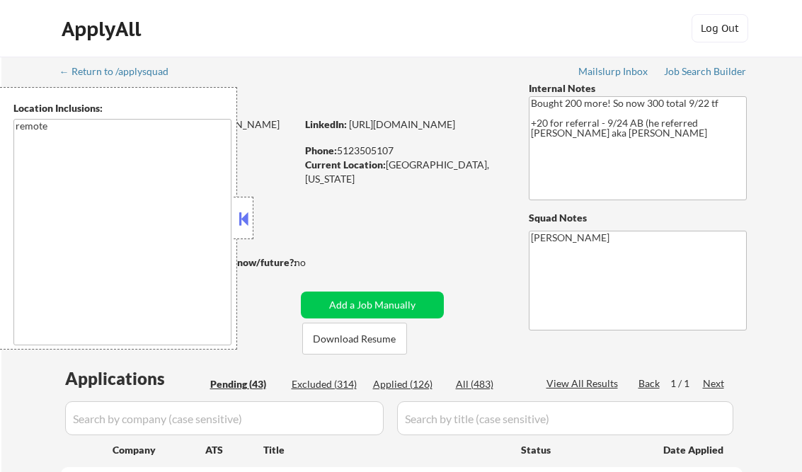
select select ""pending""
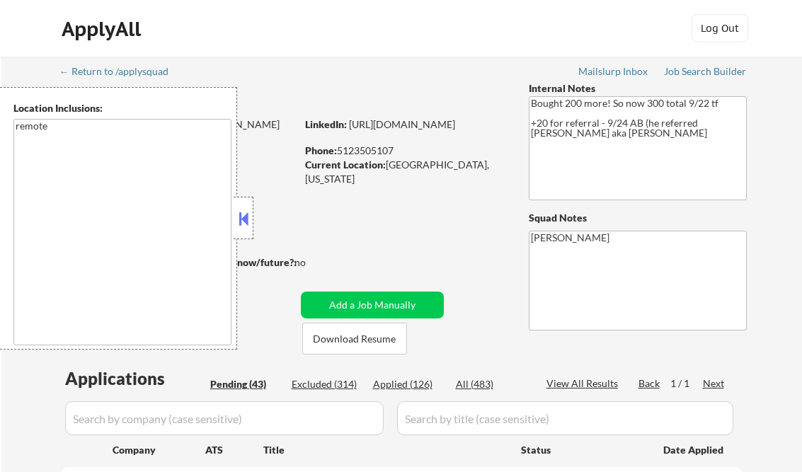
select select ""pending""
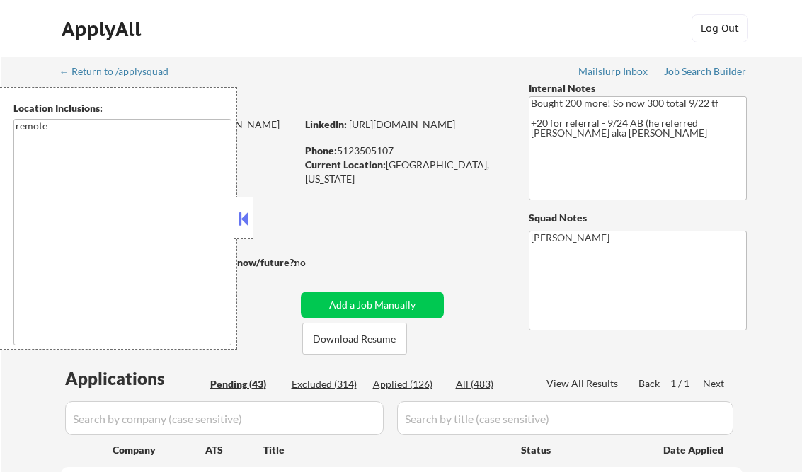
select select ""pending""
click at [243, 224] on button at bounding box center [244, 218] width 16 height 21
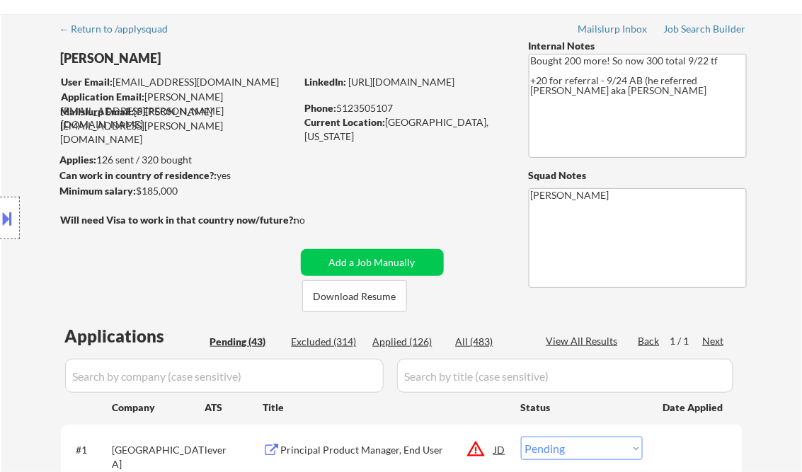
scroll to position [57, 0]
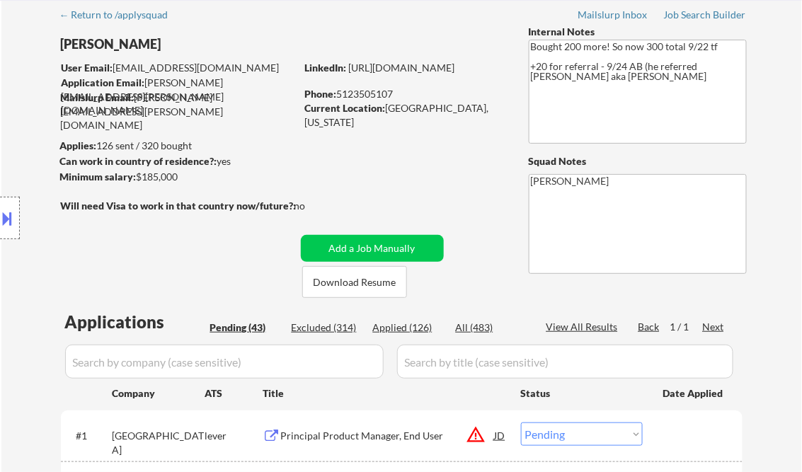
click at [688, 16] on div "Job Search Builder" at bounding box center [705, 15] width 83 height 10
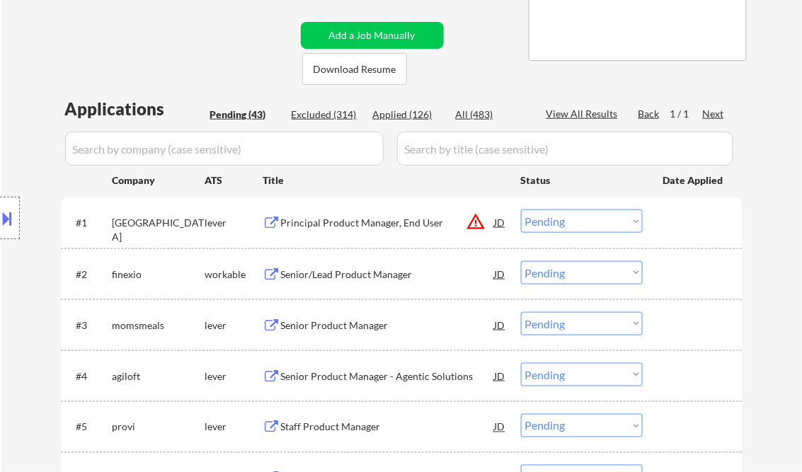
scroll to position [283, 0]
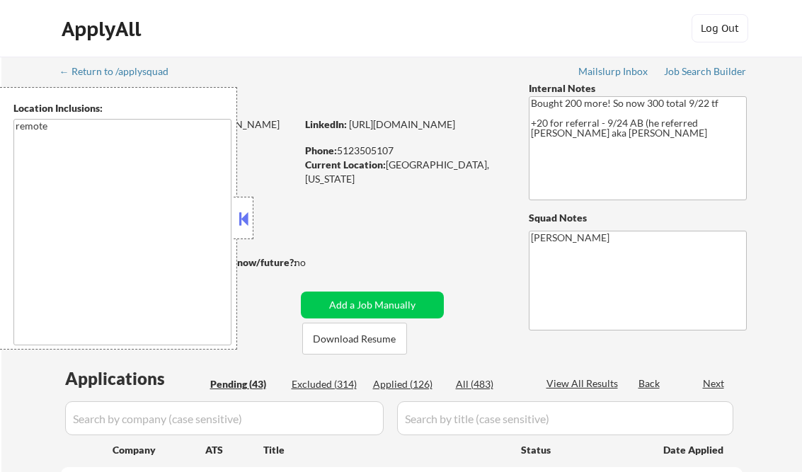
select select ""pending""
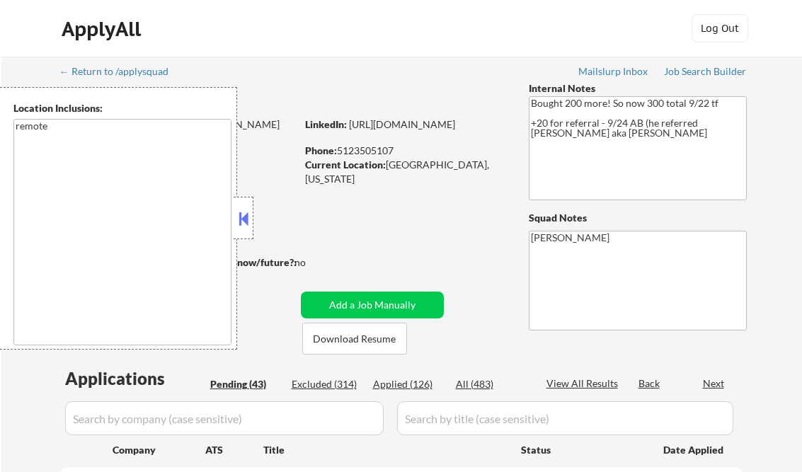
select select ""pending""
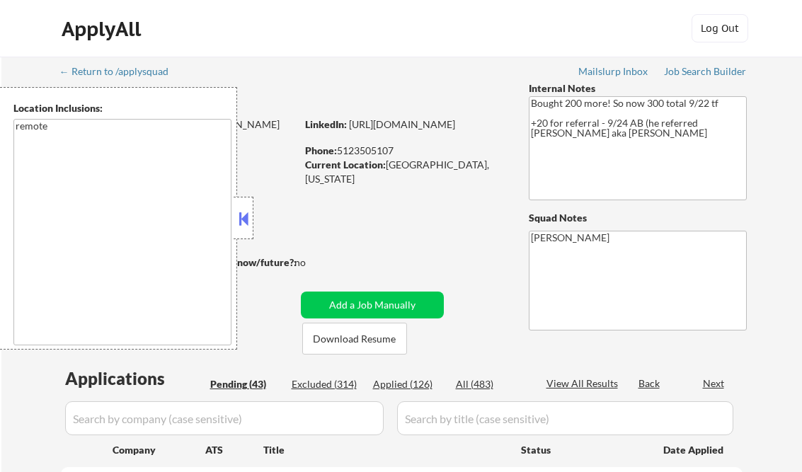
select select ""pending""
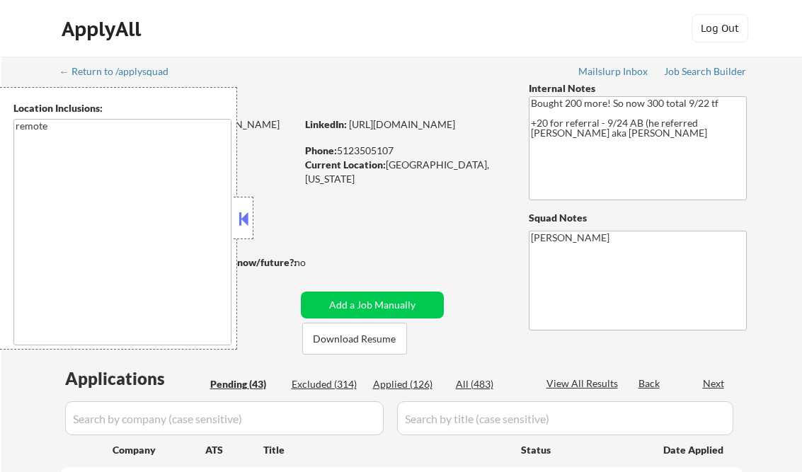
select select ""pending""
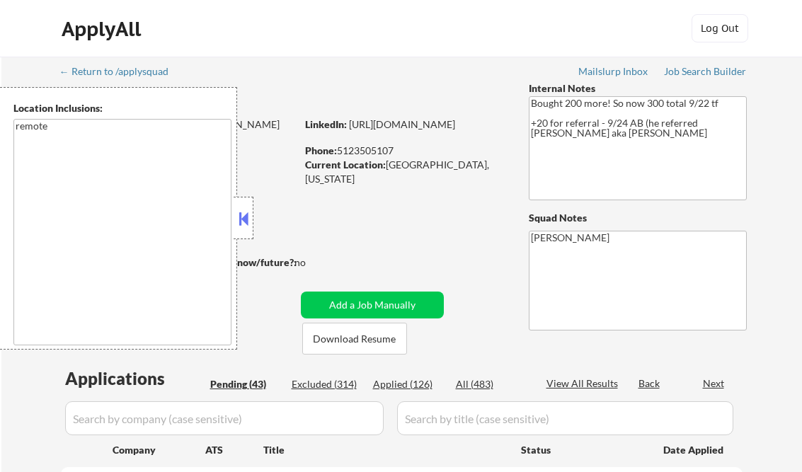
select select ""pending""
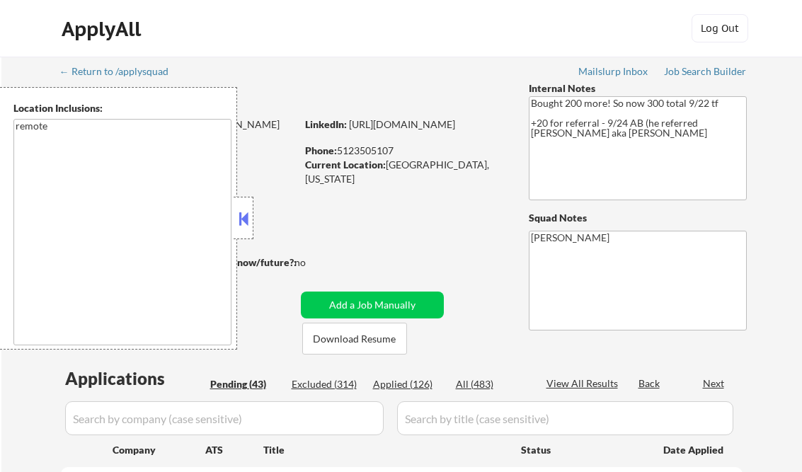
select select ""pending""
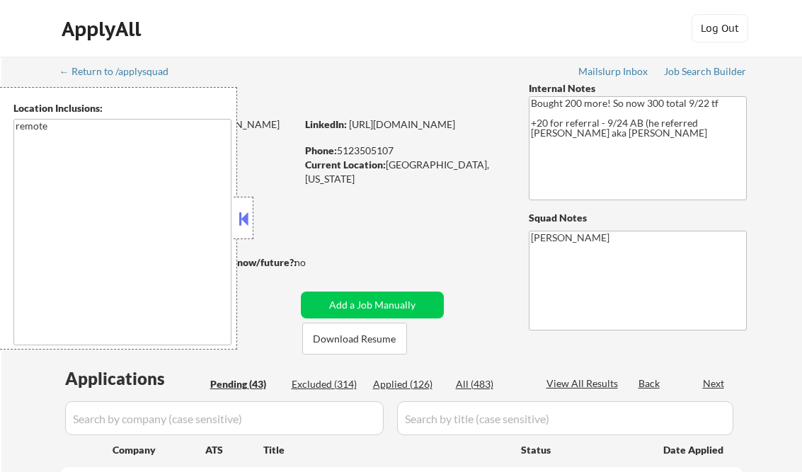
select select ""pending""
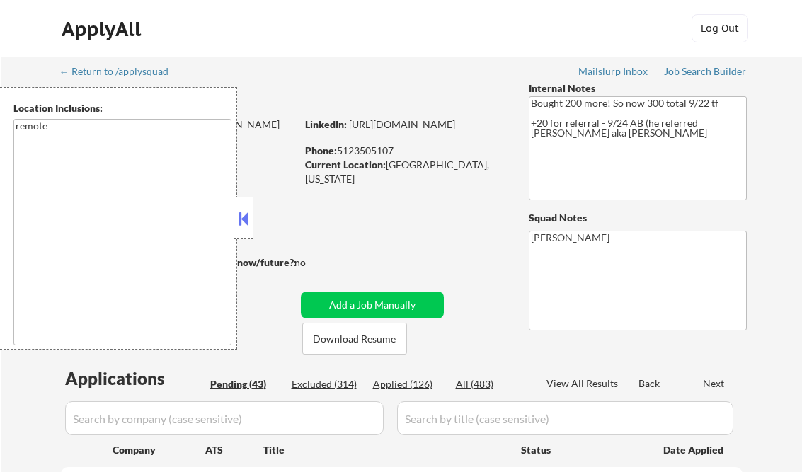
select select ""pending""
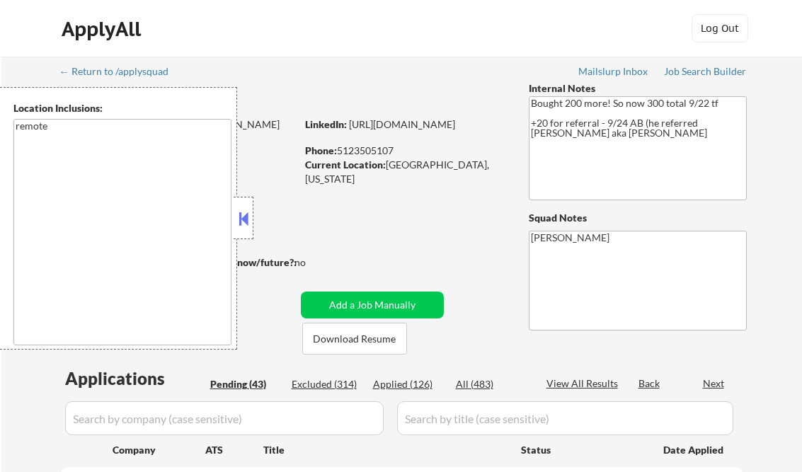
select select ""pending""
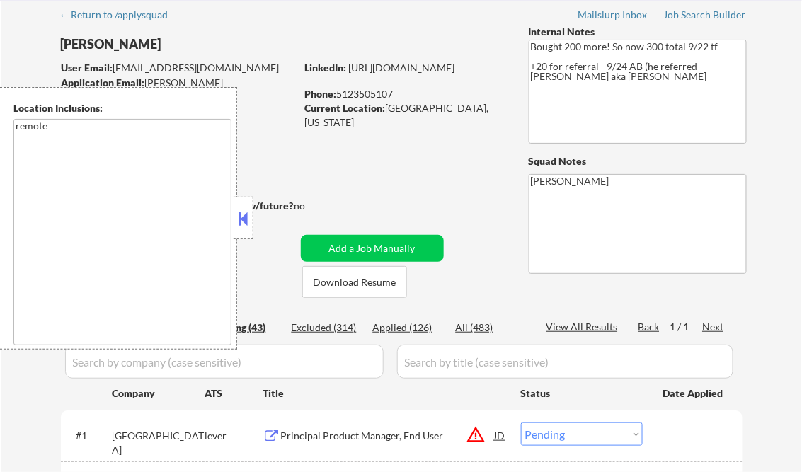
click at [248, 220] on button at bounding box center [244, 218] width 16 height 21
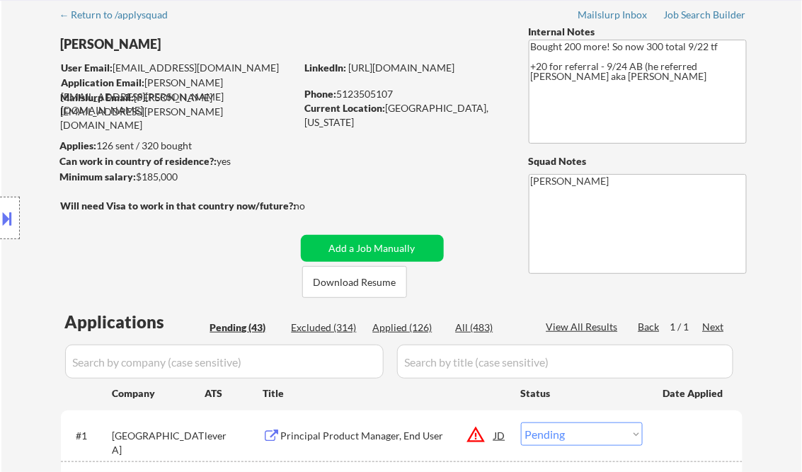
click at [412, 331] on div "Applied (126)" at bounding box center [408, 328] width 71 height 14
select select ""applied""
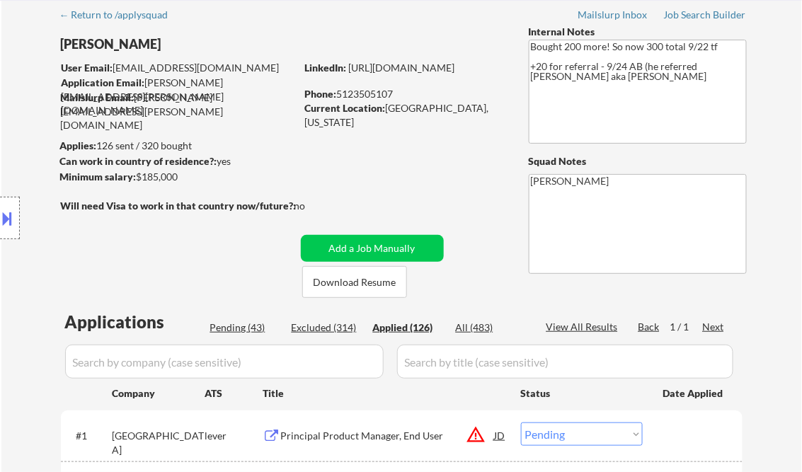
select select ""applied""
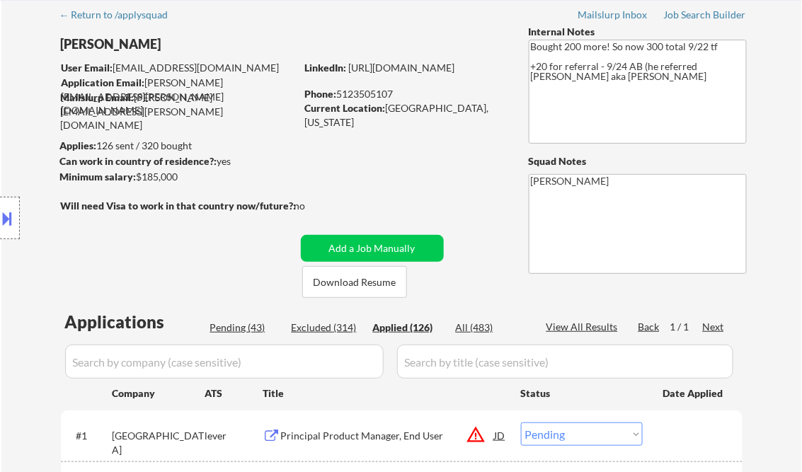
select select ""applied""
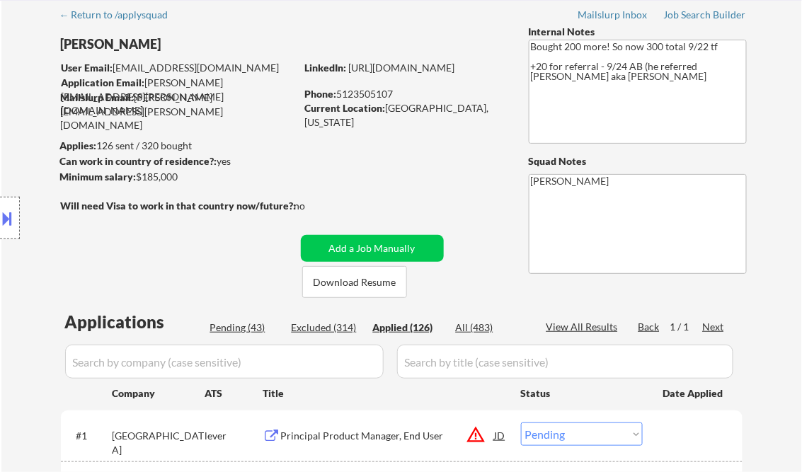
select select ""applied""
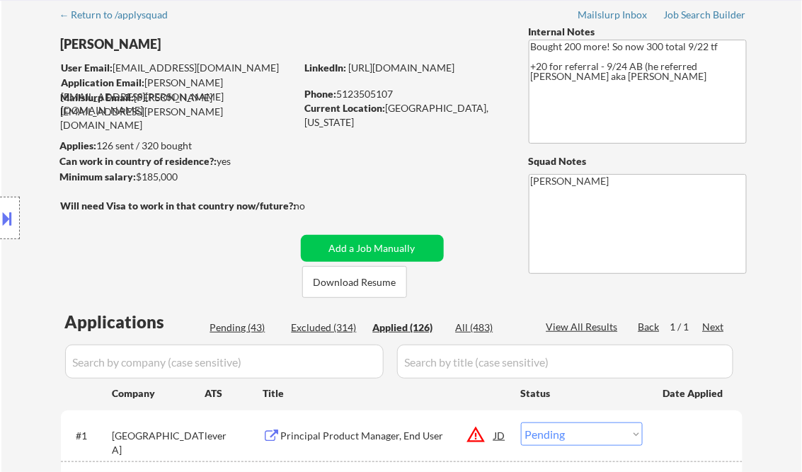
select select ""applied""
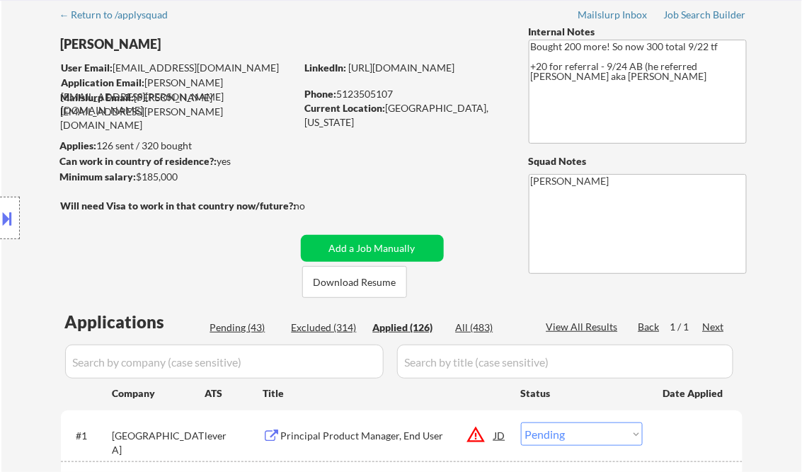
select select ""applied""
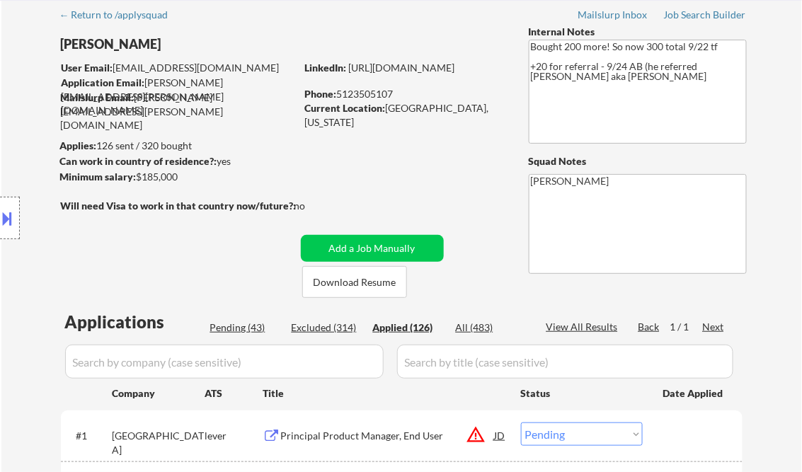
select select ""applied""
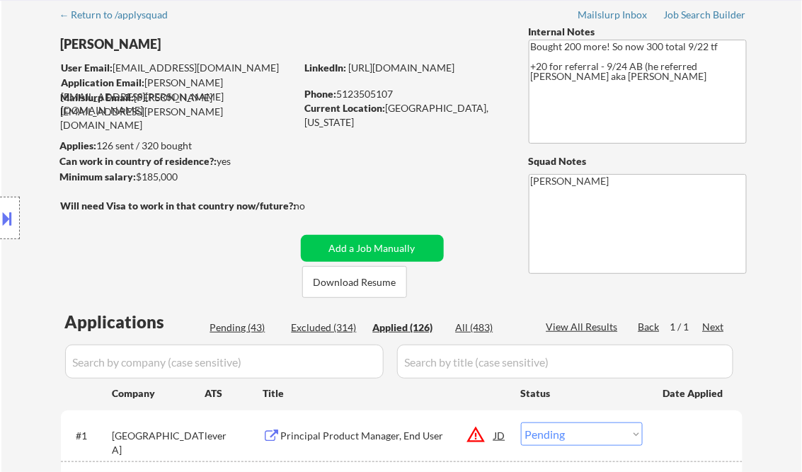
select select ""applied""
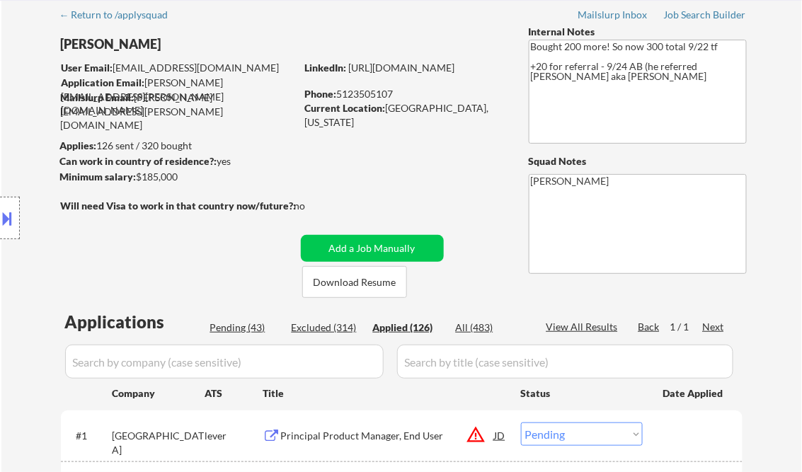
select select ""applied""
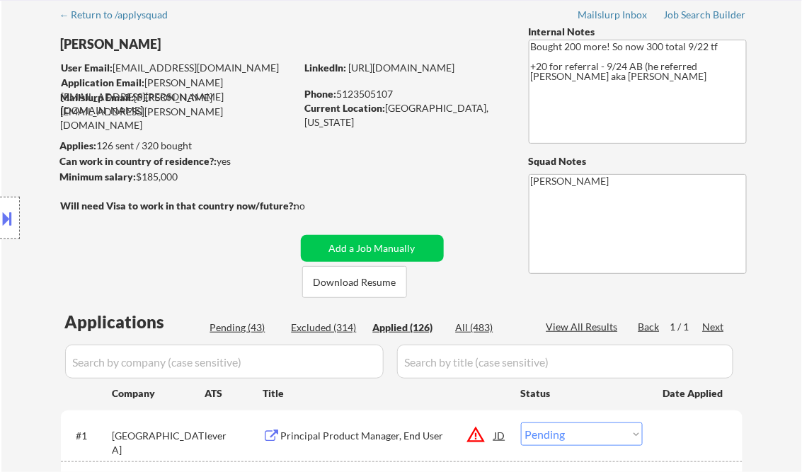
select select ""applied""
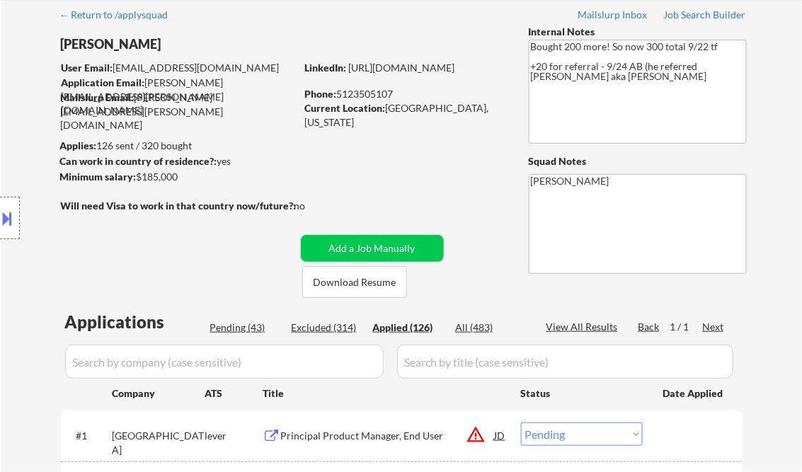
select select ""applied""
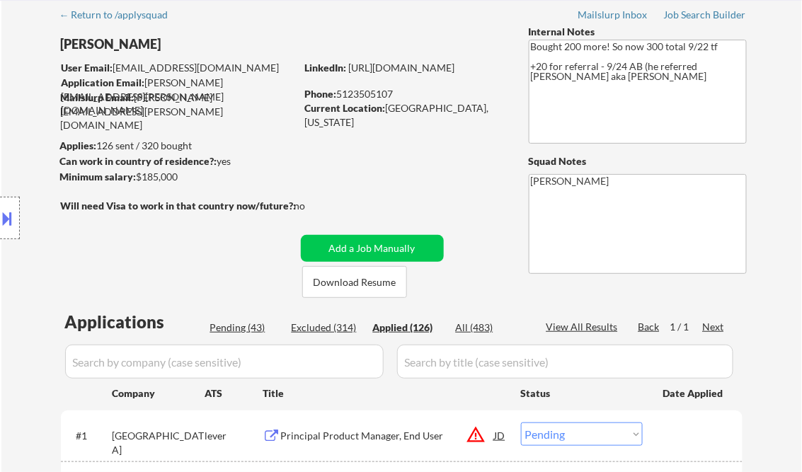
select select ""applied""
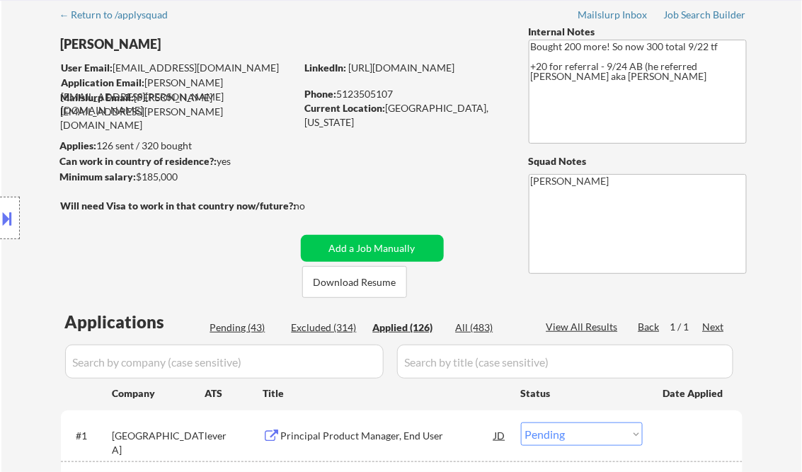
select select ""applied""
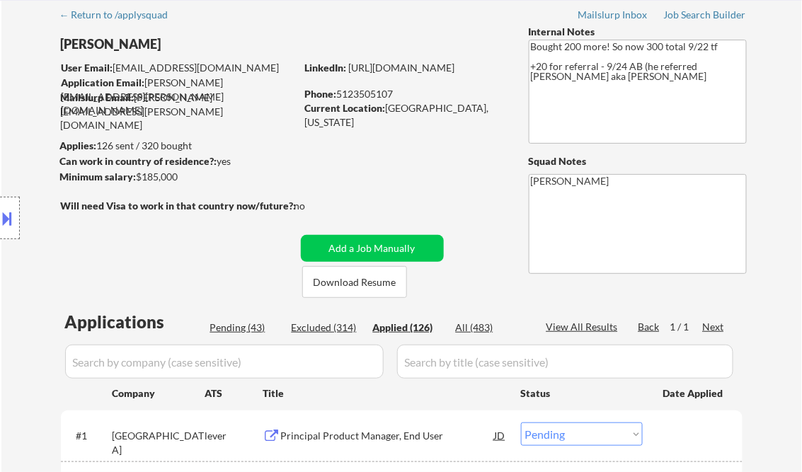
select select ""applied""
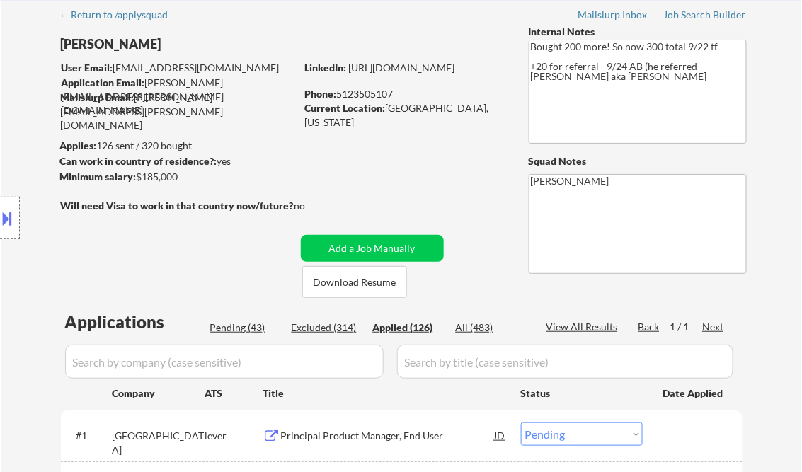
select select ""applied""
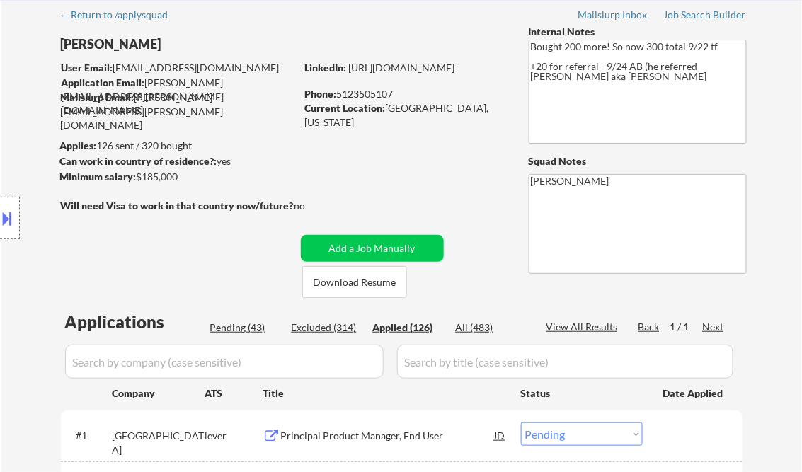
select select ""applied""
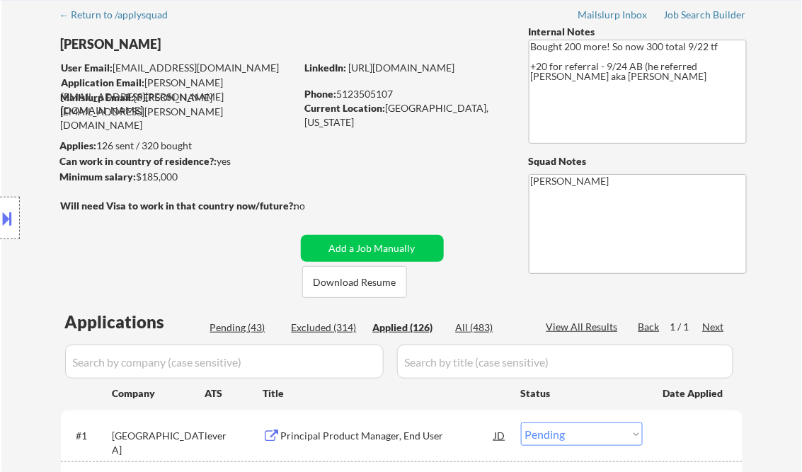
select select ""applied""
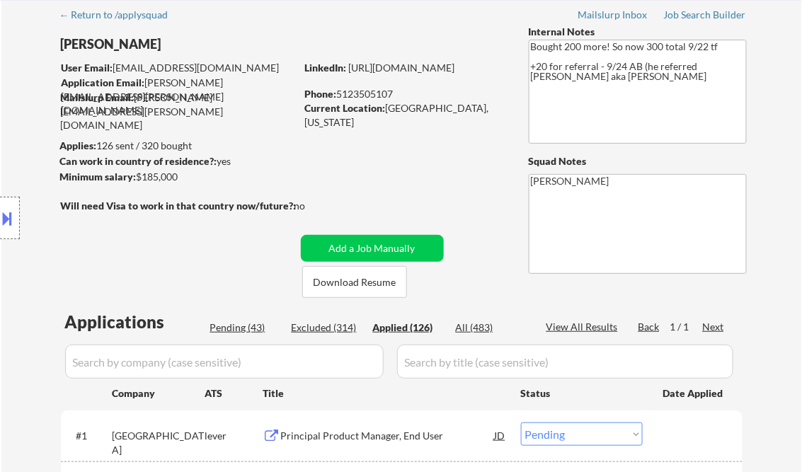
select select ""applied""
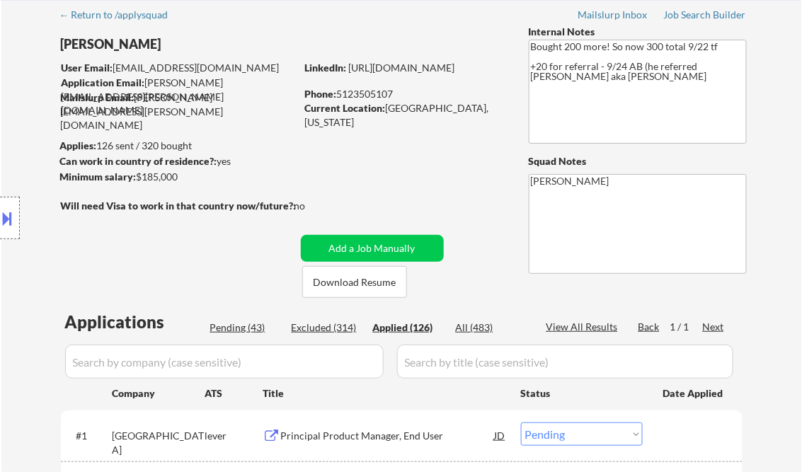
select select ""applied""
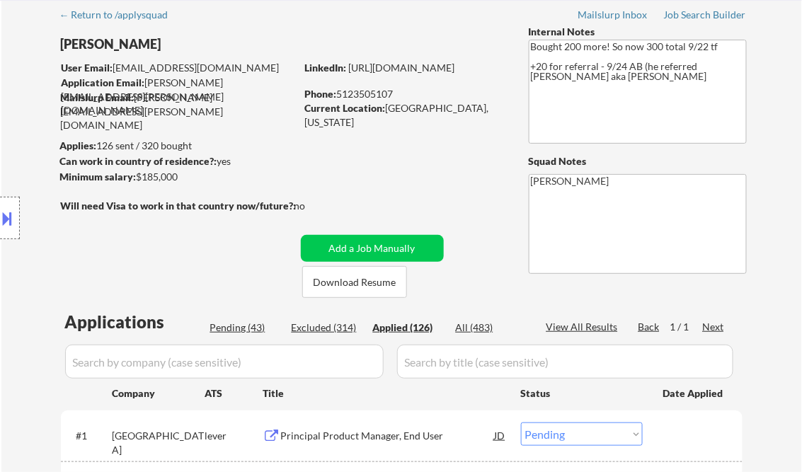
select select ""applied""
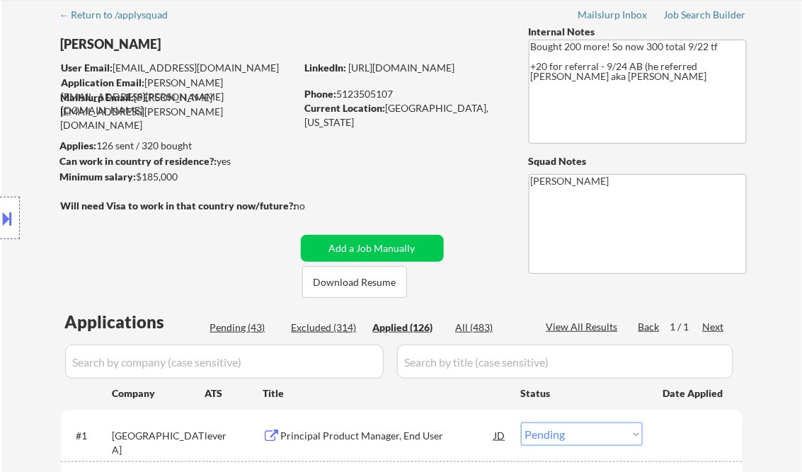
select select ""applied""
click at [595, 328] on div "View All Results" at bounding box center [585, 327] width 76 height 14
select select ""applied""
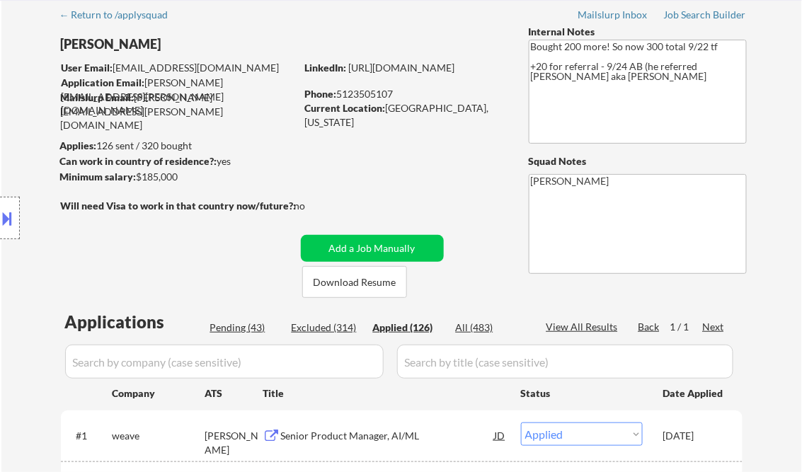
select select ""applied""
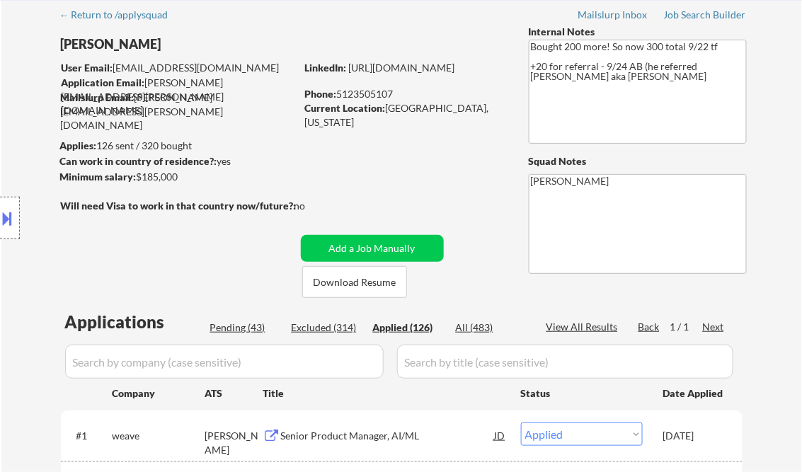
select select ""applied""
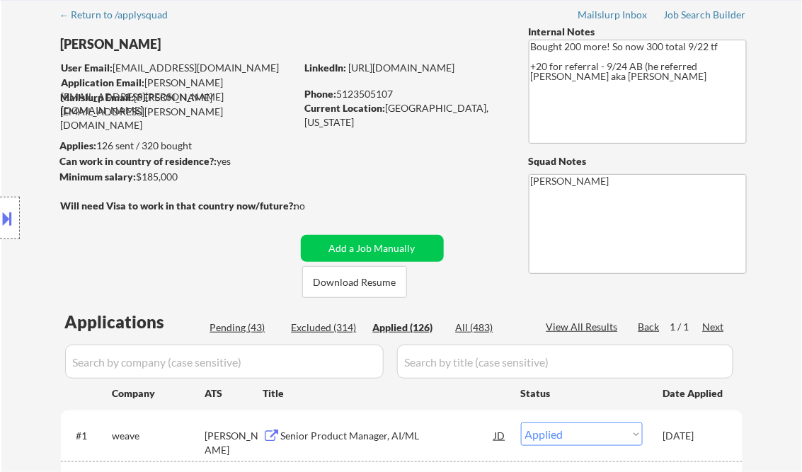
select select ""applied""
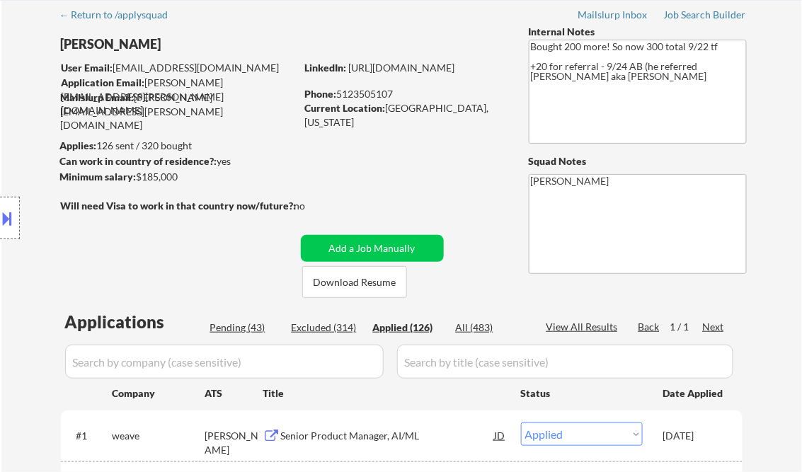
select select ""applied""
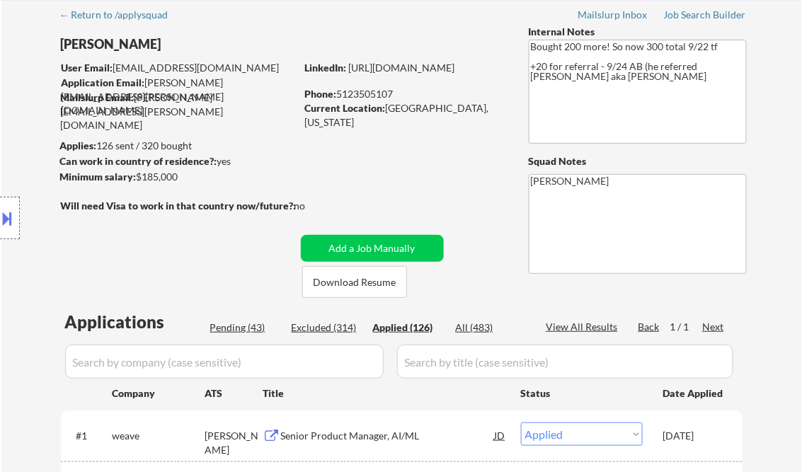
select select ""applied""
